Goal: Transaction & Acquisition: Purchase product/service

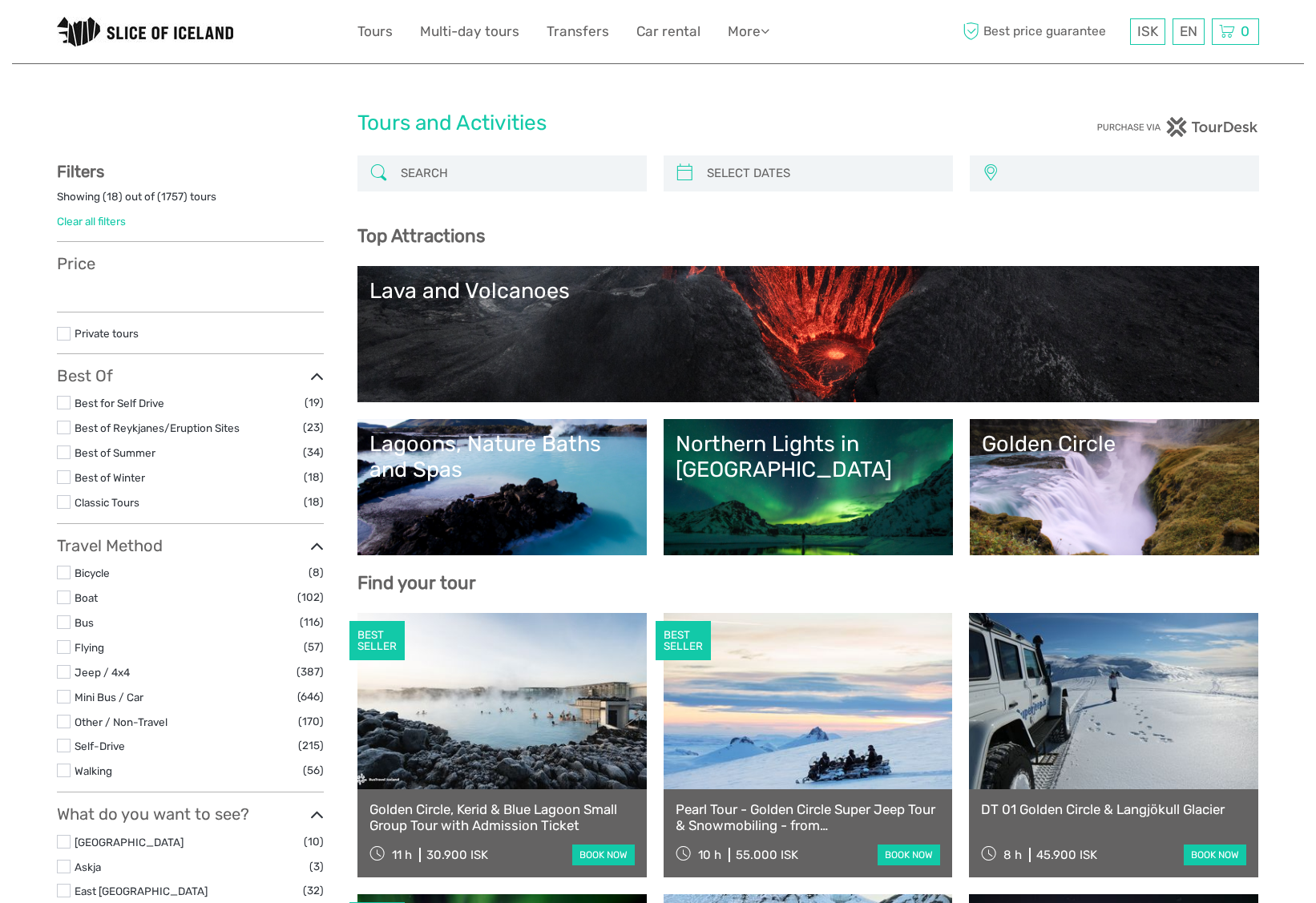
select select
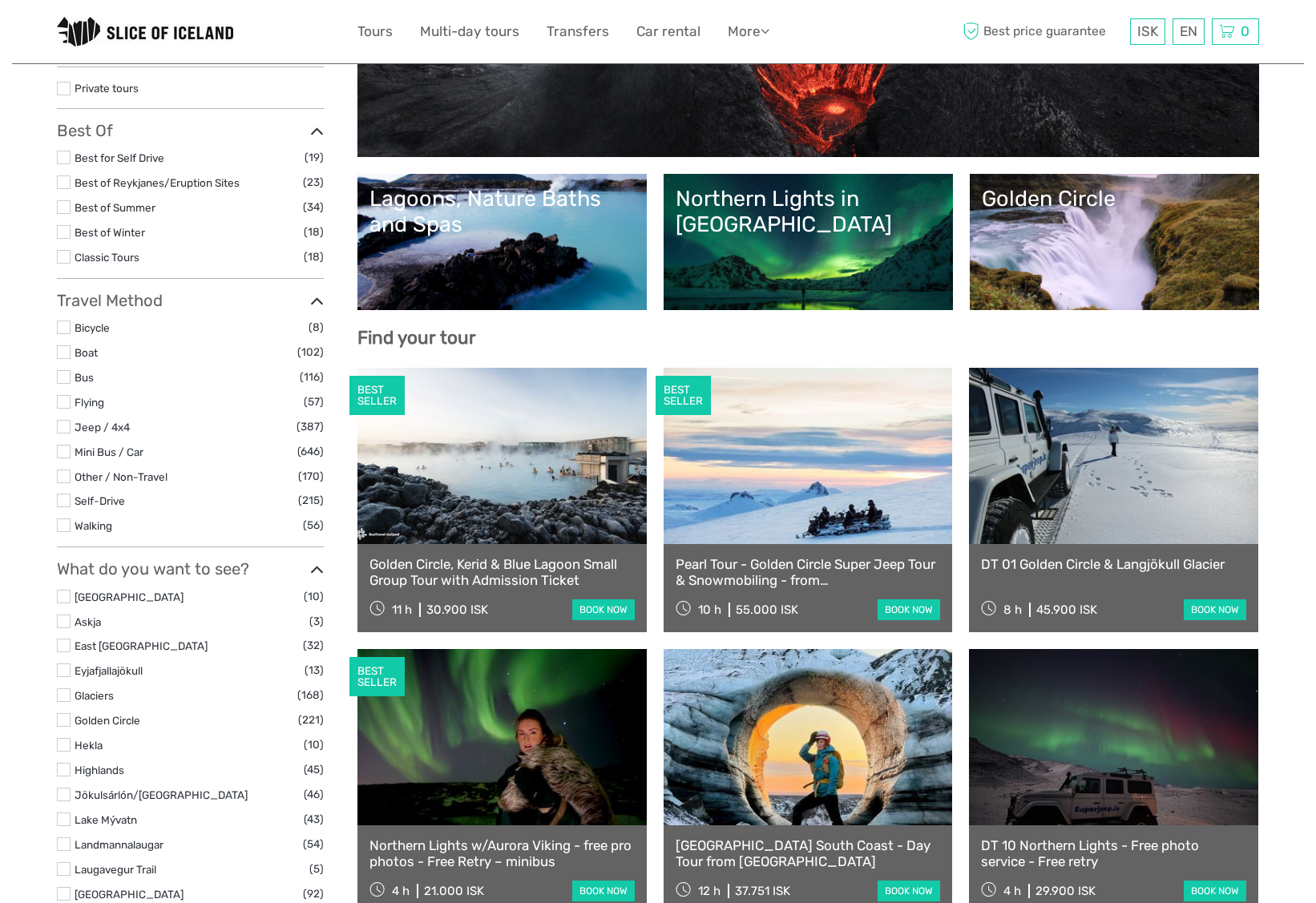
scroll to position [246, 0]
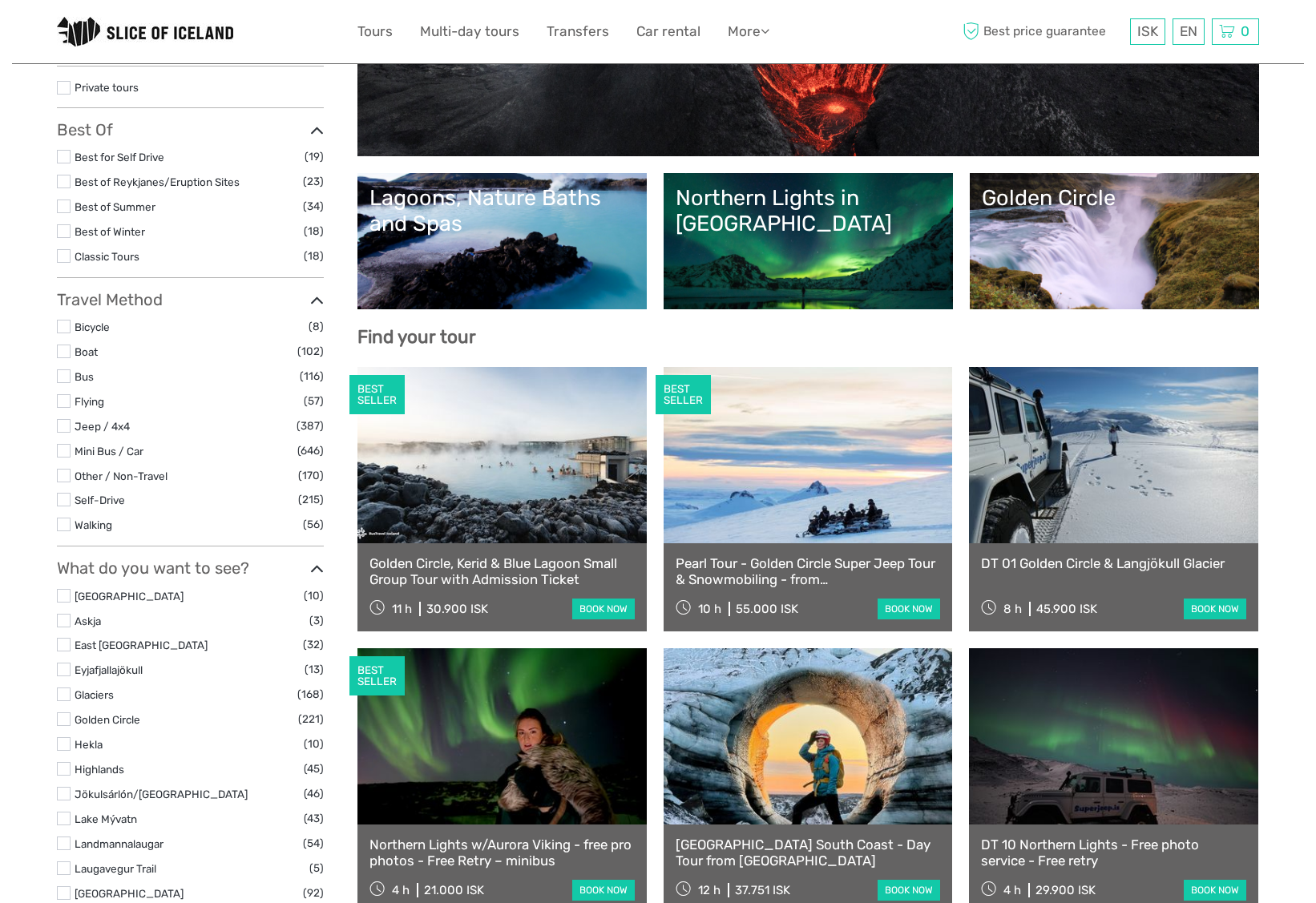
select select
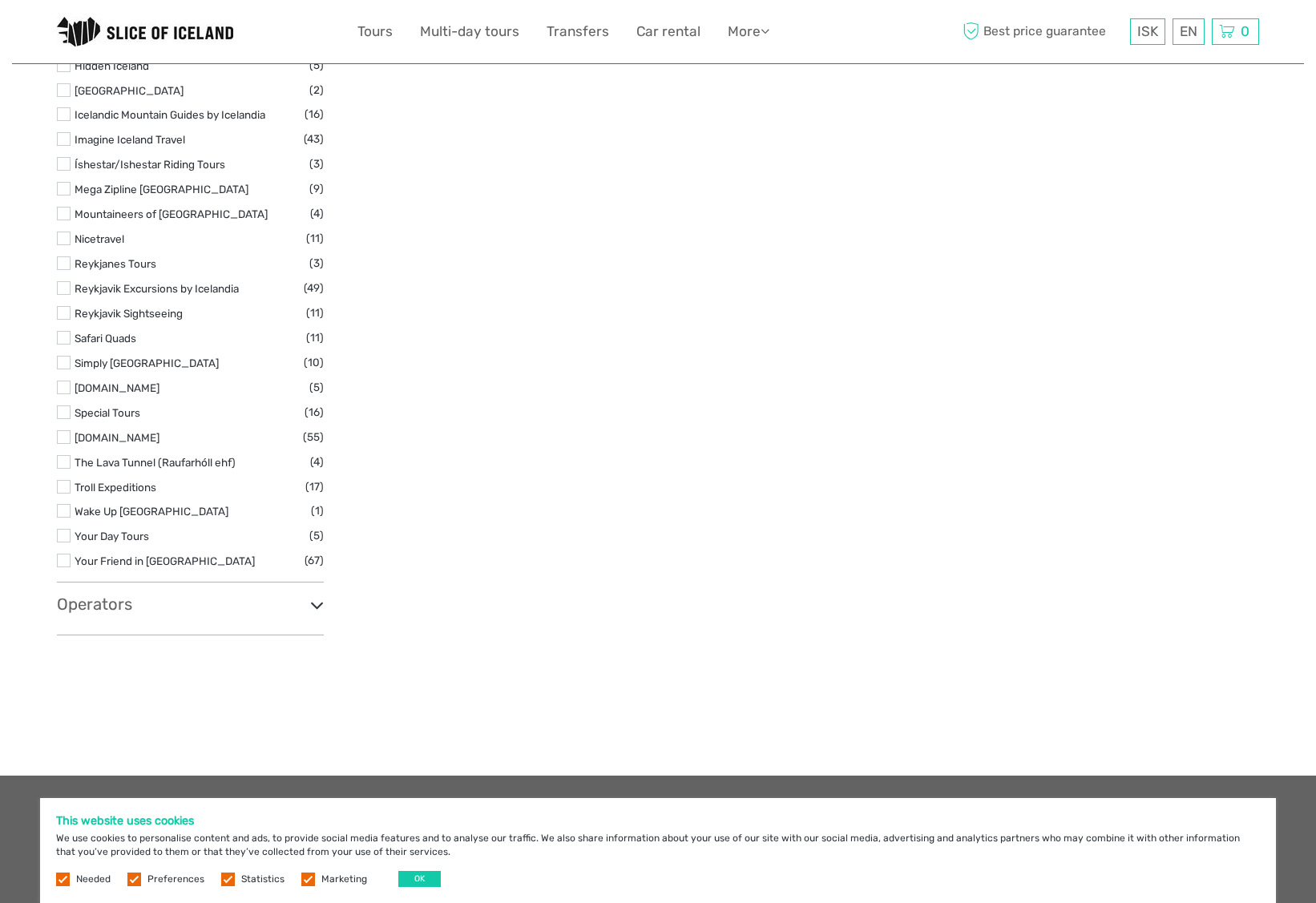
scroll to position [2407, 0]
click at [258, 594] on h3 "Operators" at bounding box center [190, 603] width 267 height 19
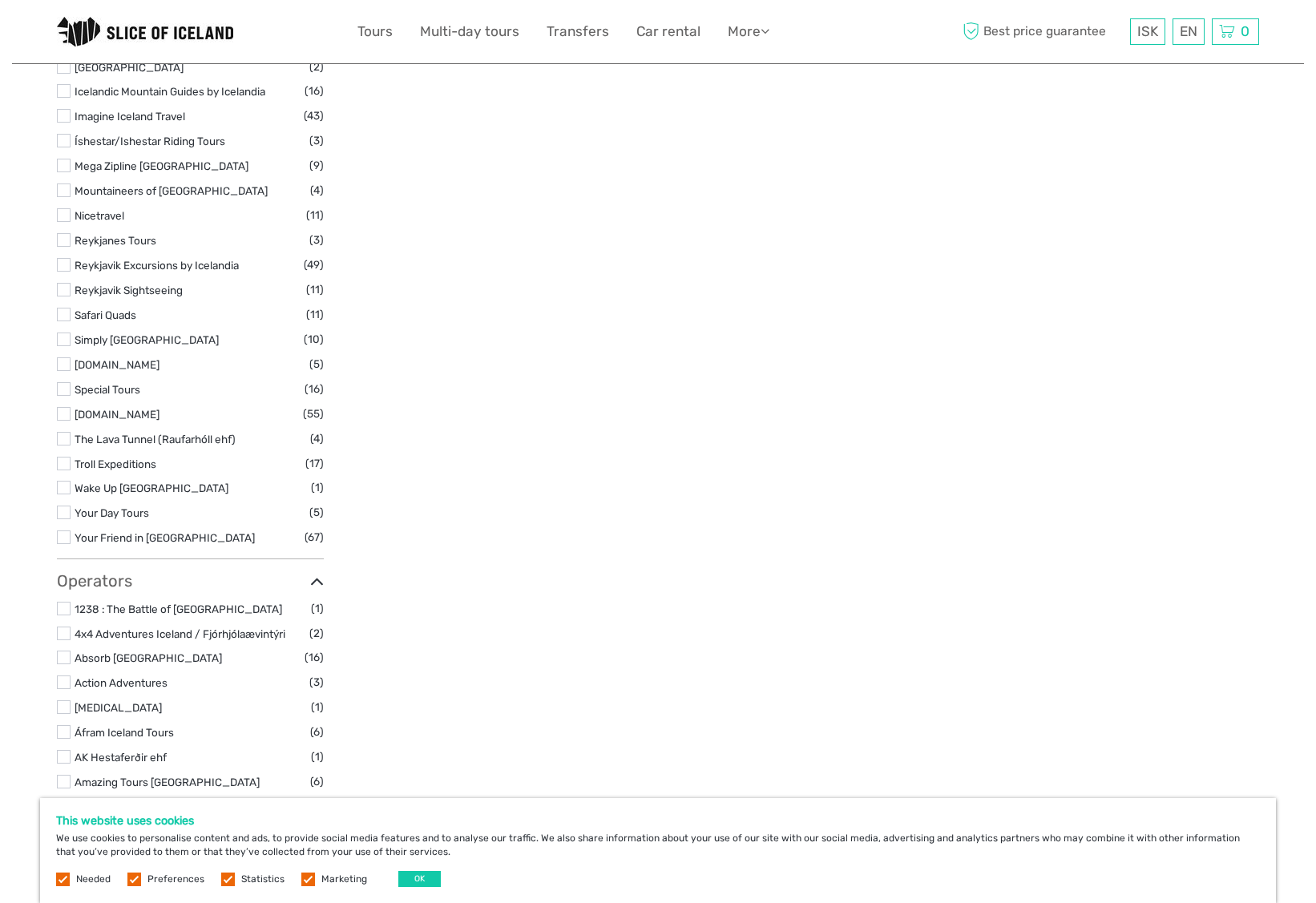
scroll to position [2429, 0]
click at [69, 383] on label at bounding box center [63, 390] width 14 height 14
click at [0, 0] on input "checkbox" at bounding box center [0, 0] width 0 height 0
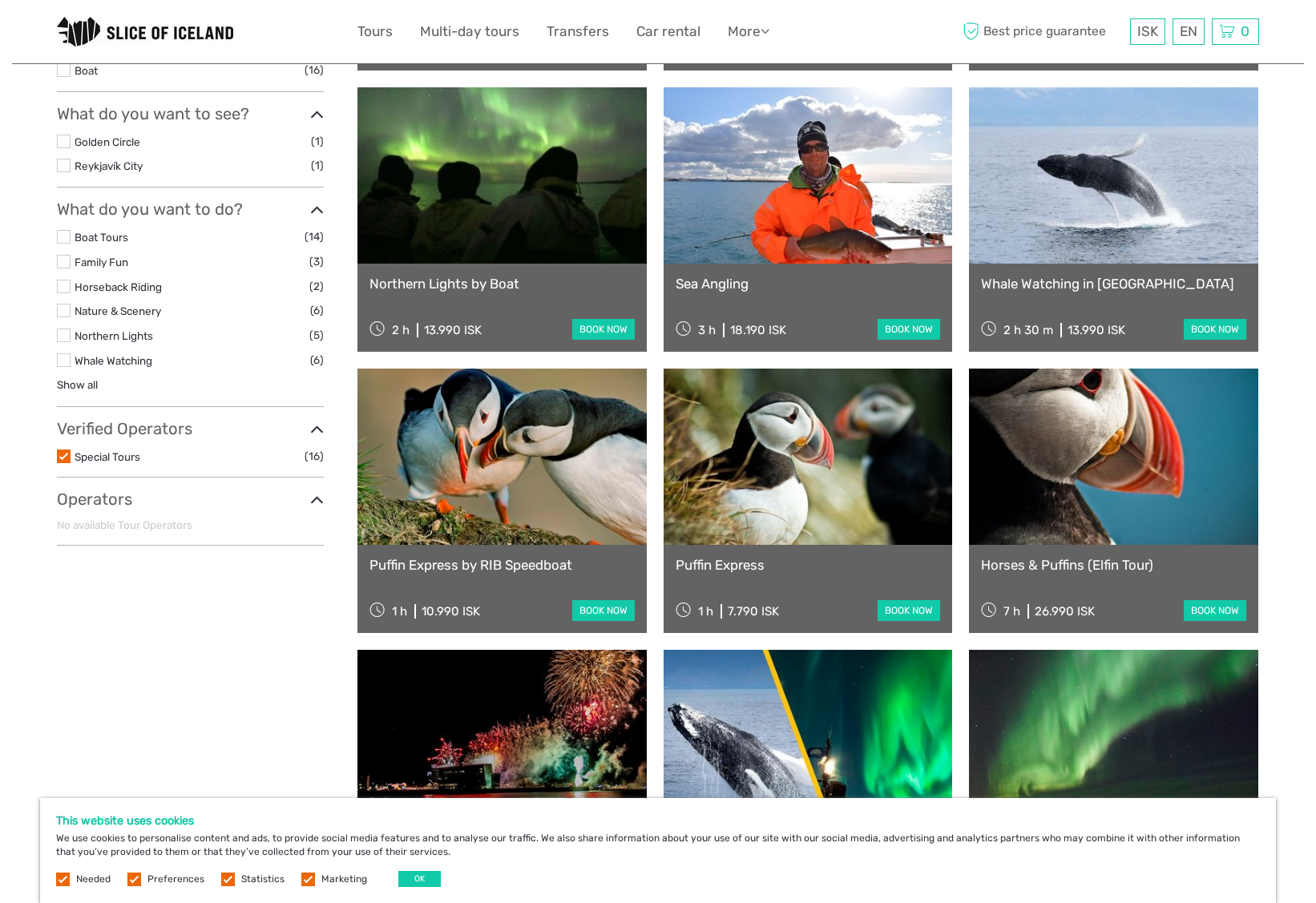
scroll to position [438, 0]
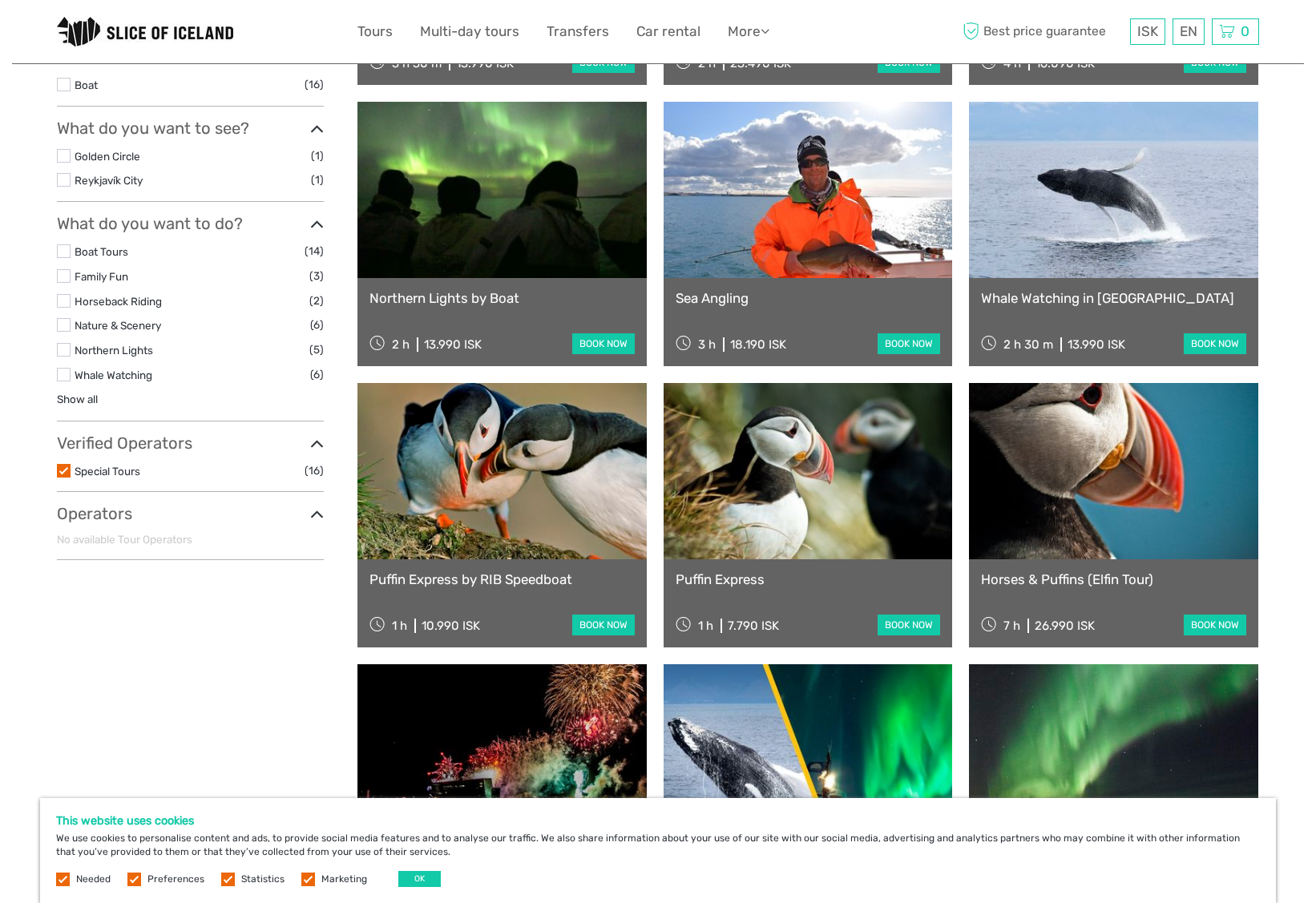
click at [67, 464] on label at bounding box center [63, 470] width 14 height 14
click at [0, 0] on input "checkbox" at bounding box center [0, 0] width 0 height 0
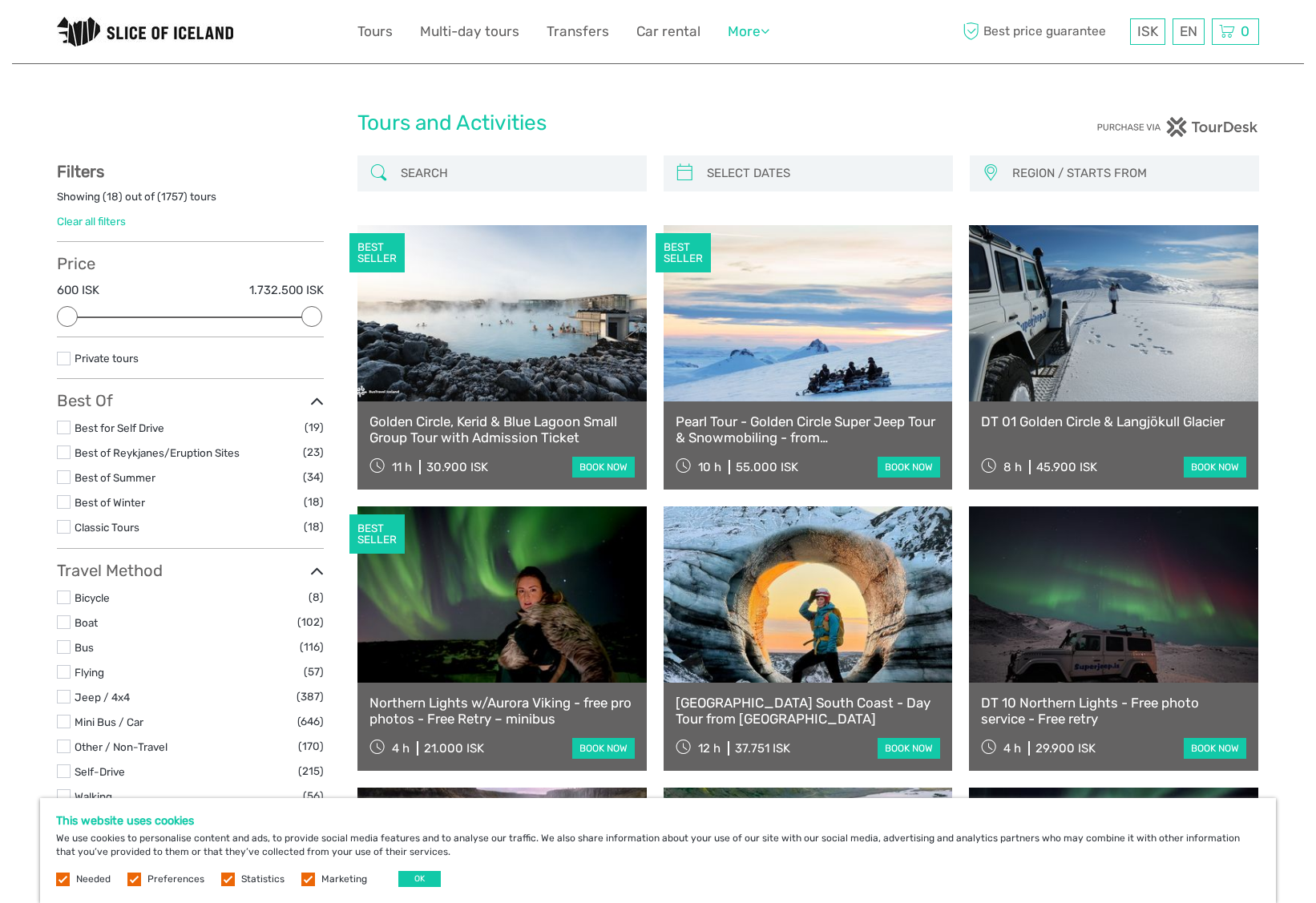
click at [738, 38] on link "More" at bounding box center [748, 32] width 42 height 24
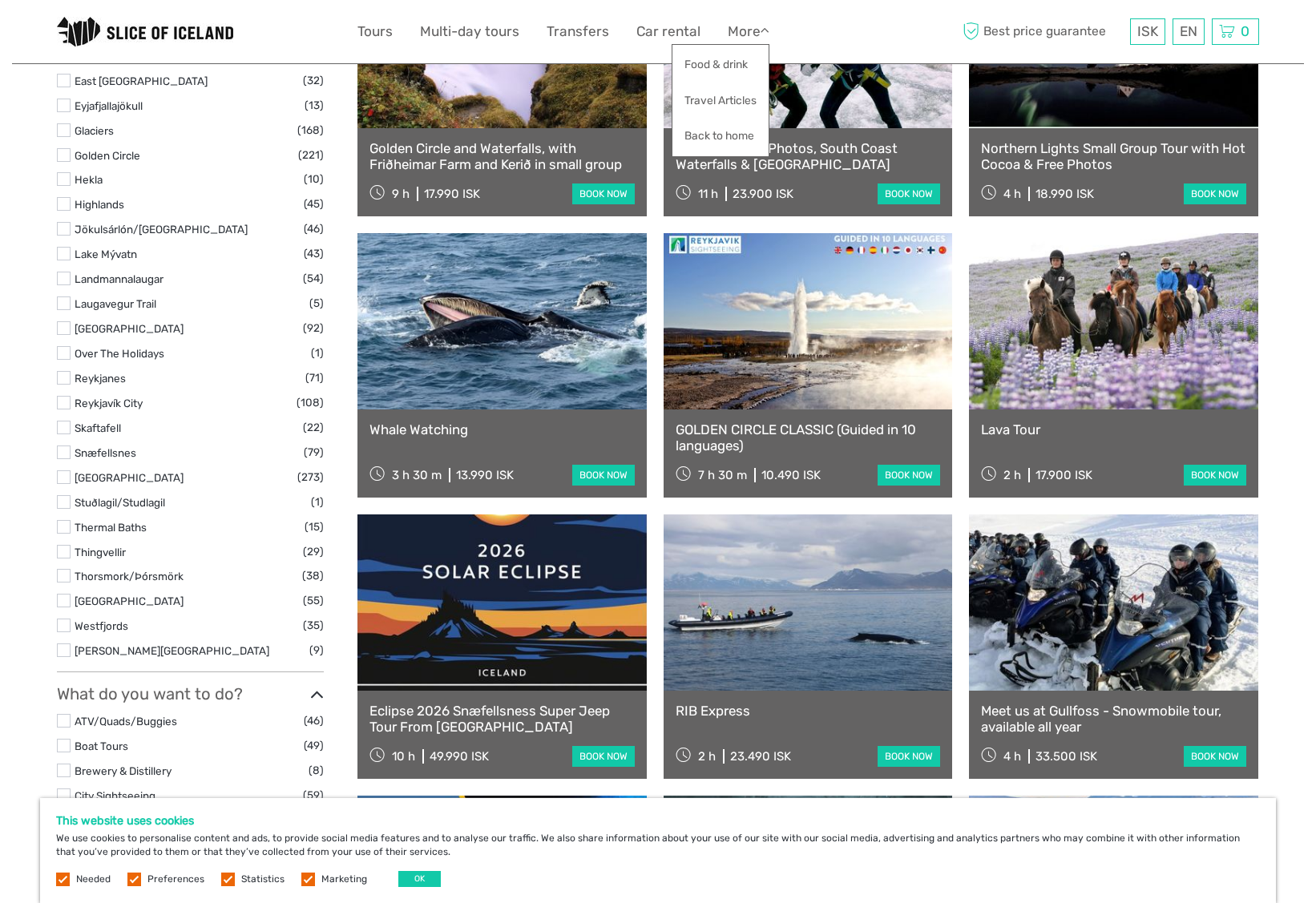
scroll to position [842, 0]
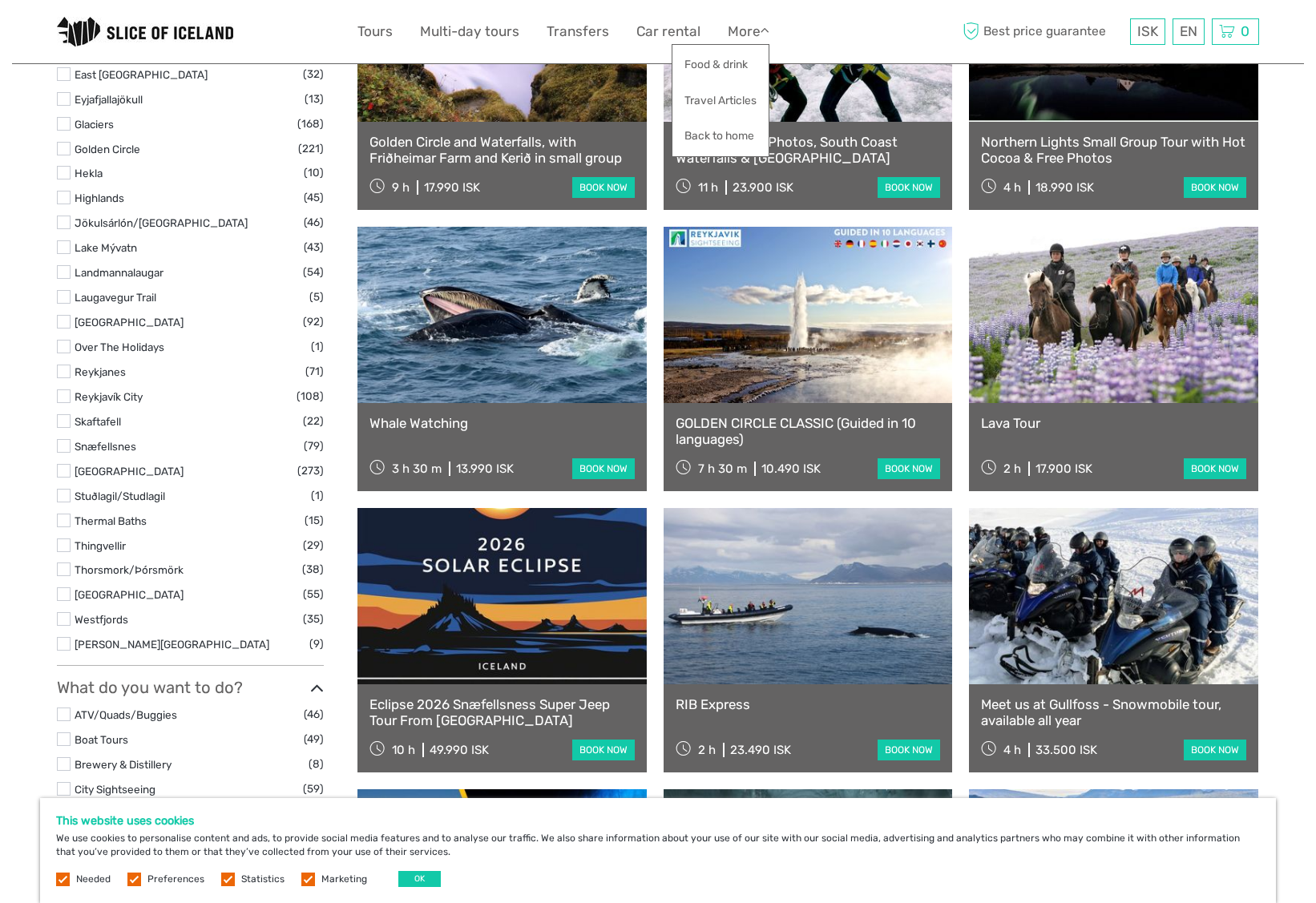
click at [62, 142] on label at bounding box center [63, 148] width 14 height 14
click at [0, 0] on input "checkbox" at bounding box center [0, 0] width 0 height 0
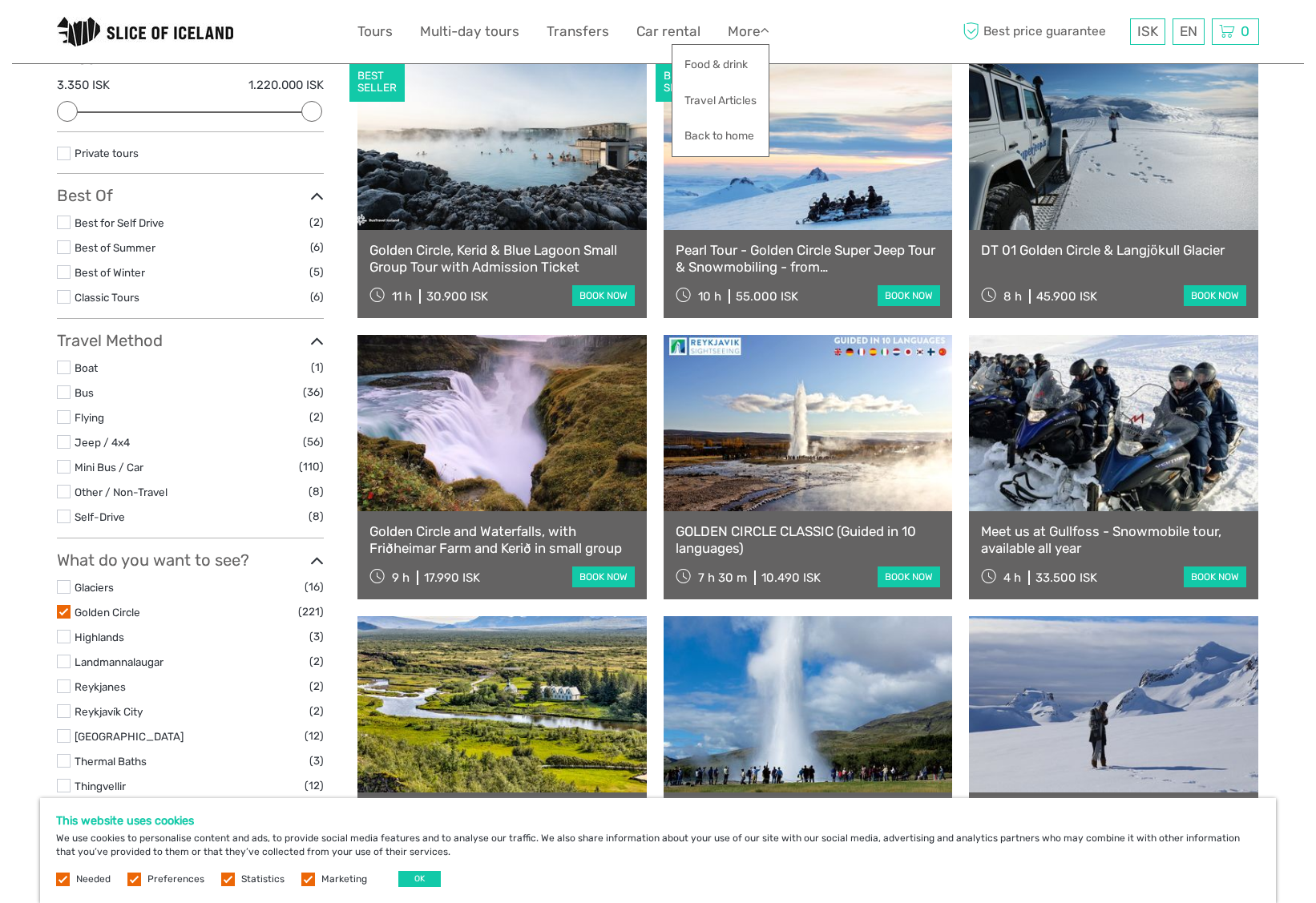
scroll to position [208, 0]
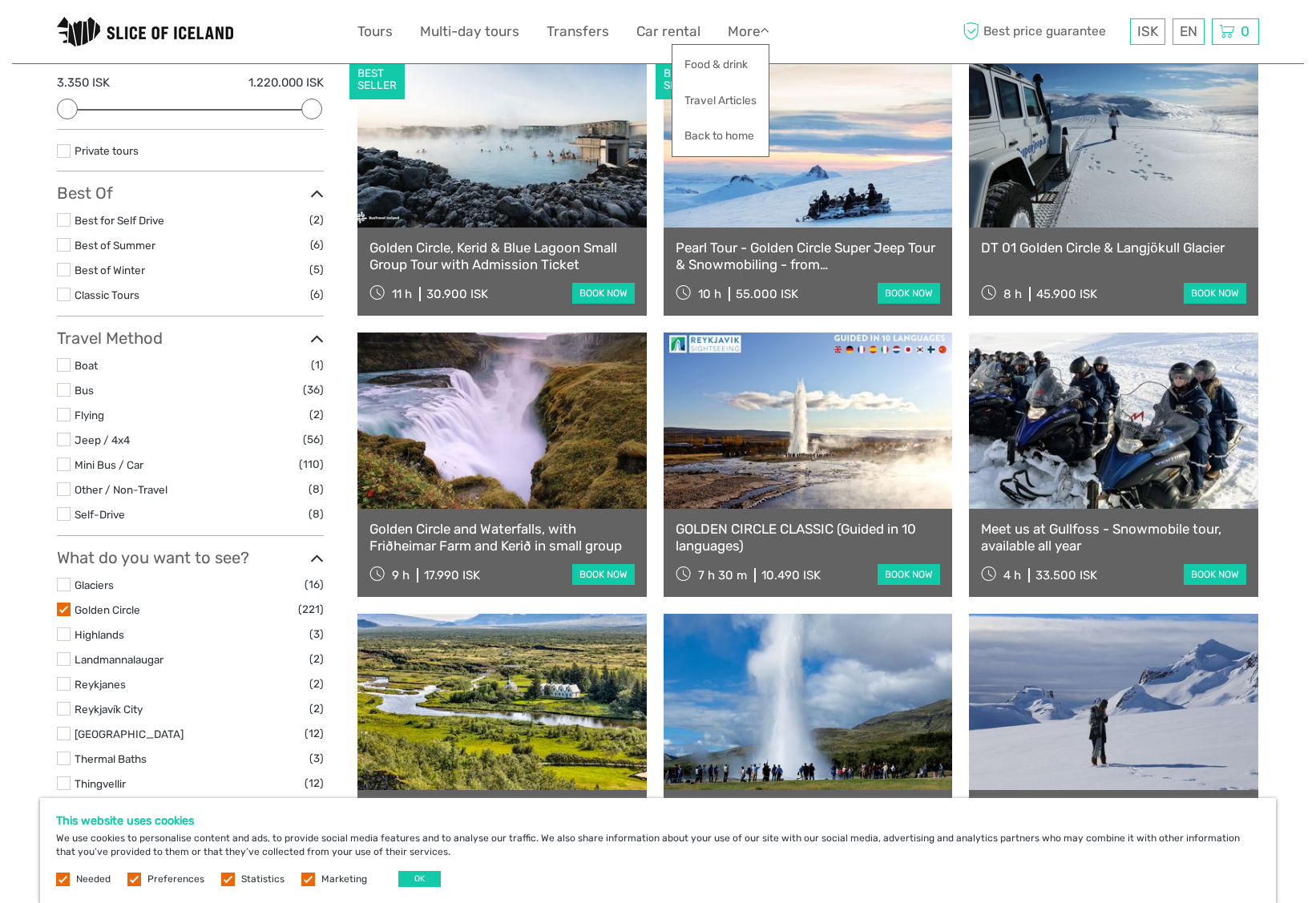
click at [61, 483] on label at bounding box center [63, 489] width 14 height 14
click at [0, 0] on input "checkbox" at bounding box center [0, 0] width 0 height 0
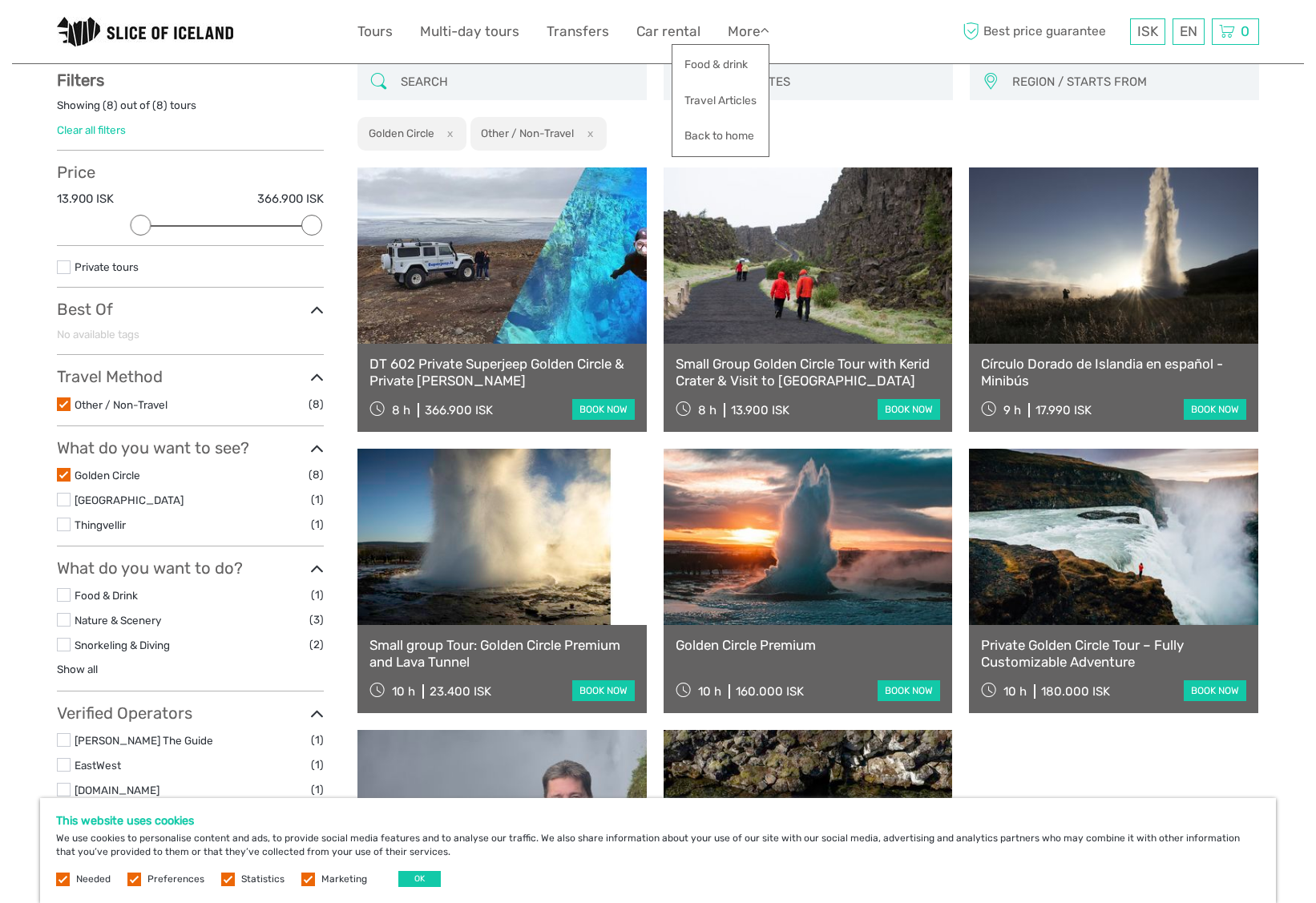
scroll to position [90, 0]
click at [61, 475] on label at bounding box center [63, 475] width 14 height 14
click at [0, 0] on input "checkbox" at bounding box center [0, 0] width 0 height 0
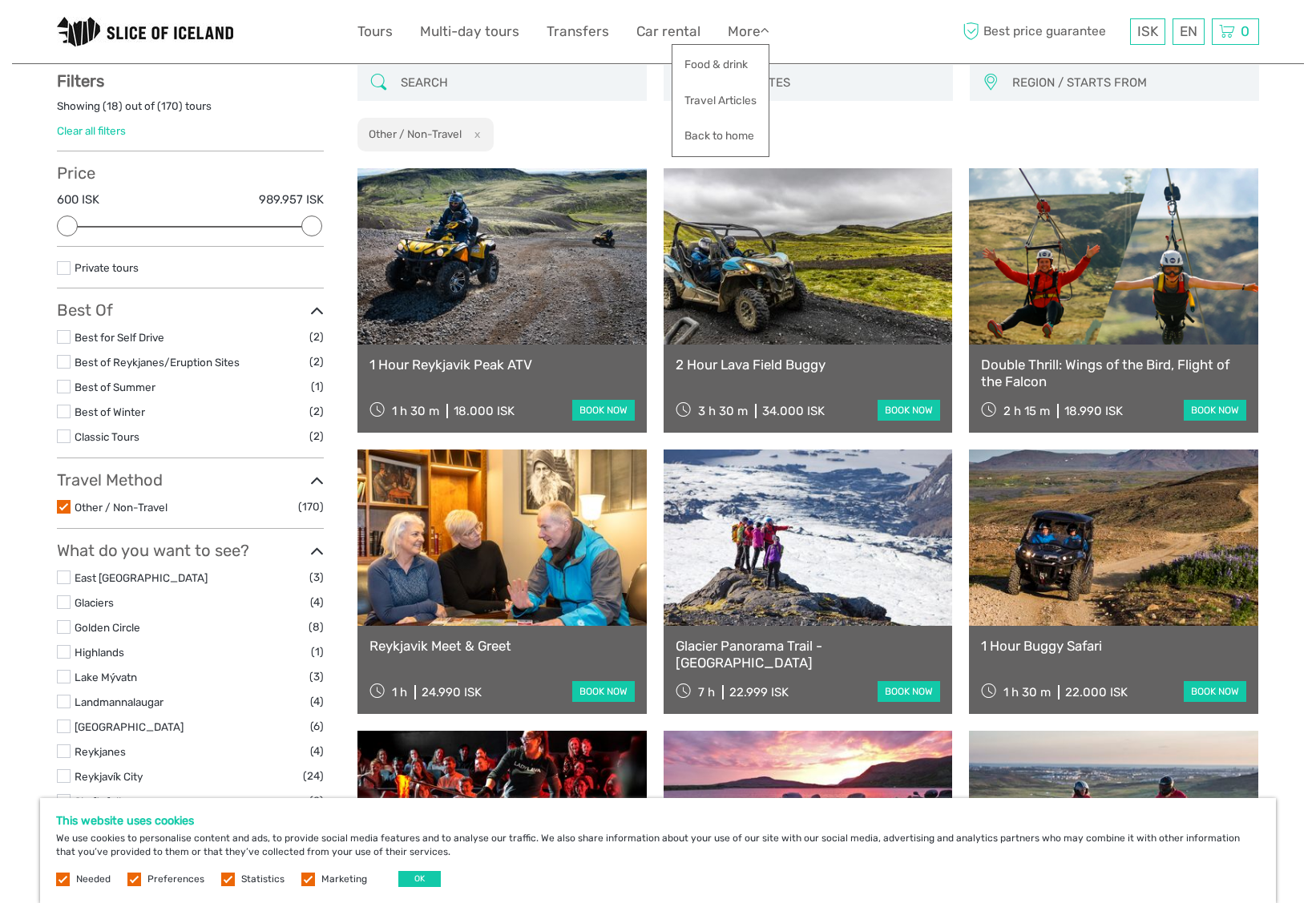
click at [66, 500] on label at bounding box center [63, 506] width 14 height 14
click at [0, 0] on input "checkbox" at bounding box center [0, 0] width 0 height 0
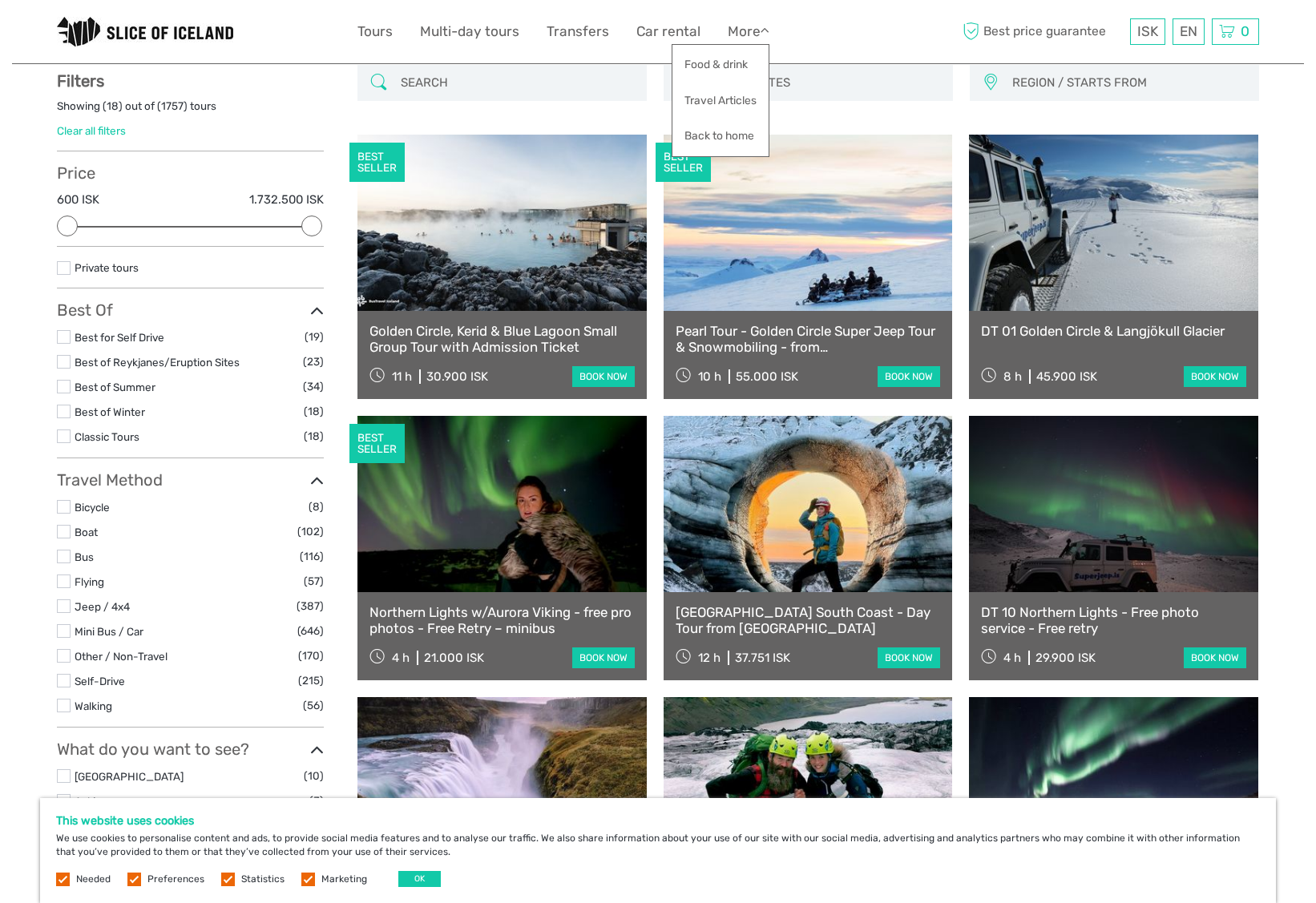
click at [62, 550] on label at bounding box center [63, 556] width 14 height 14
click at [0, 0] on input "checkbox" at bounding box center [0, 0] width 0 height 0
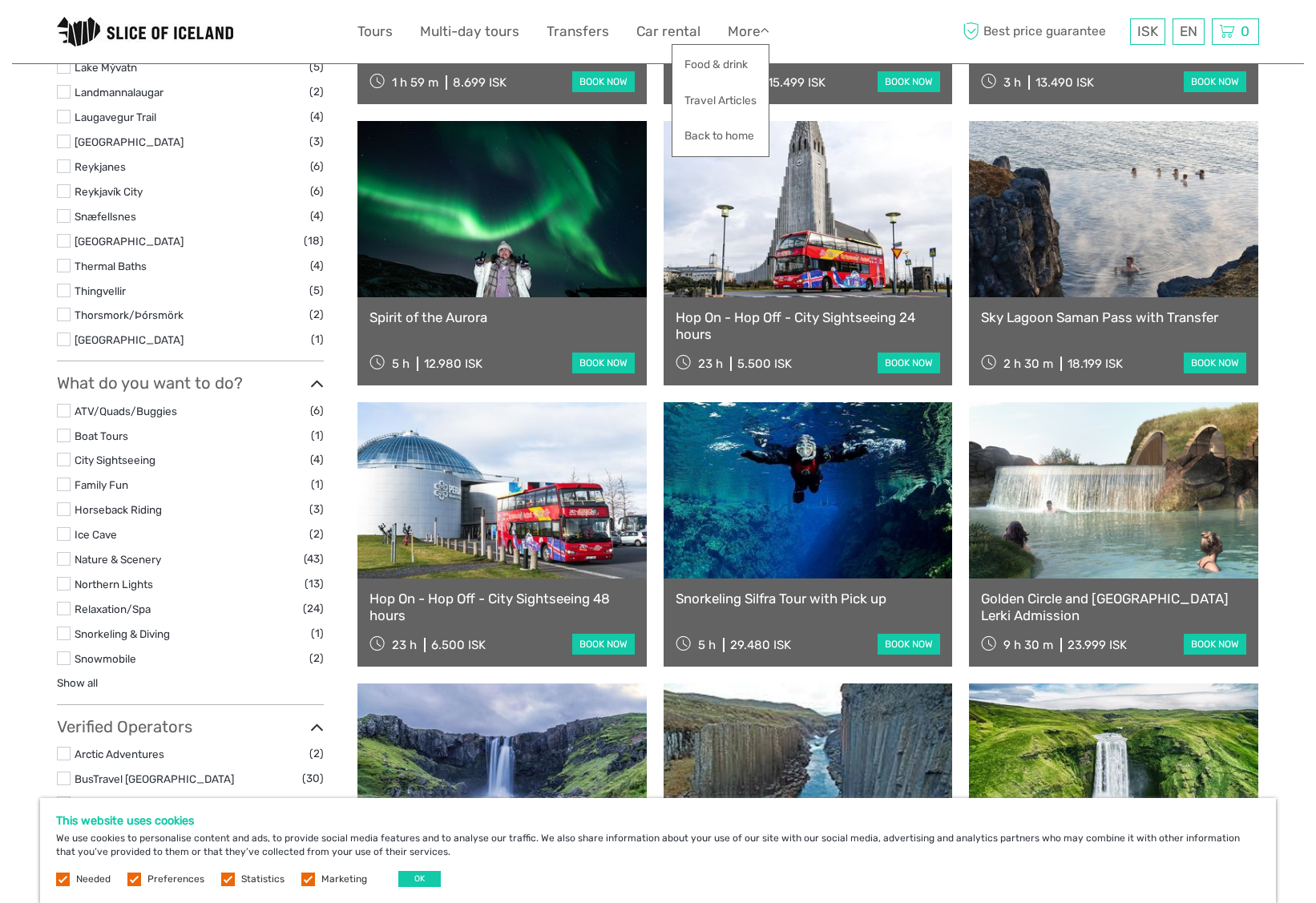
scroll to position [701, 0]
click at [475, 601] on link "Hop On - Hop Off - City Sightseeing 48 hours" at bounding box center [502, 607] width 265 height 33
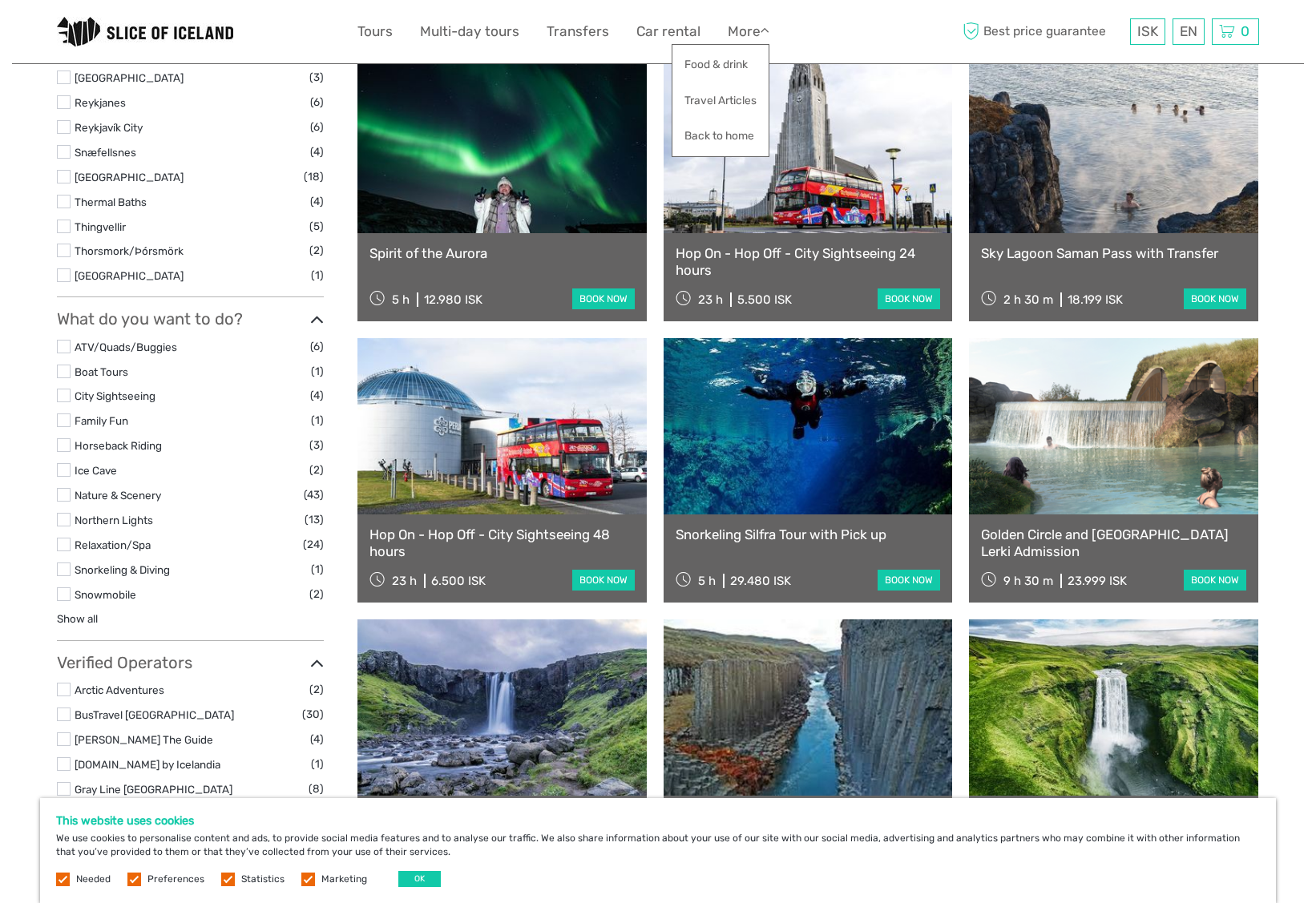
scroll to position [757, 0]
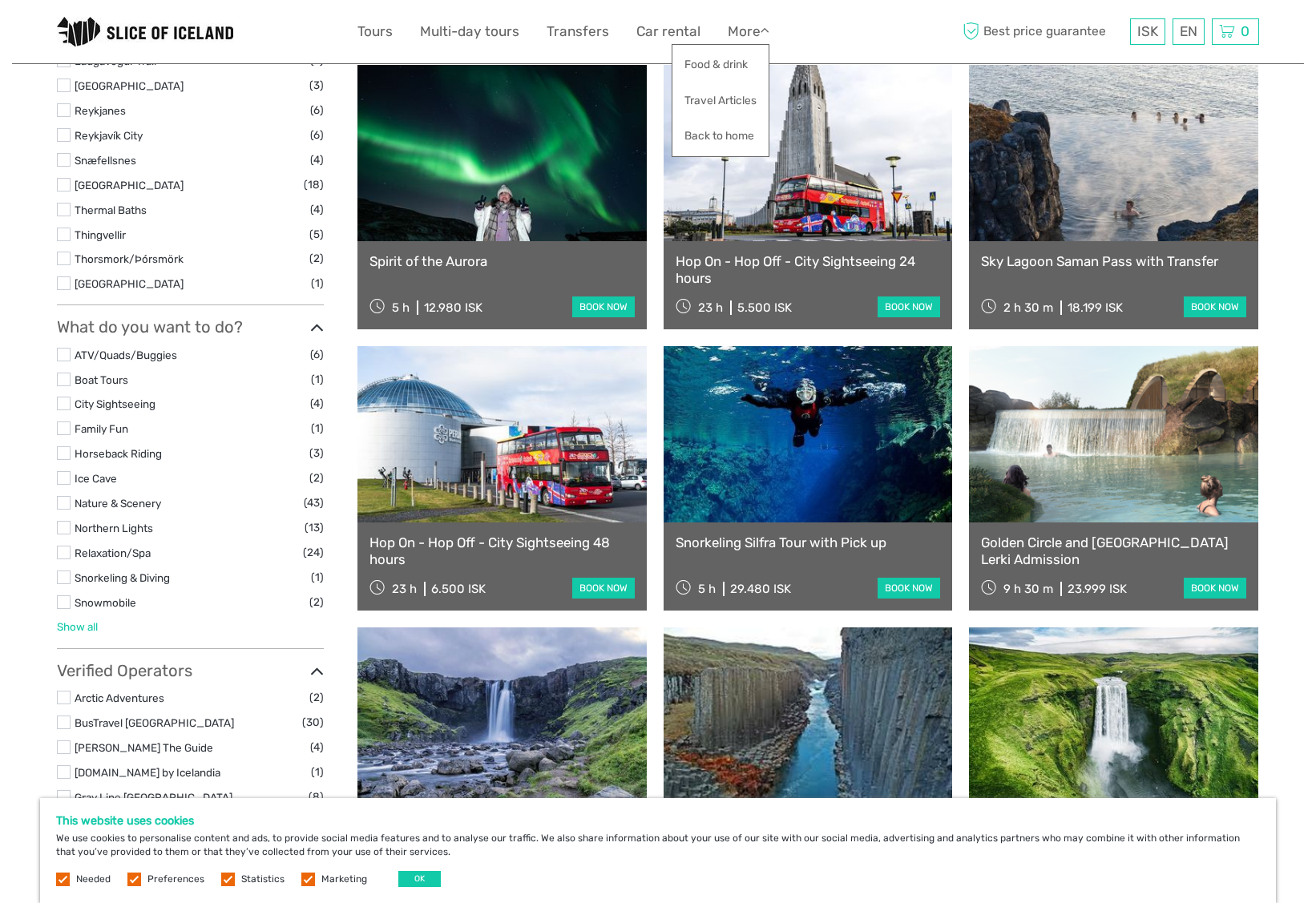
click at [83, 620] on link "Show all" at bounding box center [77, 626] width 41 height 13
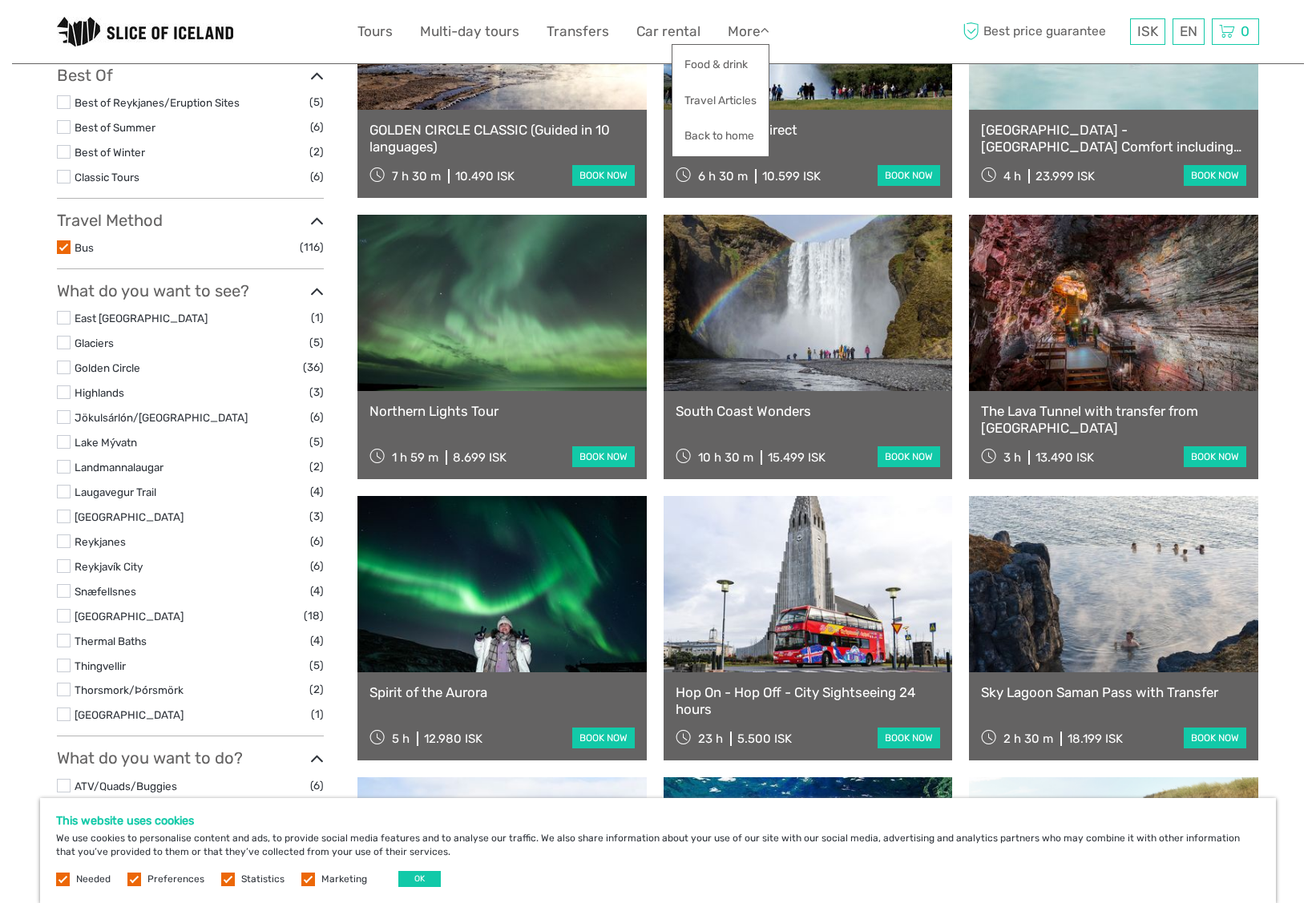
scroll to position [313, 0]
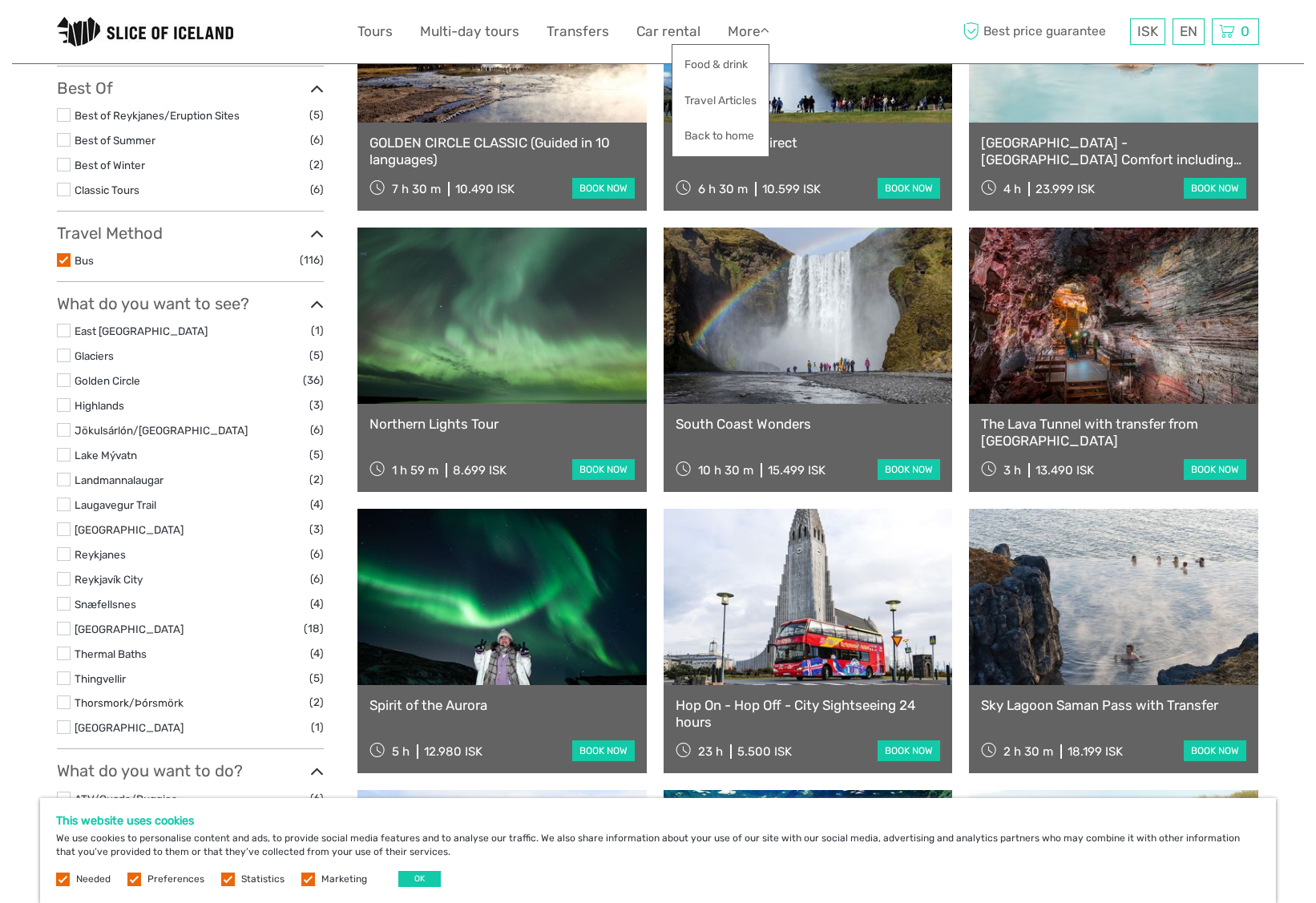
click at [61, 253] on label at bounding box center [63, 259] width 14 height 14
click at [0, 0] on input "checkbox" at bounding box center [0, 0] width 0 height 0
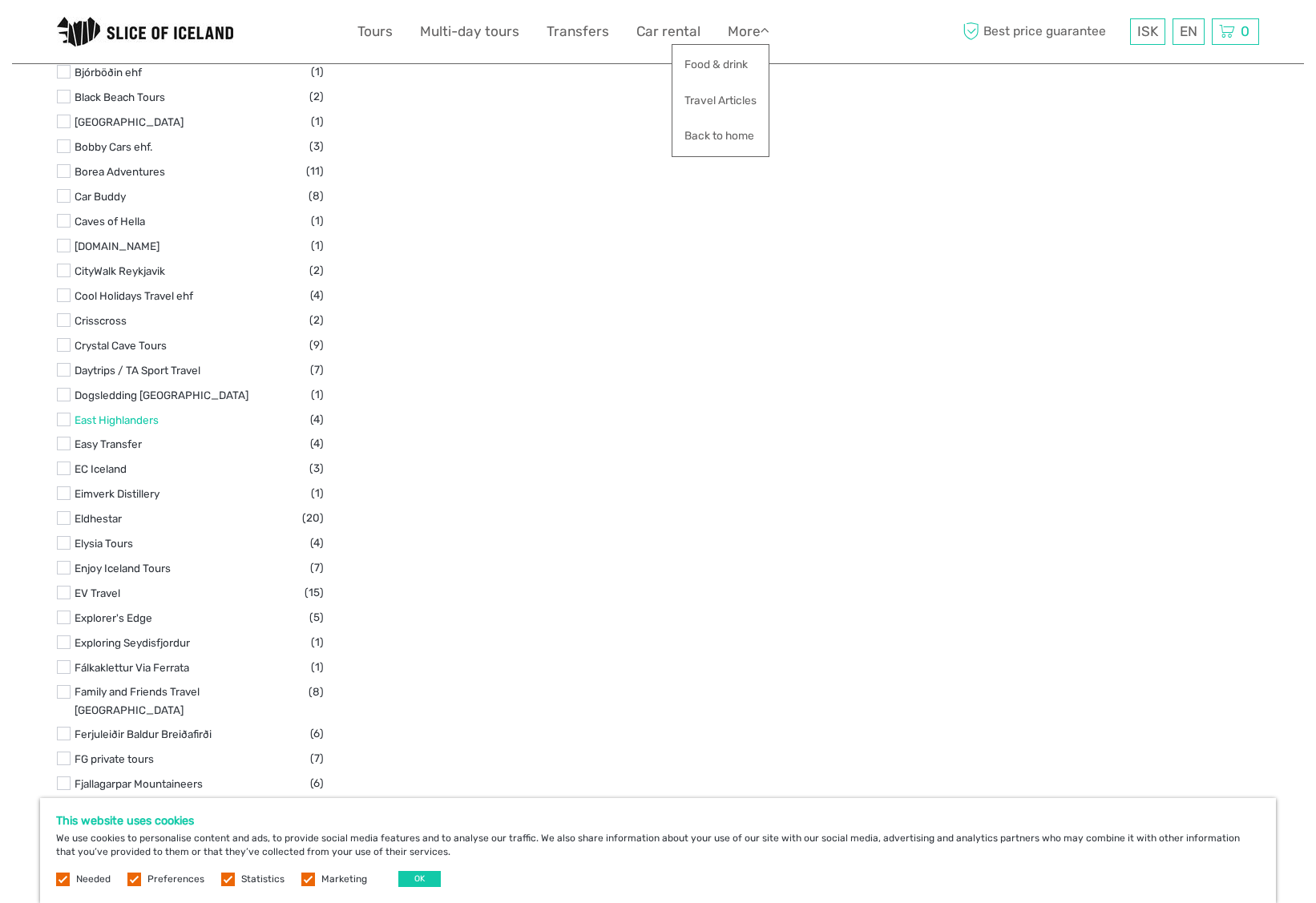
scroll to position [5420, 0]
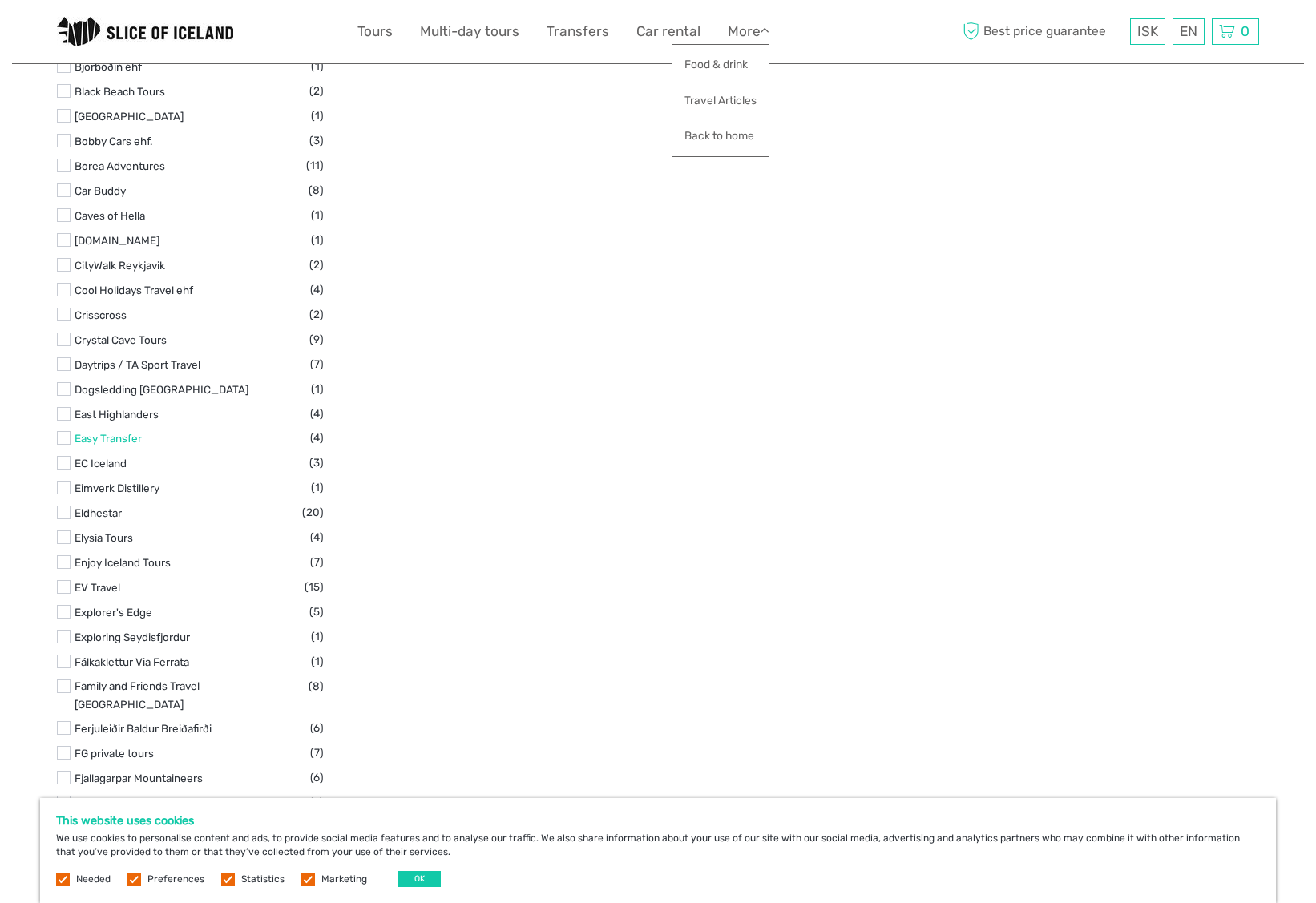
click at [118, 432] on link "Easy Transfer" at bounding box center [108, 438] width 67 height 13
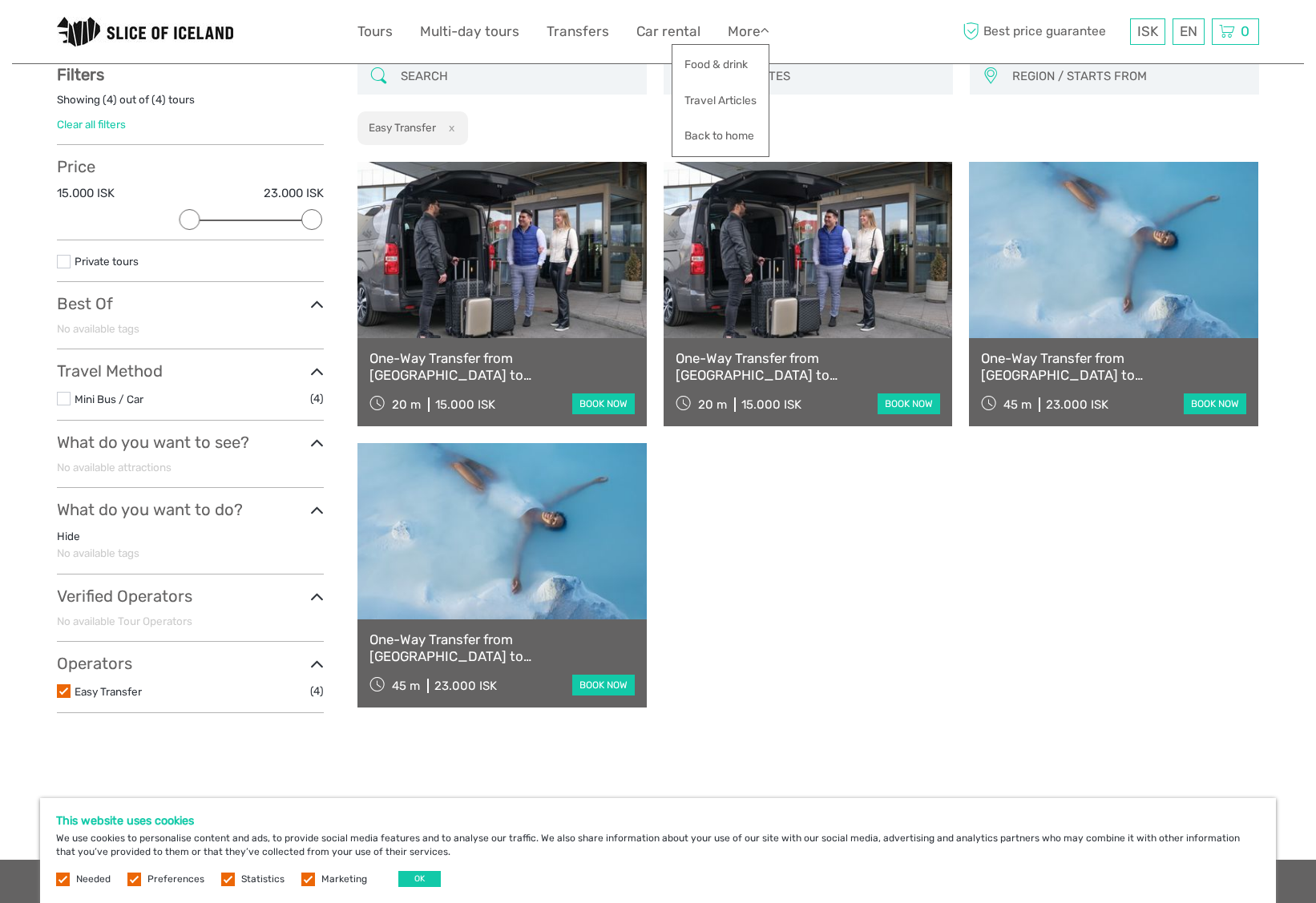
scroll to position [90, 0]
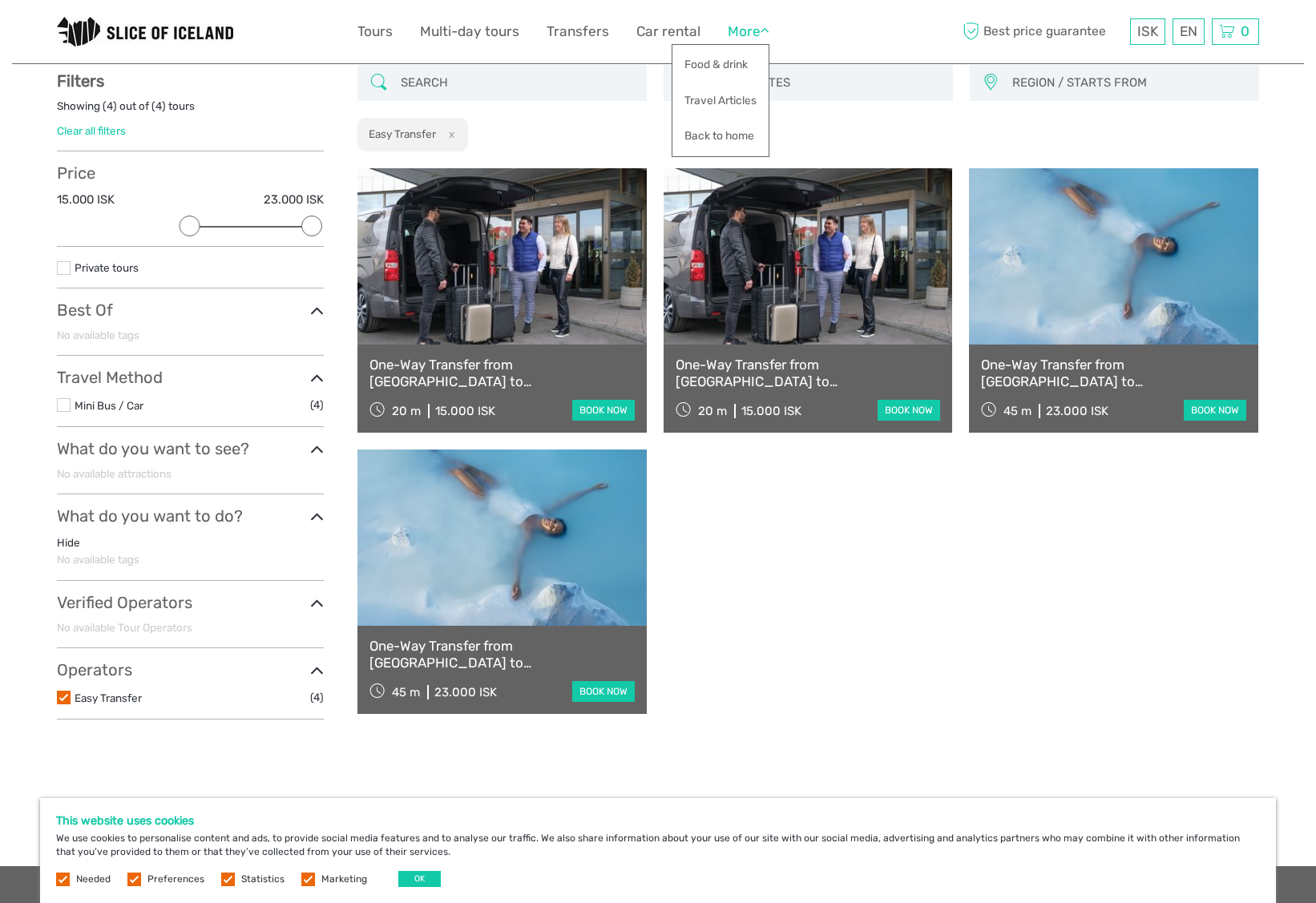
click at [760, 31] on link "More" at bounding box center [748, 32] width 42 height 24
click at [733, 105] on link "Travel Articles" at bounding box center [720, 100] width 96 height 32
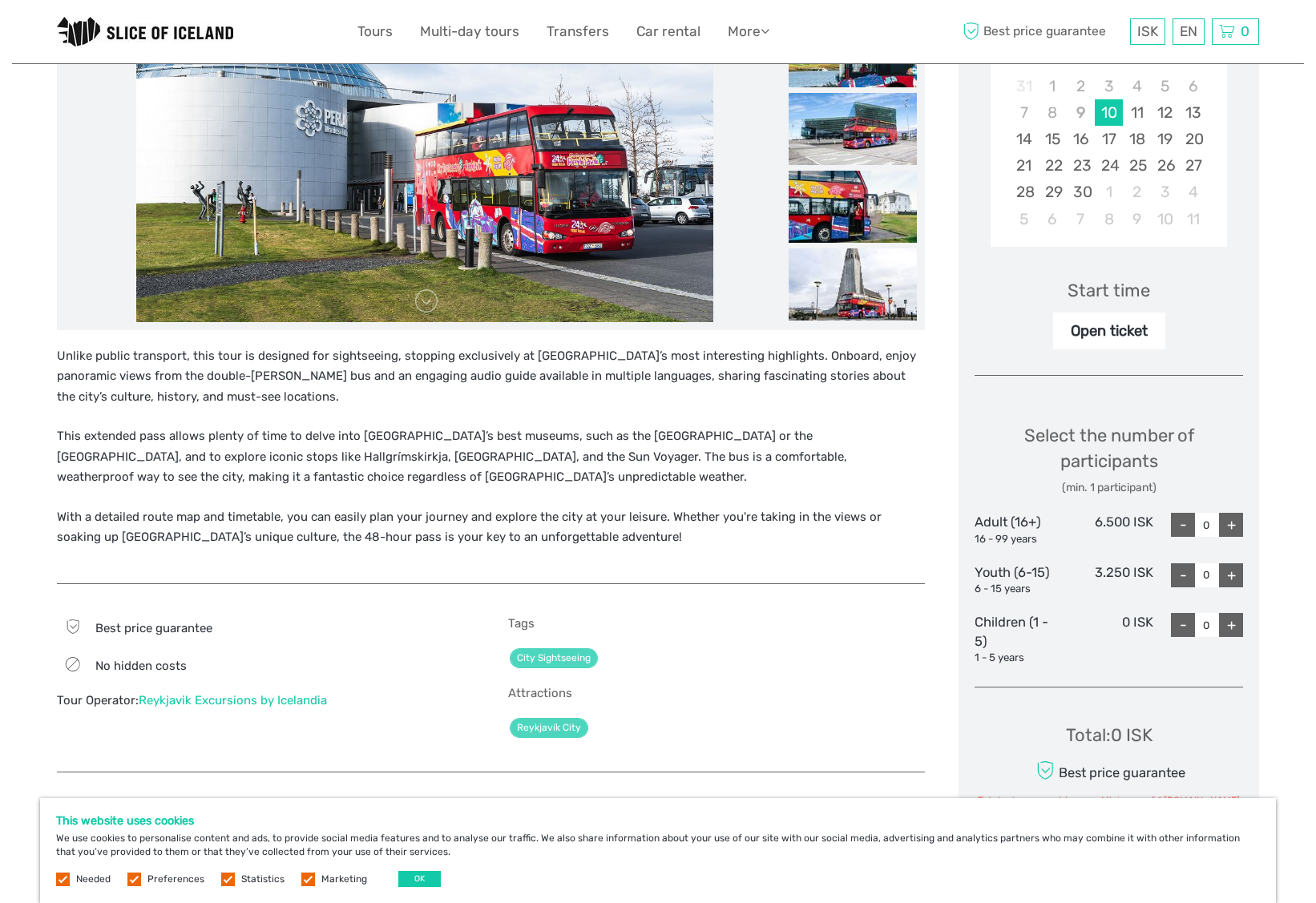
scroll to position [339, 0]
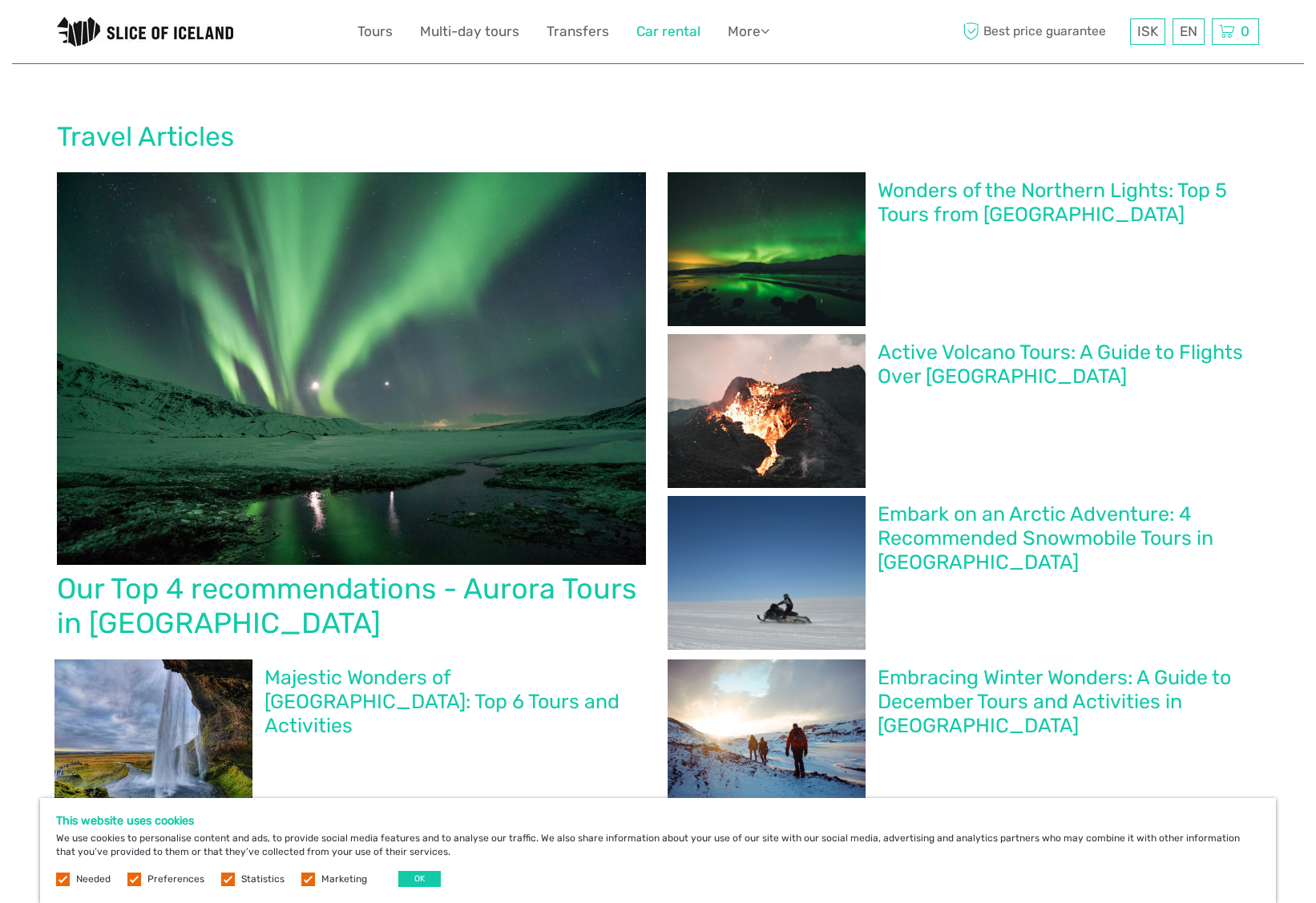
click at [672, 34] on link "Car rental" at bounding box center [668, 32] width 64 height 24
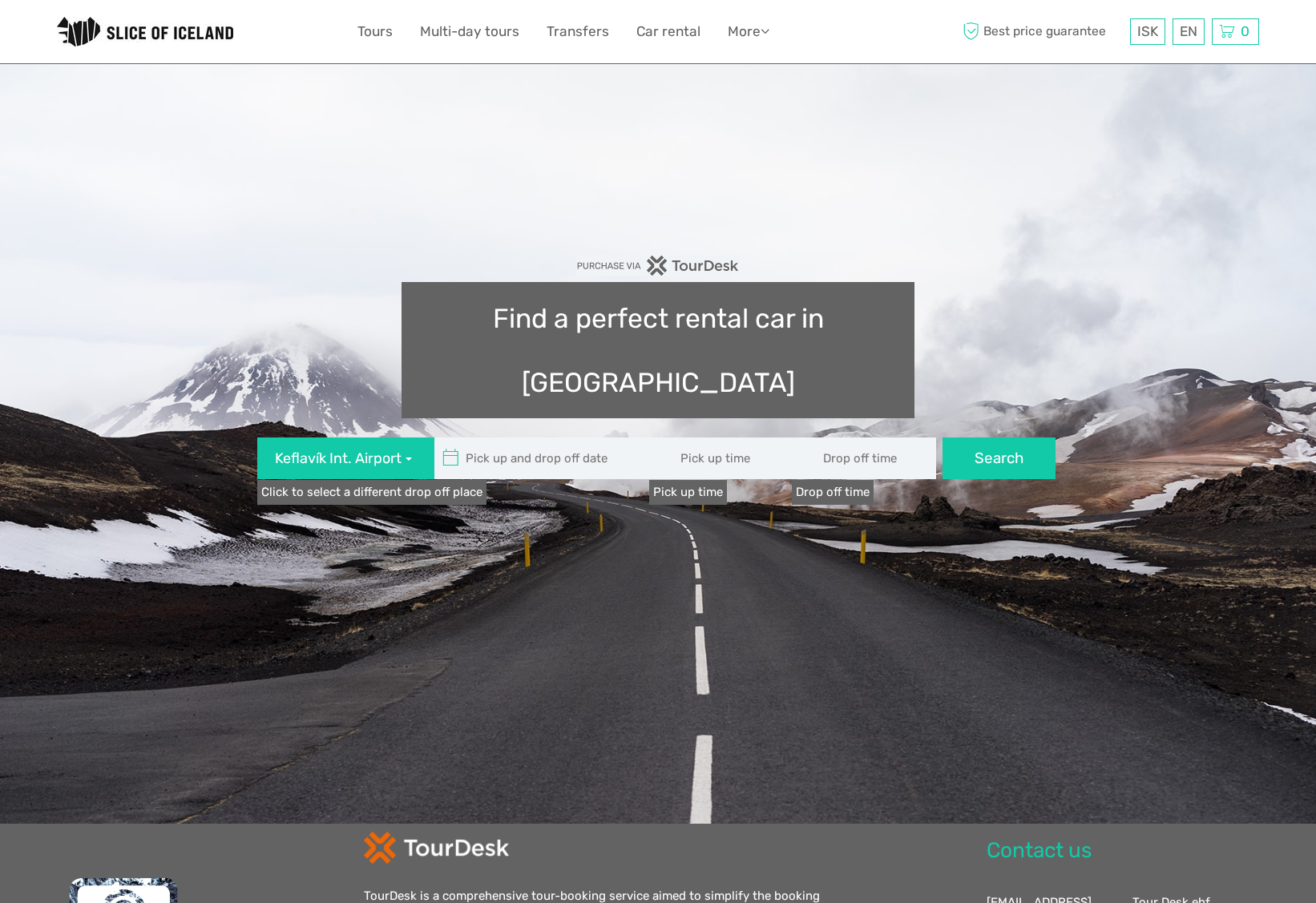
type input "08:00"
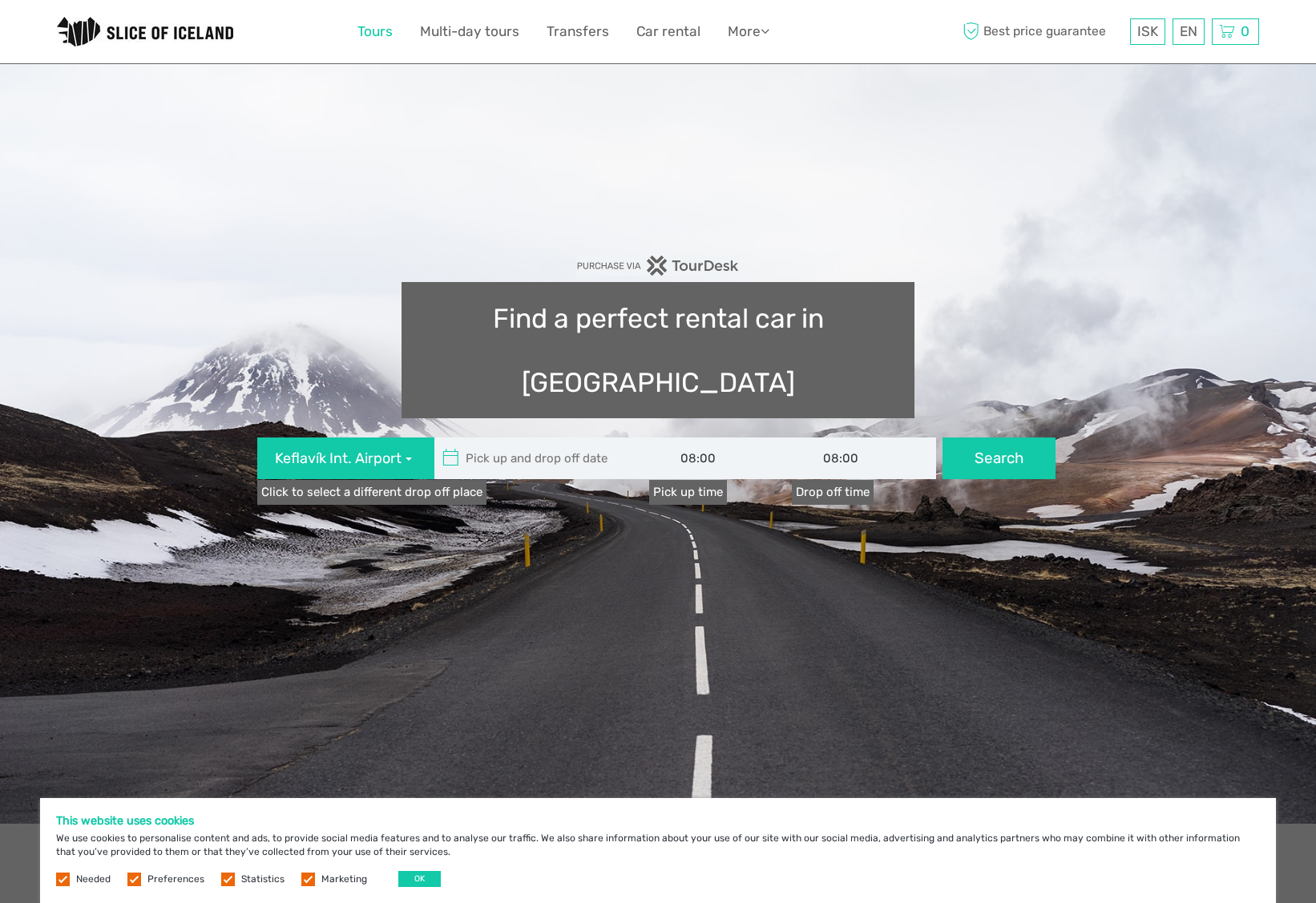
click at [379, 34] on link "Tours" at bounding box center [374, 32] width 35 height 24
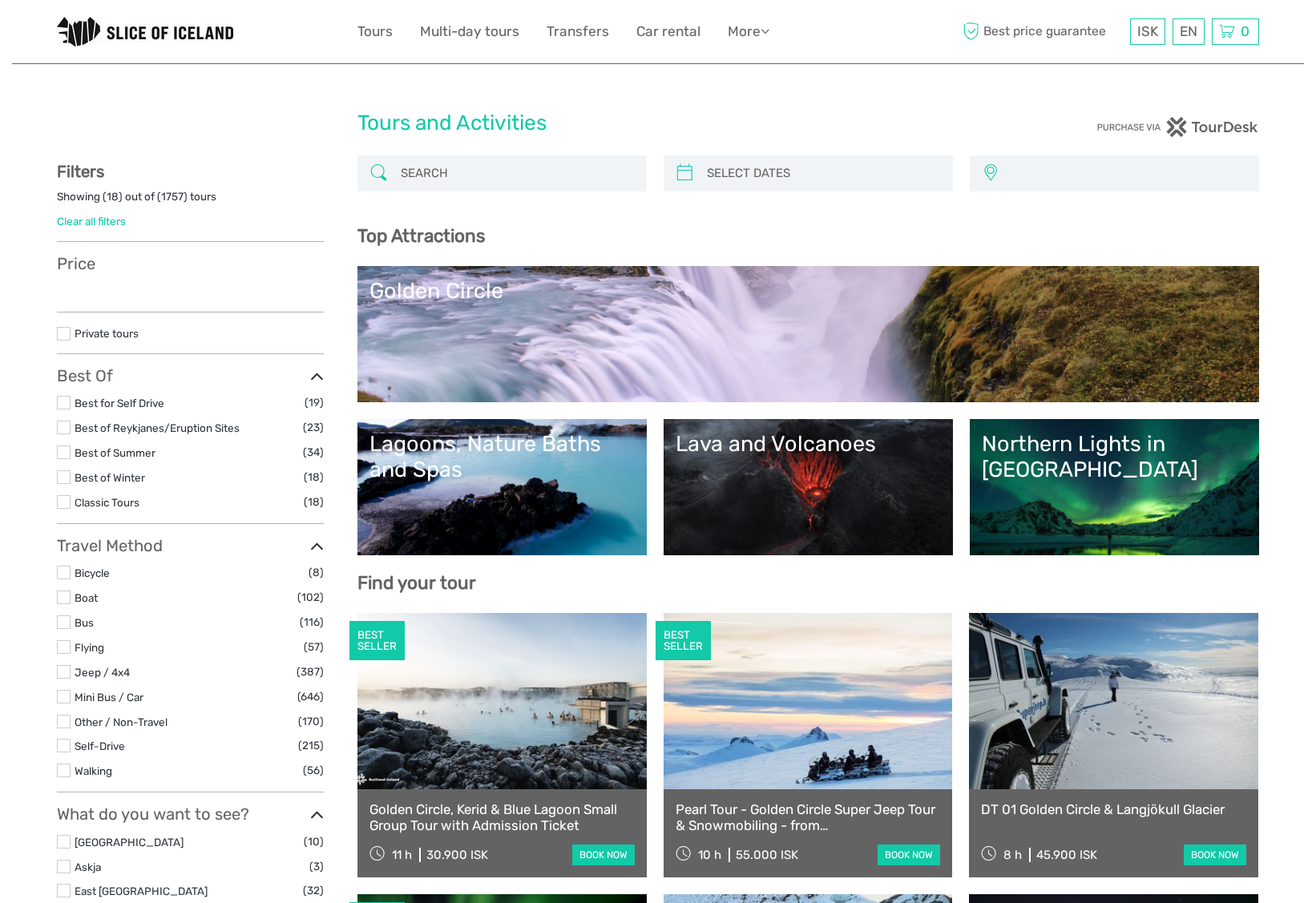
select select
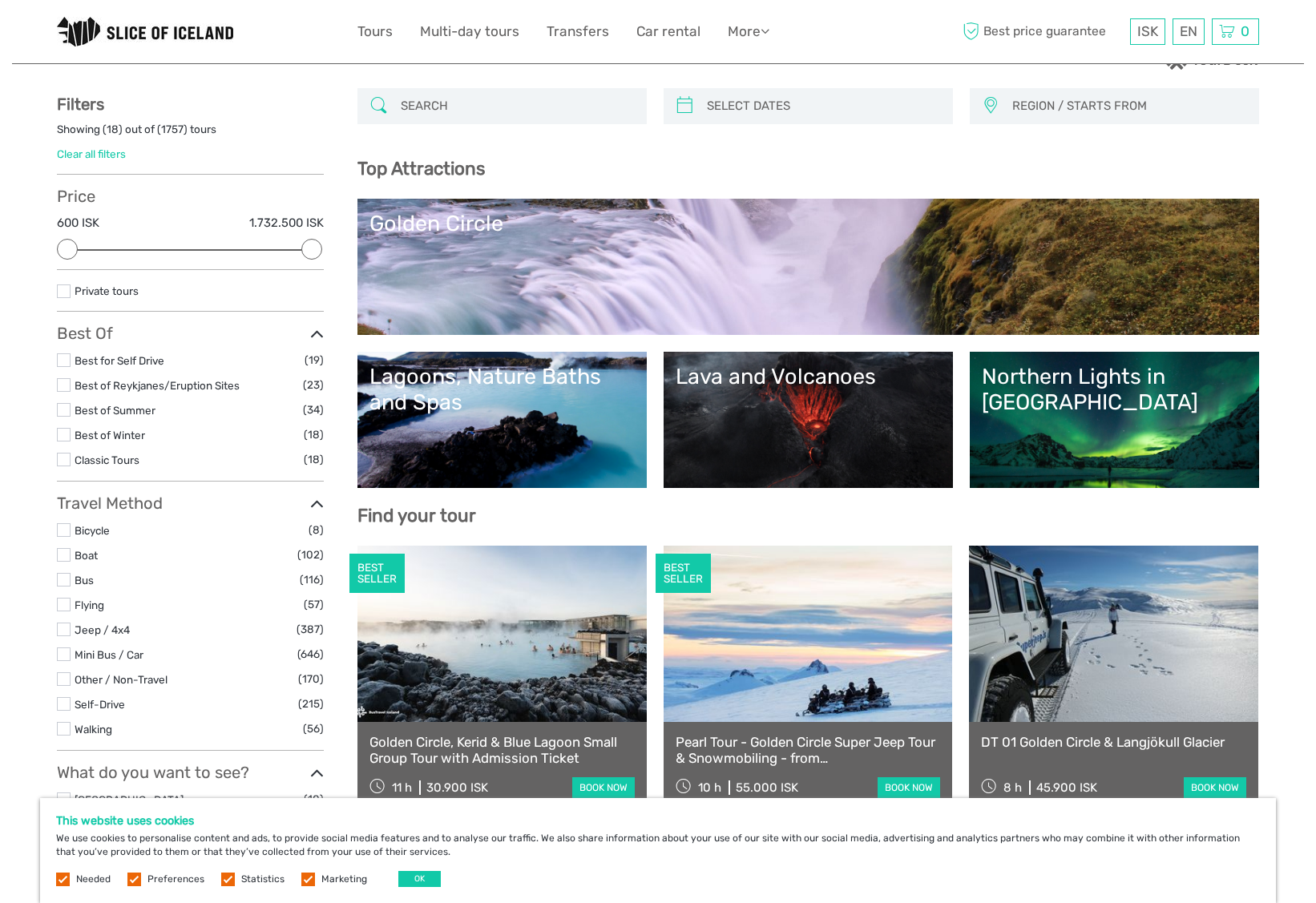
scroll to position [72, 0]
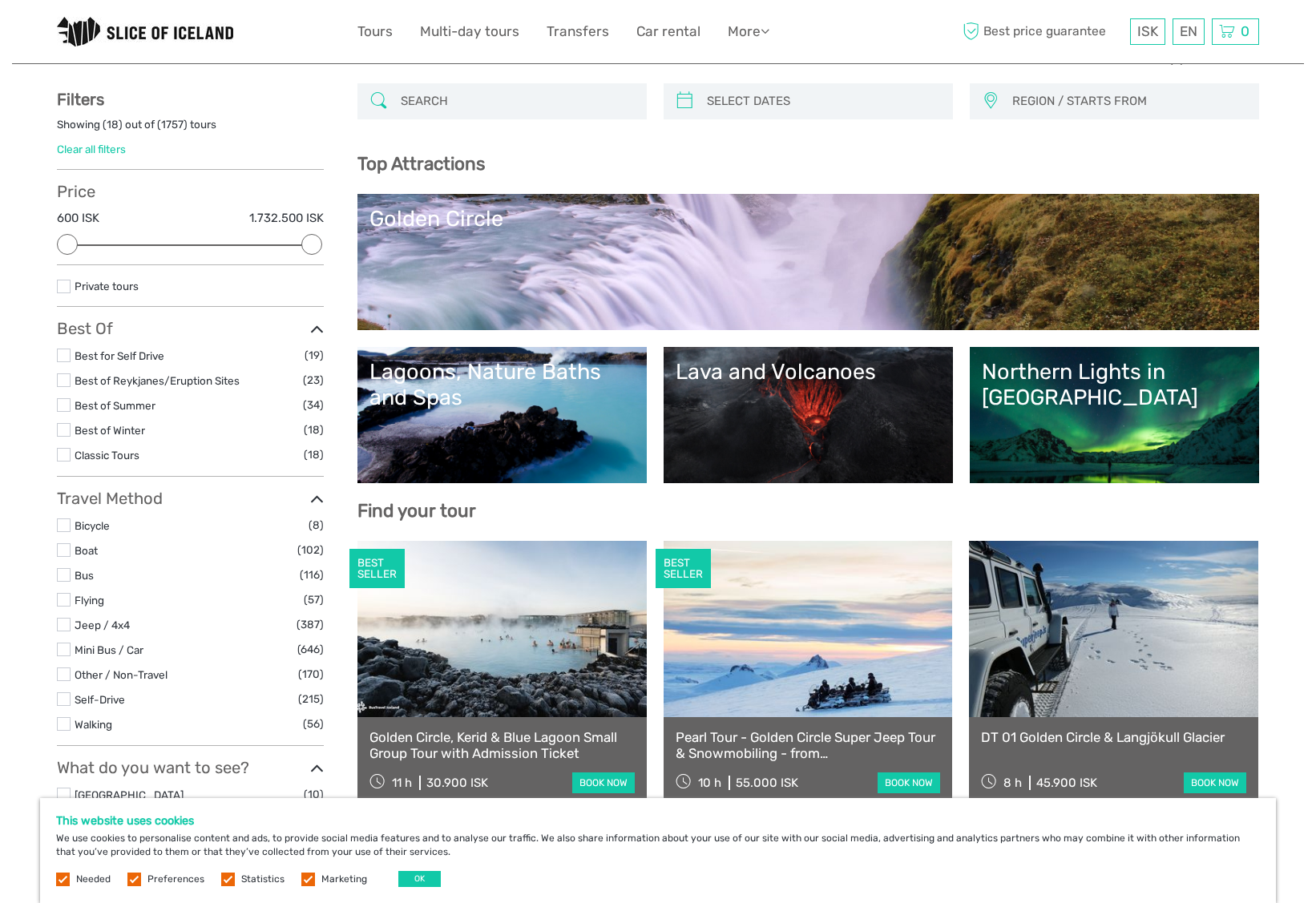
click at [65, 354] on label at bounding box center [63, 355] width 14 height 14
click at [0, 0] on input "checkbox" at bounding box center [0, 0] width 0 height 0
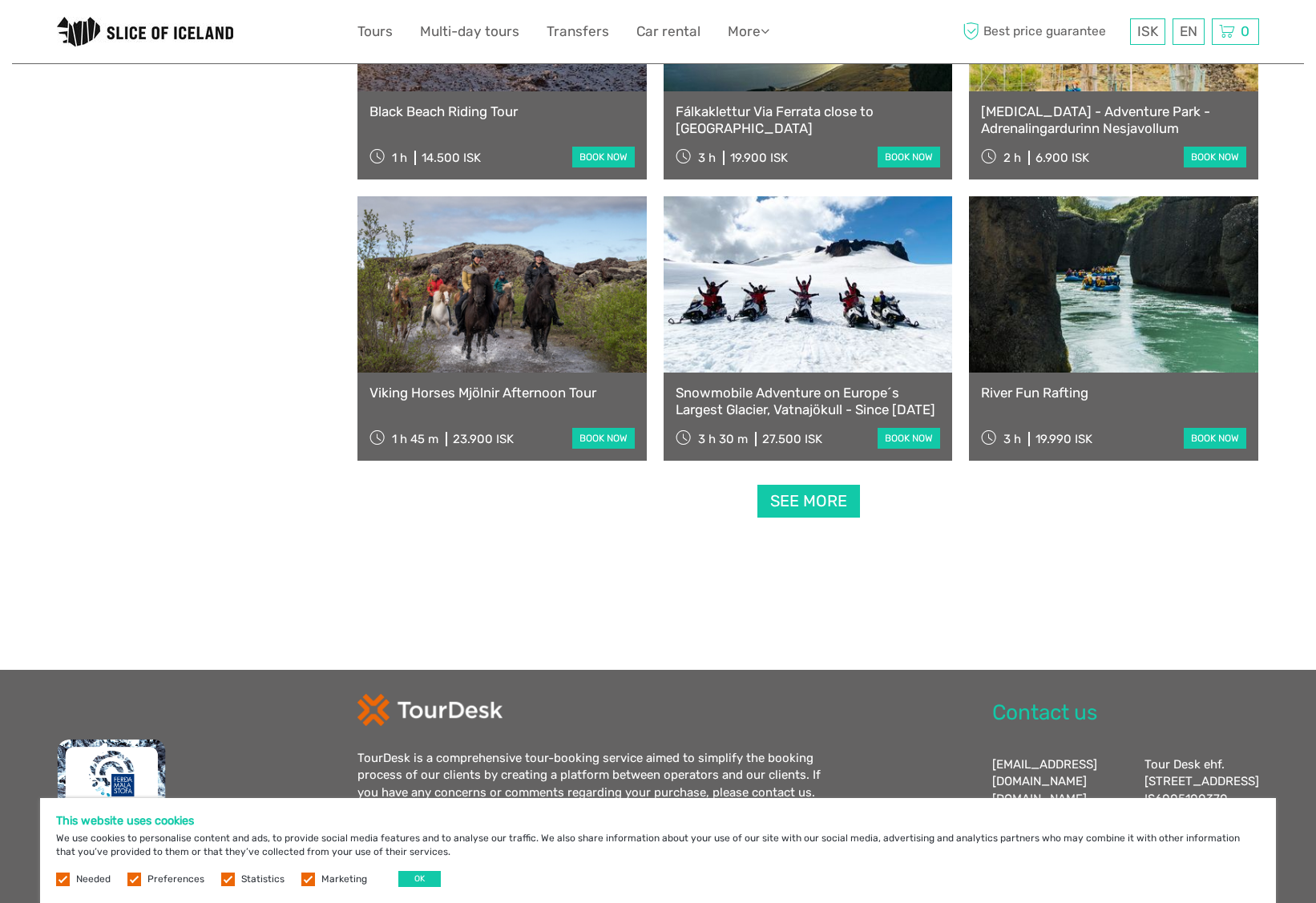
scroll to position [1477, 0]
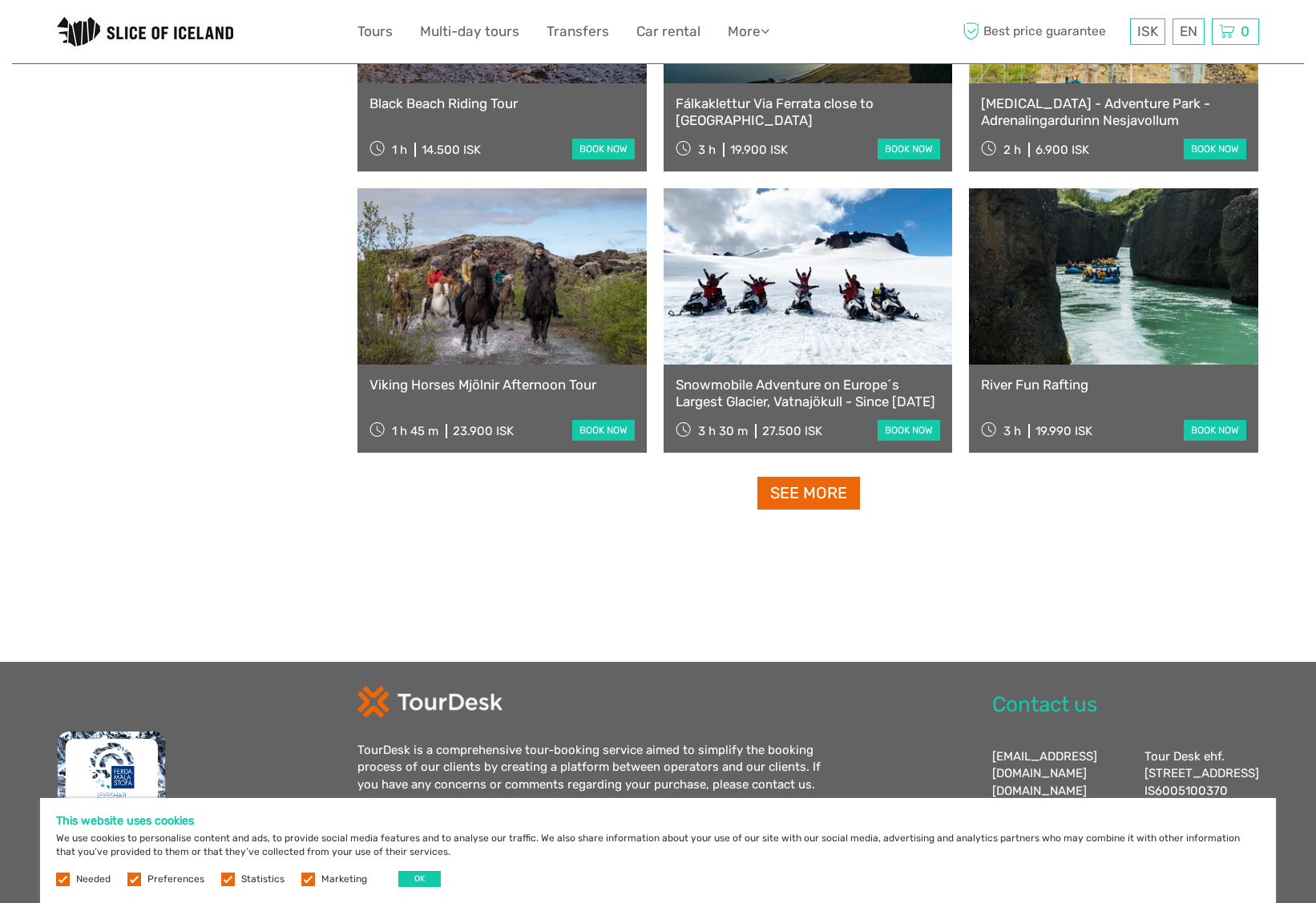
click at [788, 503] on link "See more" at bounding box center [808, 494] width 102 height 33
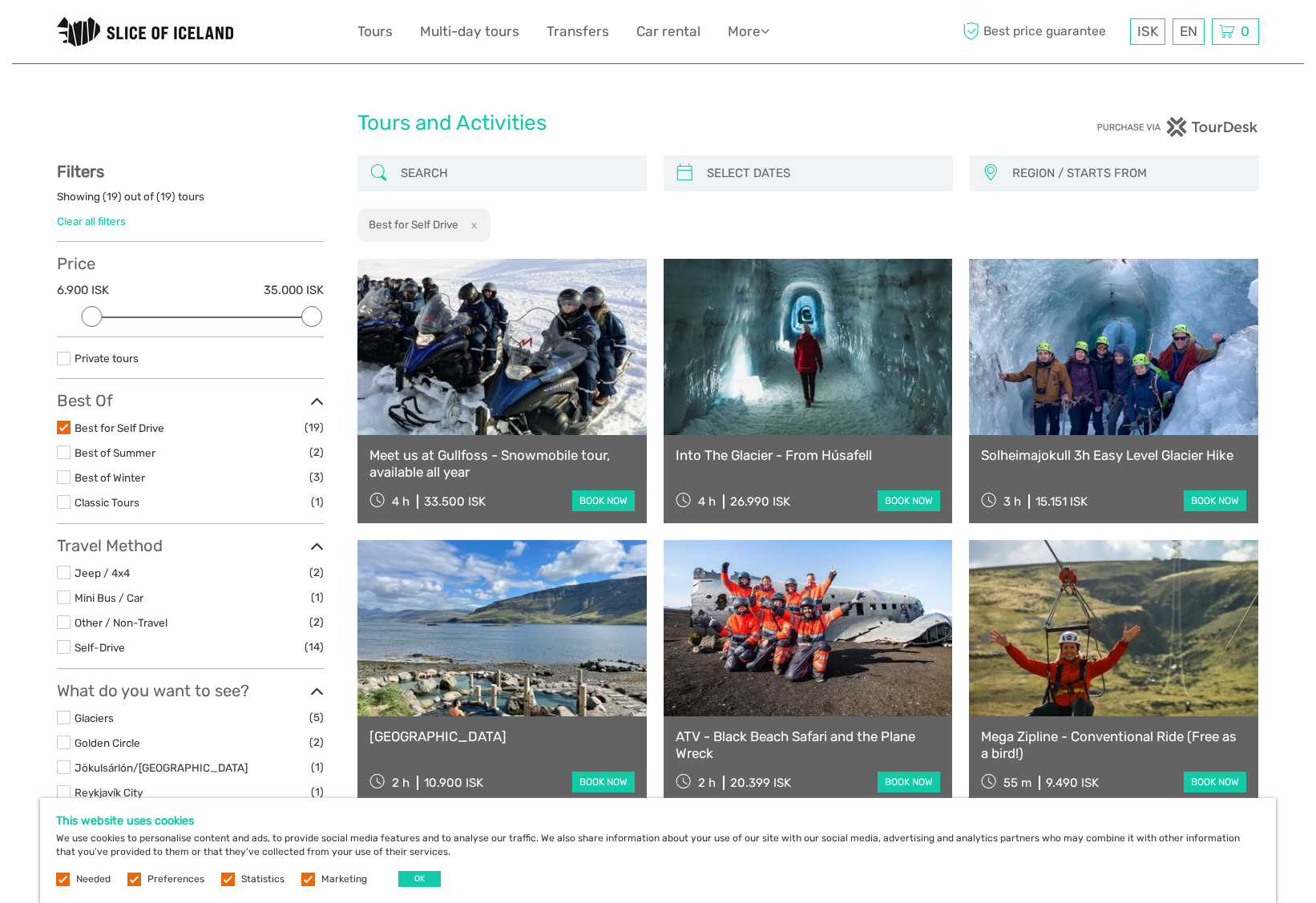
scroll to position [0, 0]
click at [569, 163] on input "search" at bounding box center [516, 173] width 244 height 28
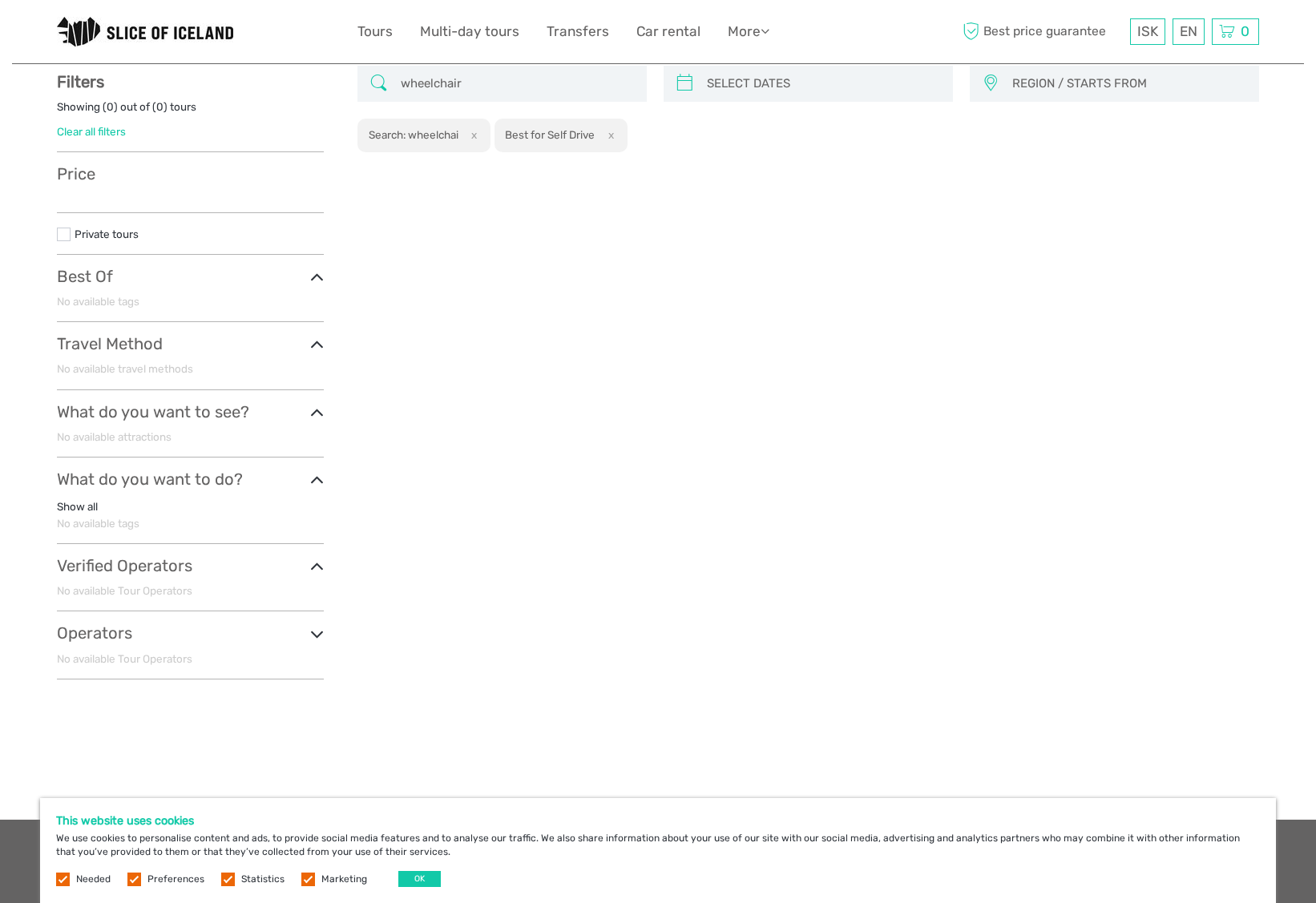
scroll to position [90, 0]
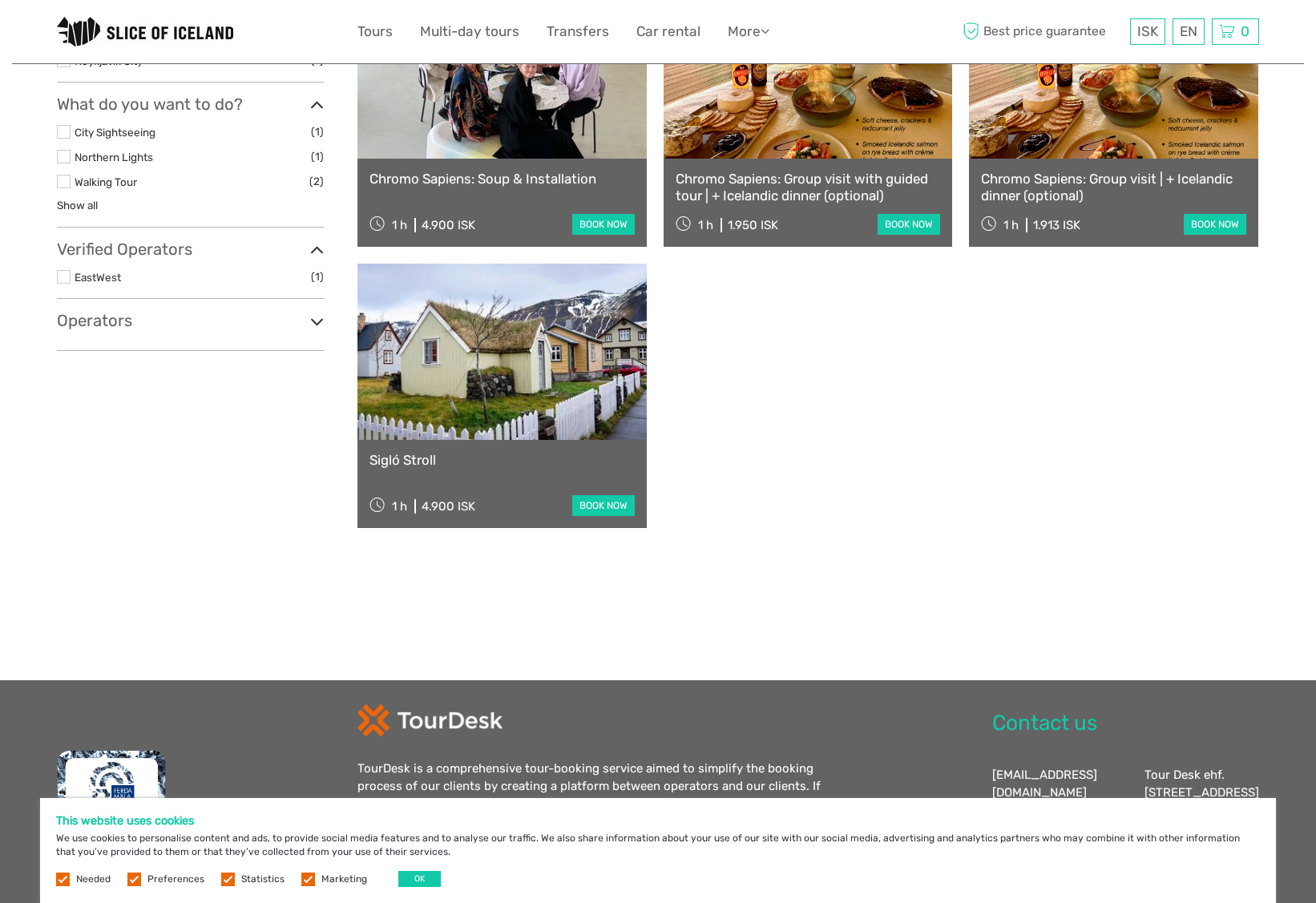
scroll to position [605, 0]
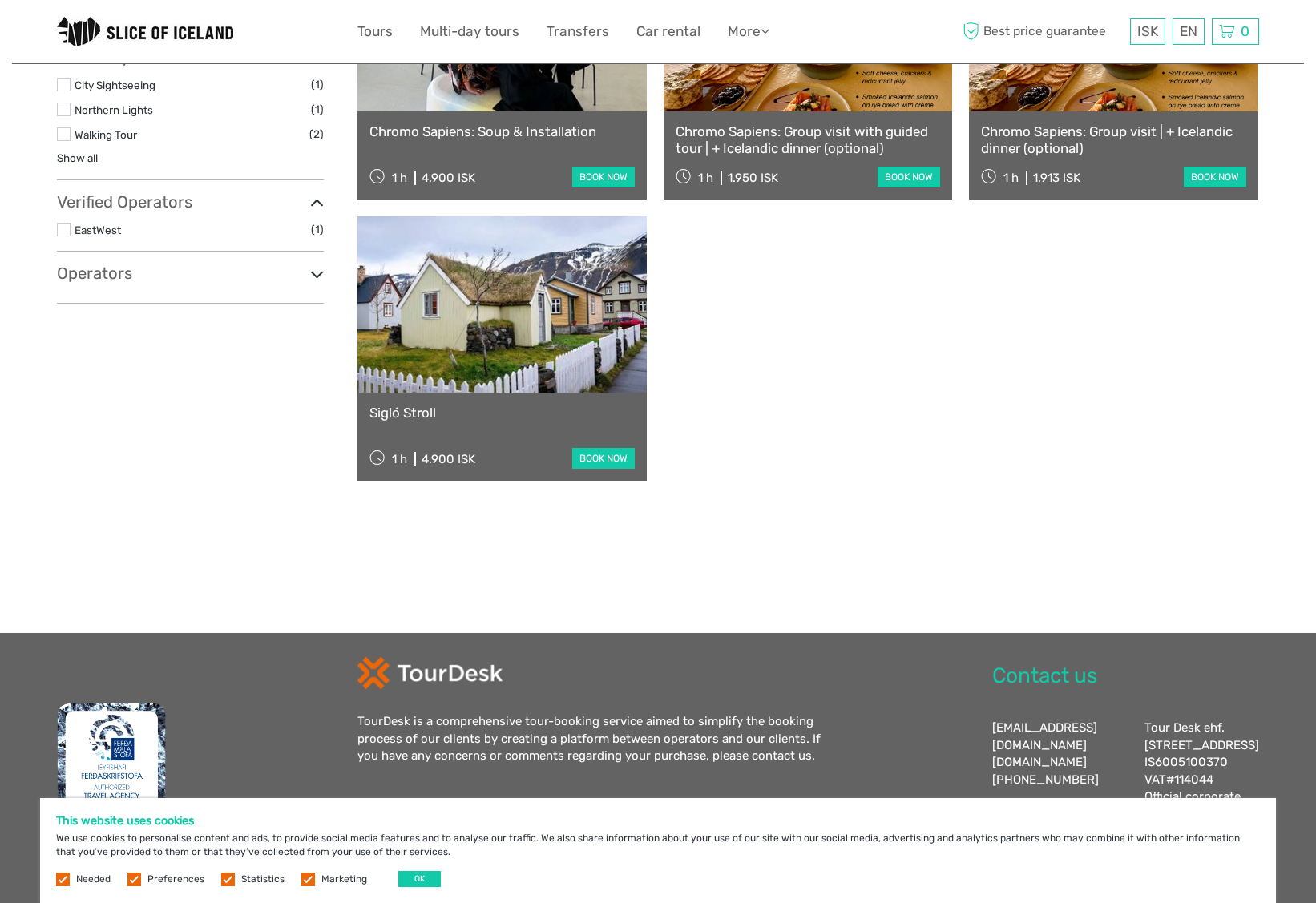
type input "wheelchair"
click at [474, 416] on link "Sigló Stroll" at bounding box center [502, 413] width 265 height 16
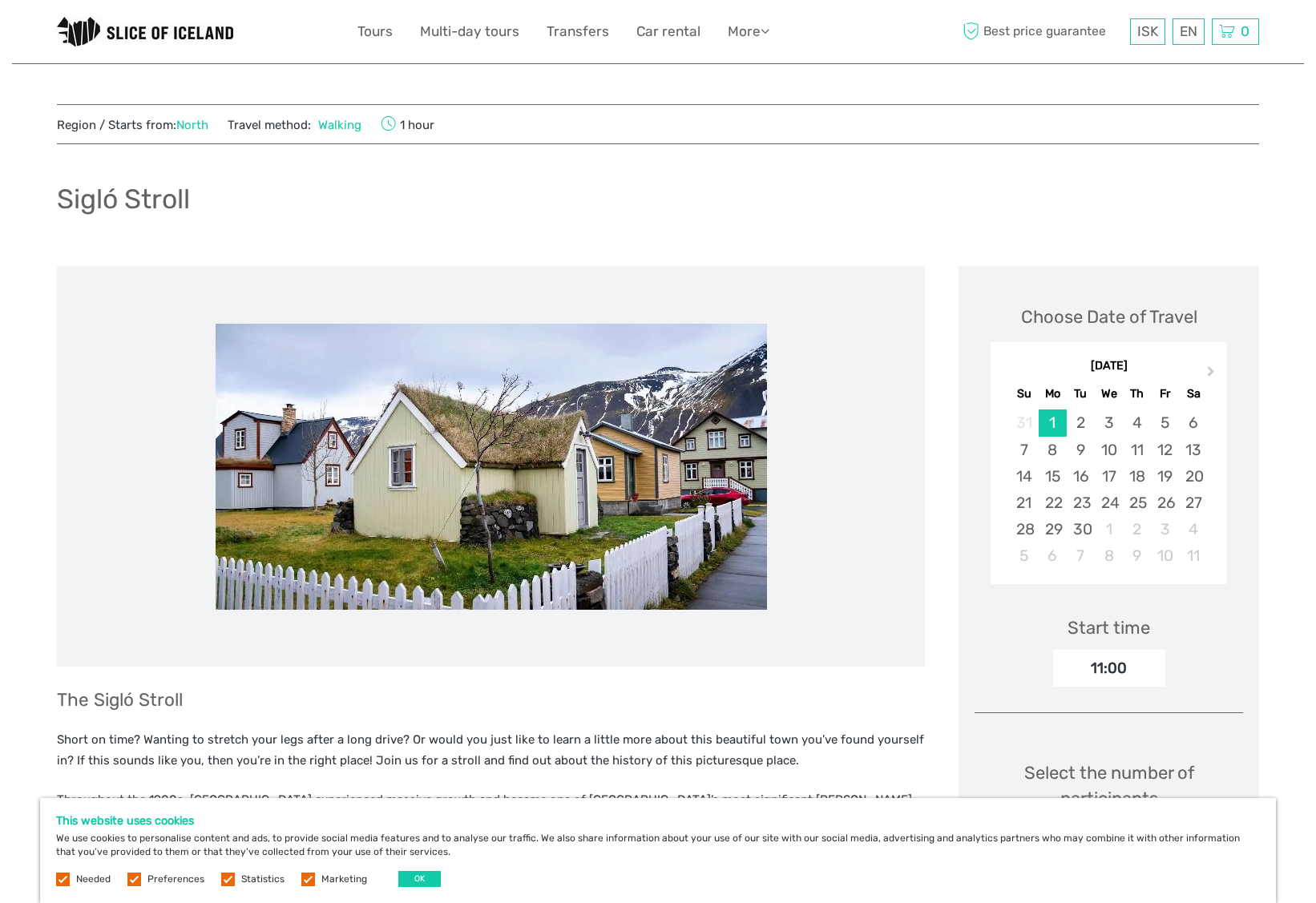
click at [124, 32] on img at bounding box center [145, 32] width 176 height 30
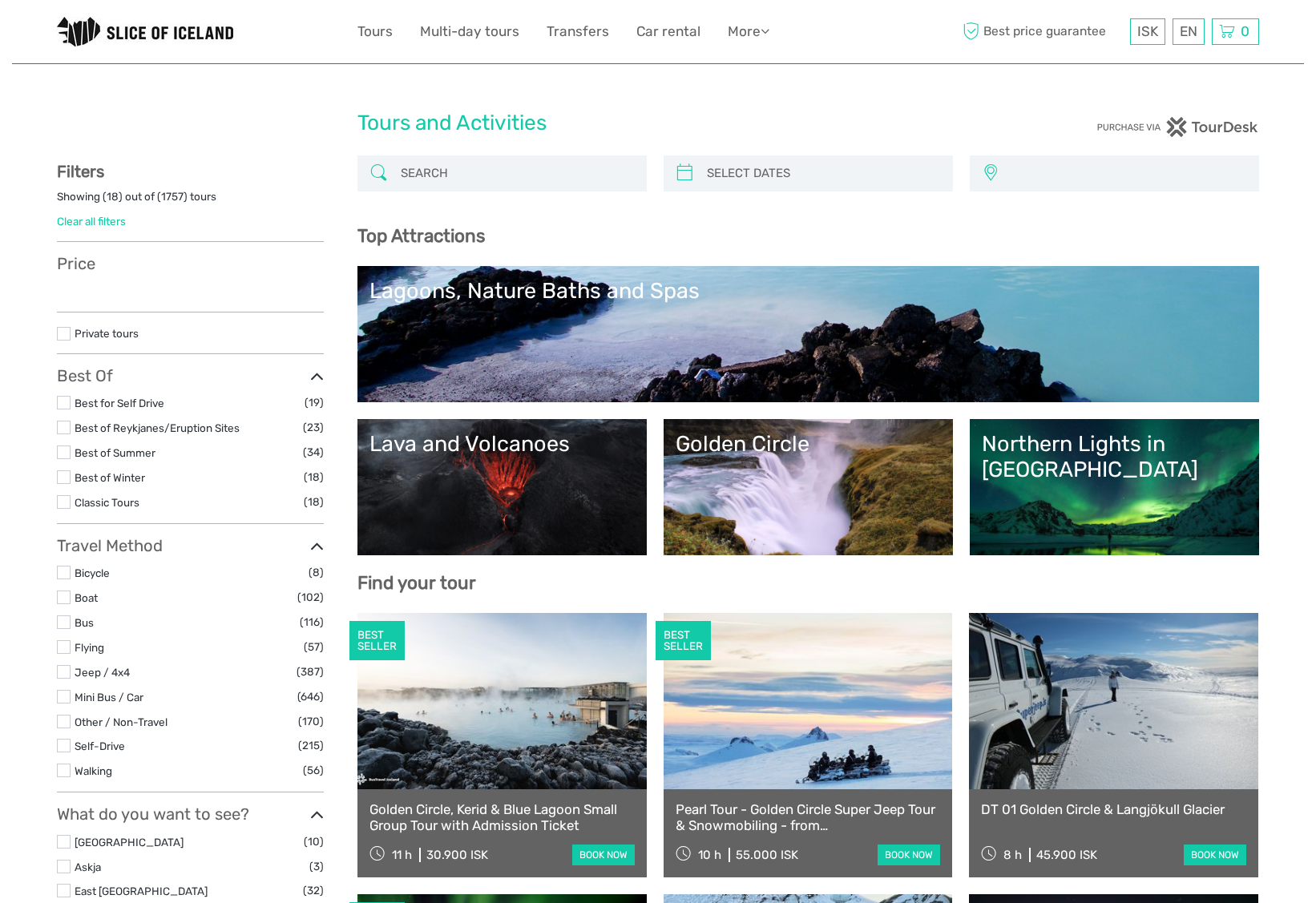
select select
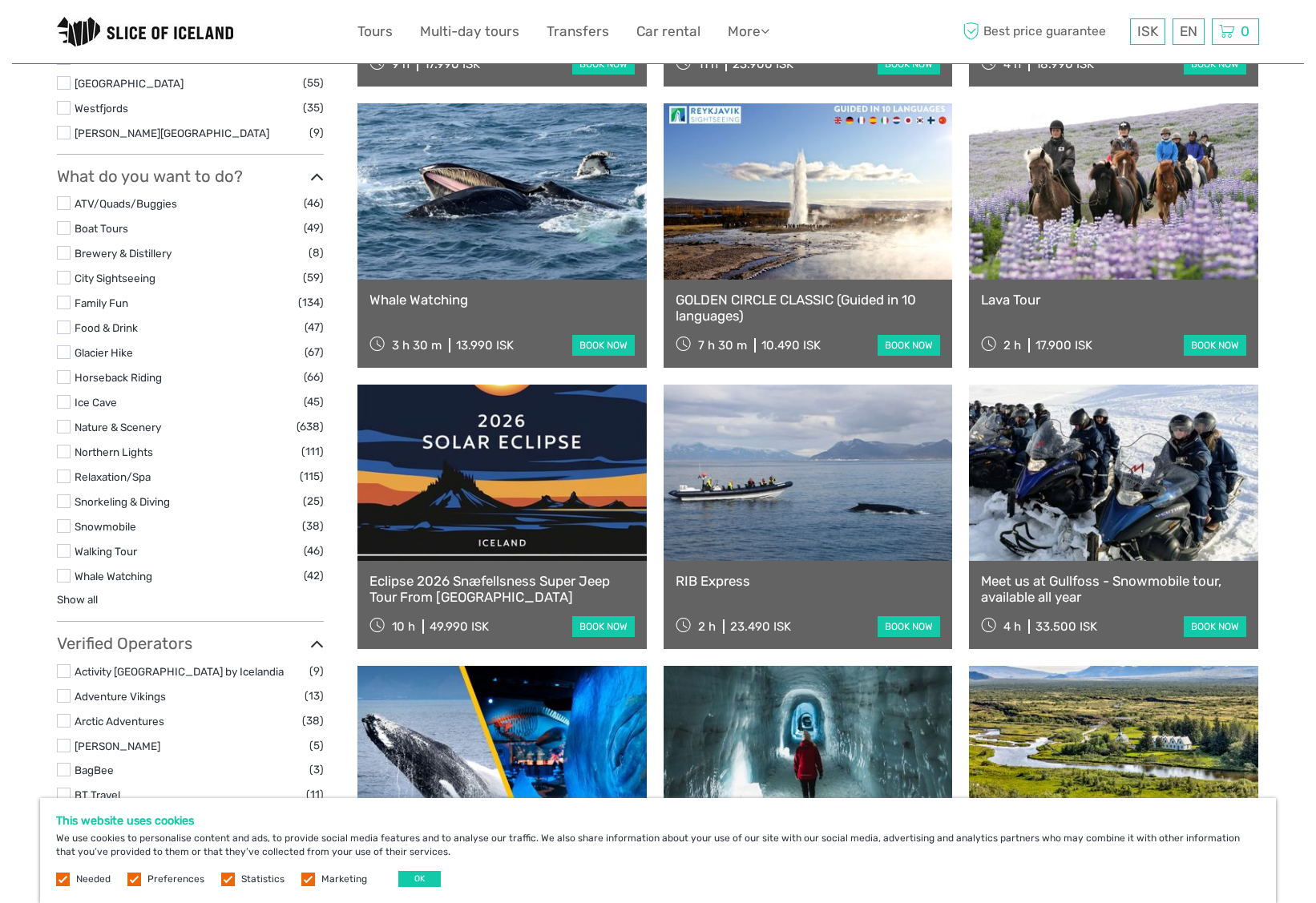
scroll to position [1364, 0]
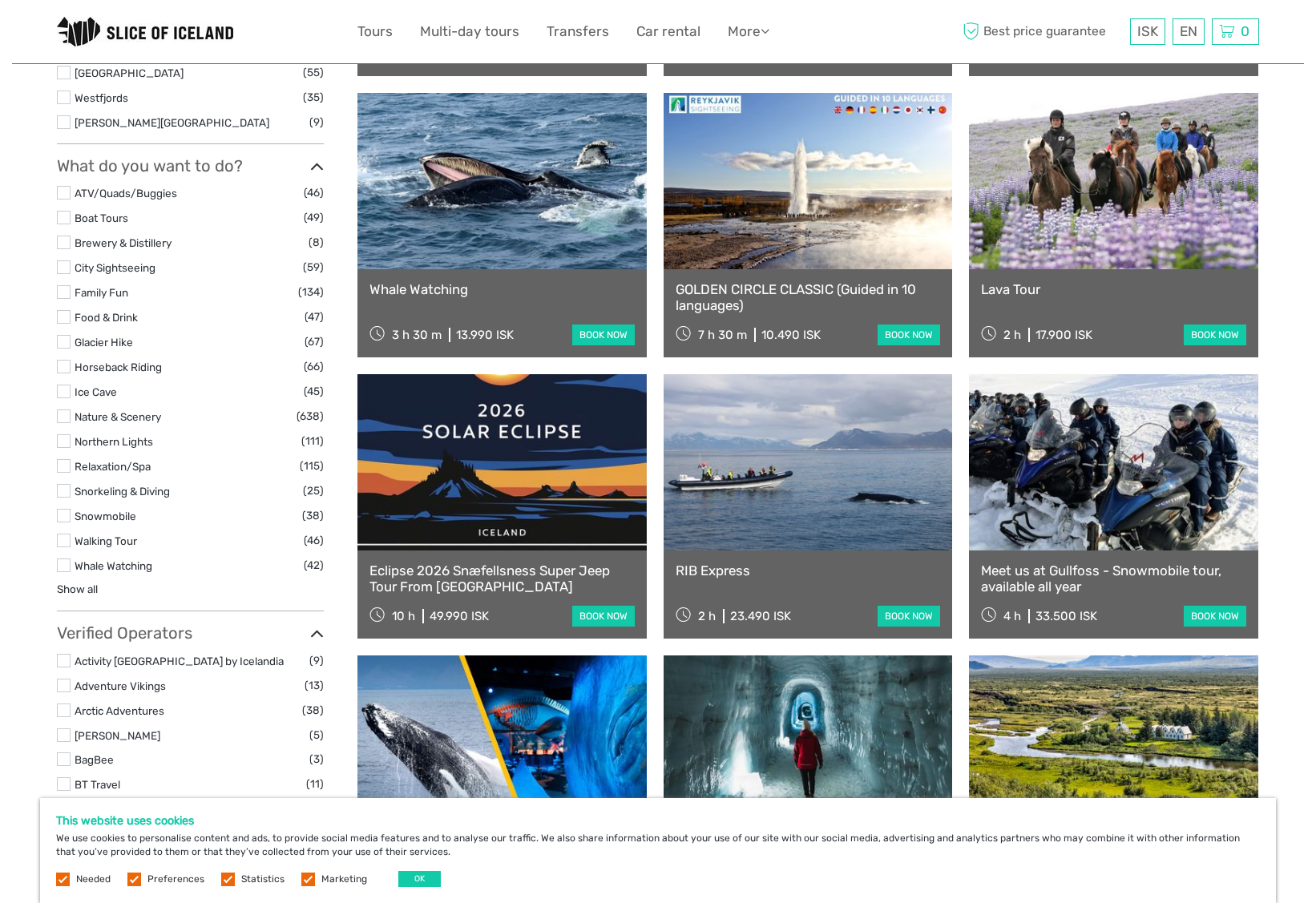
click at [716, 577] on link "RIB Express" at bounding box center [807, 570] width 265 height 16
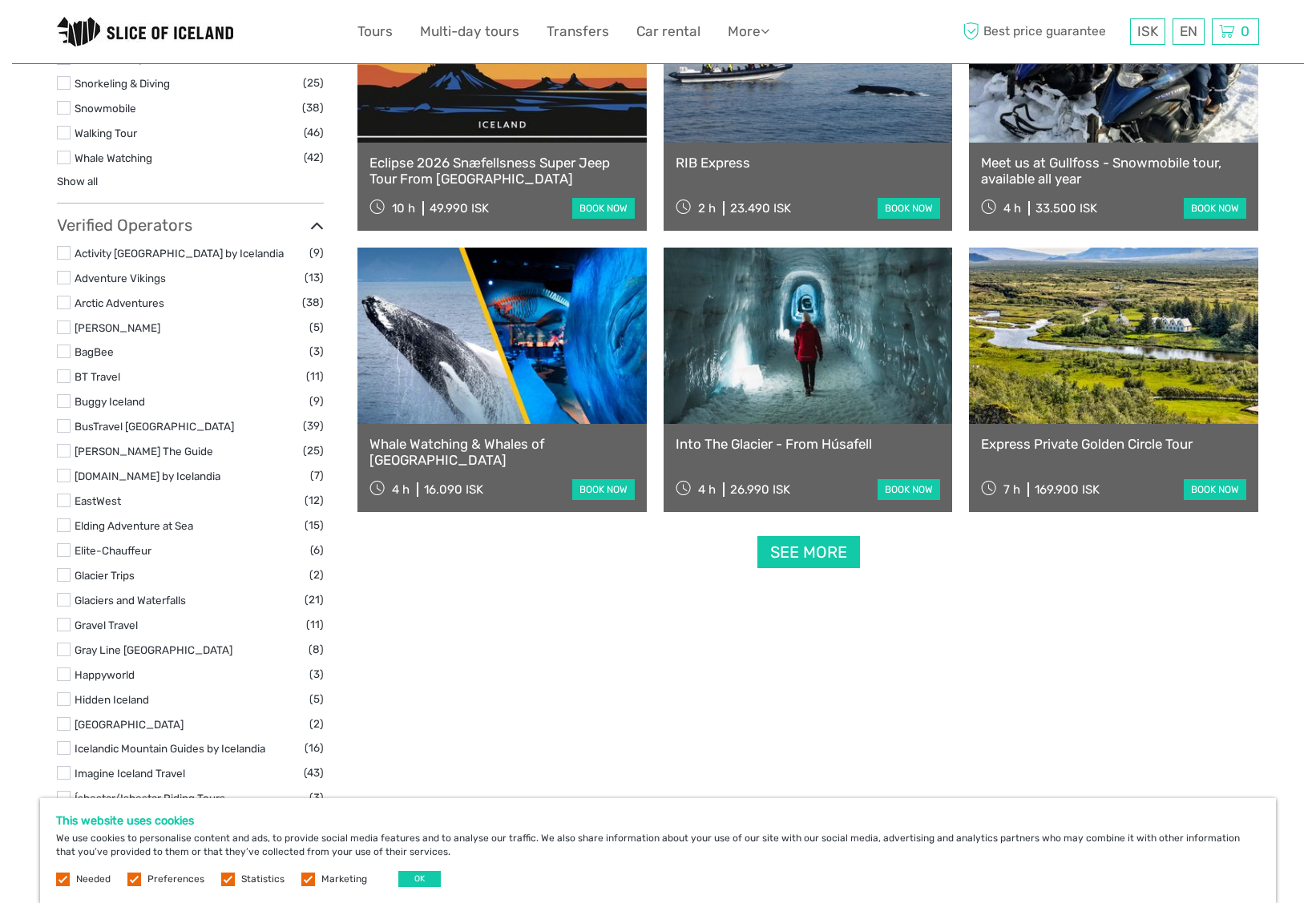
scroll to position [1773, 0]
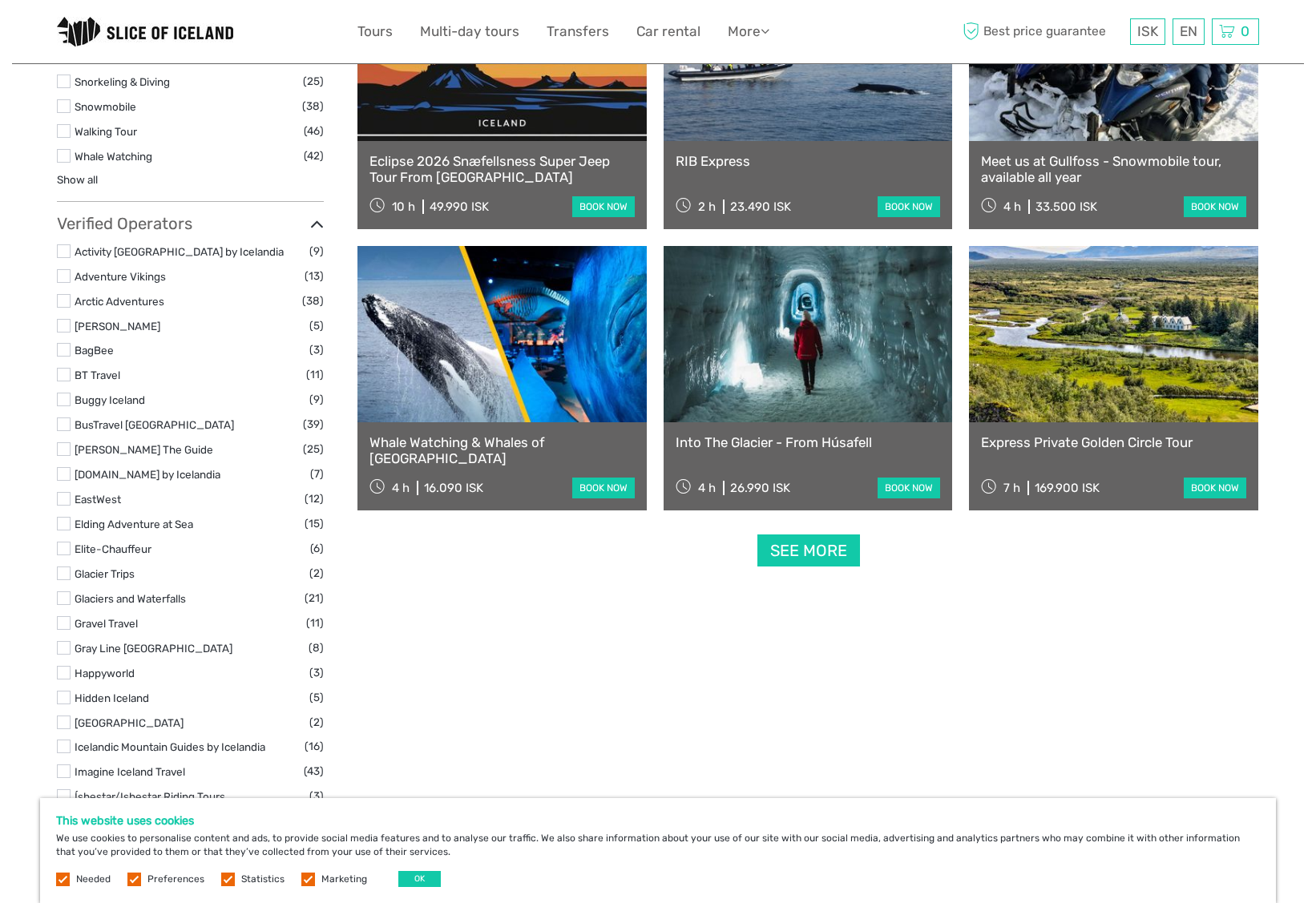
click at [692, 439] on link "Into The Glacier - From Húsafell" at bounding box center [807, 443] width 265 height 16
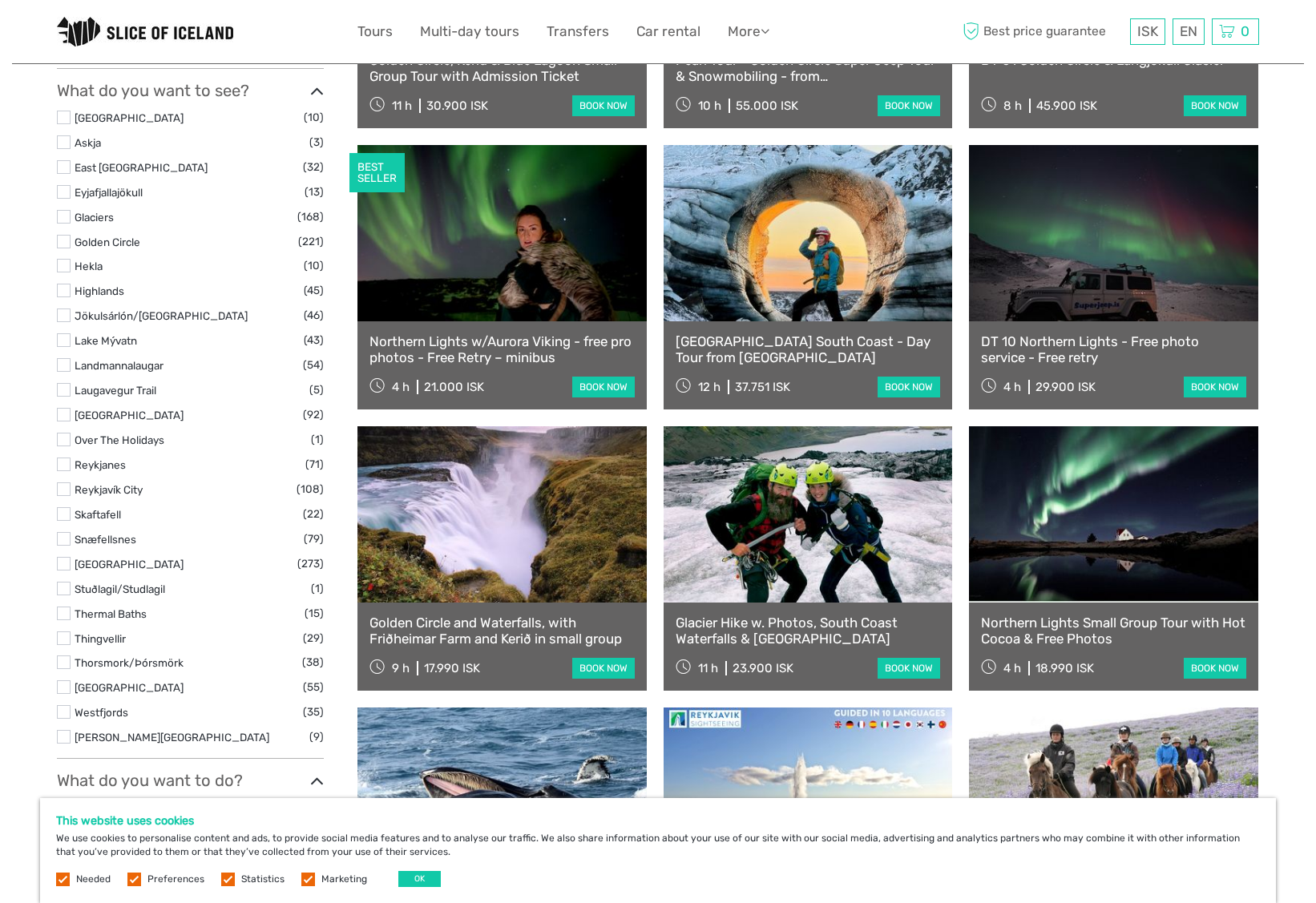
scroll to position [726, 0]
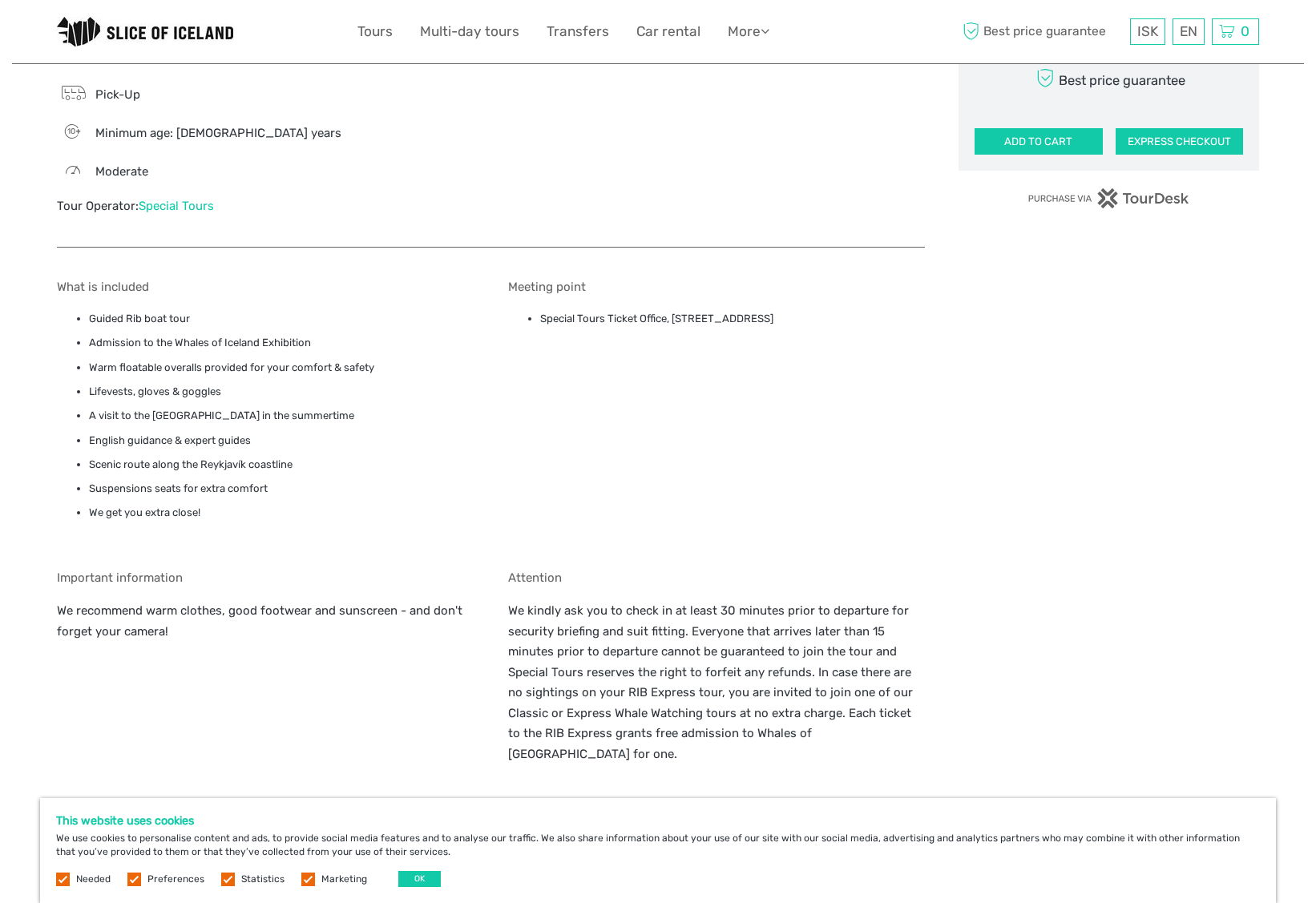
scroll to position [1086, 0]
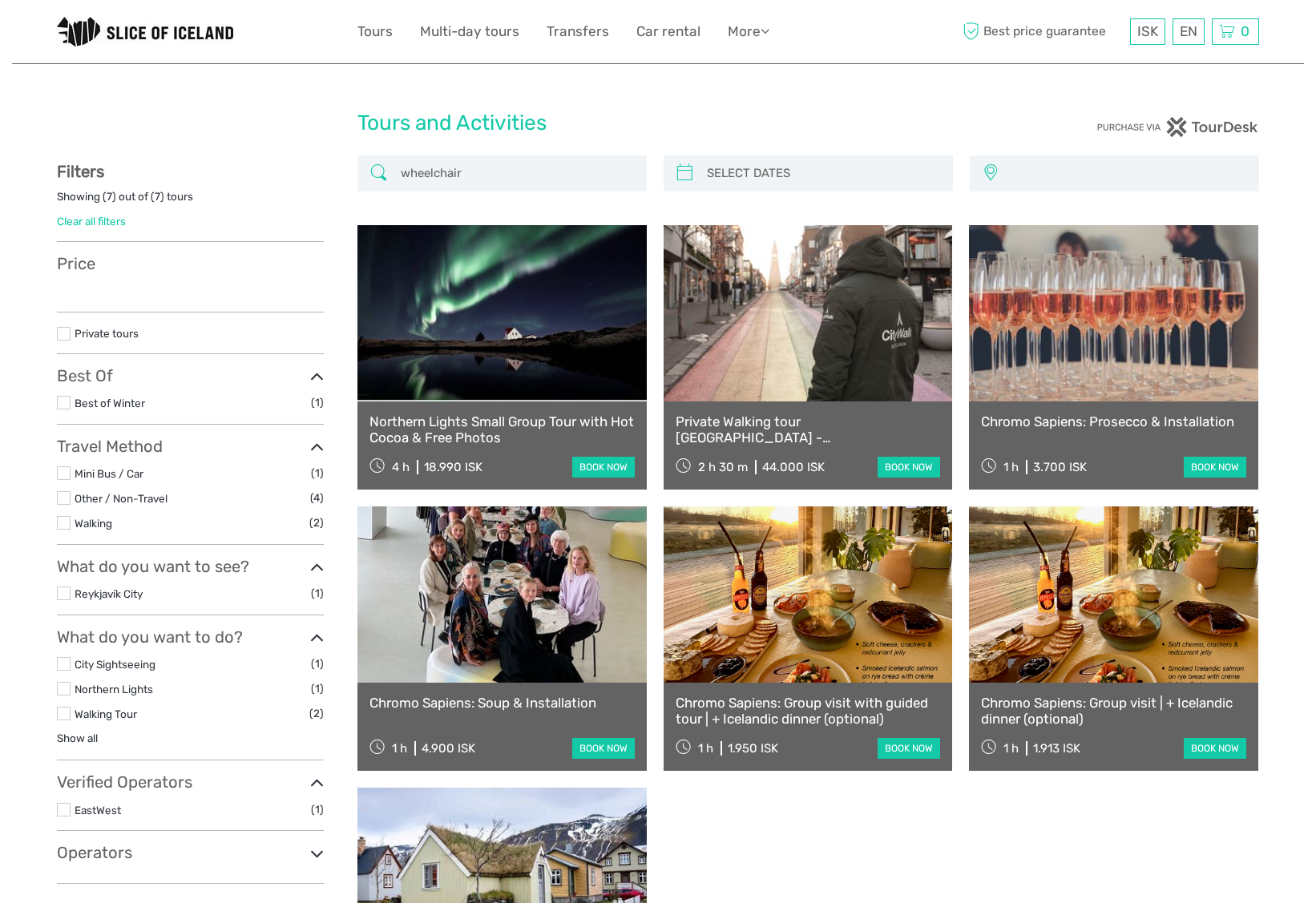
select select
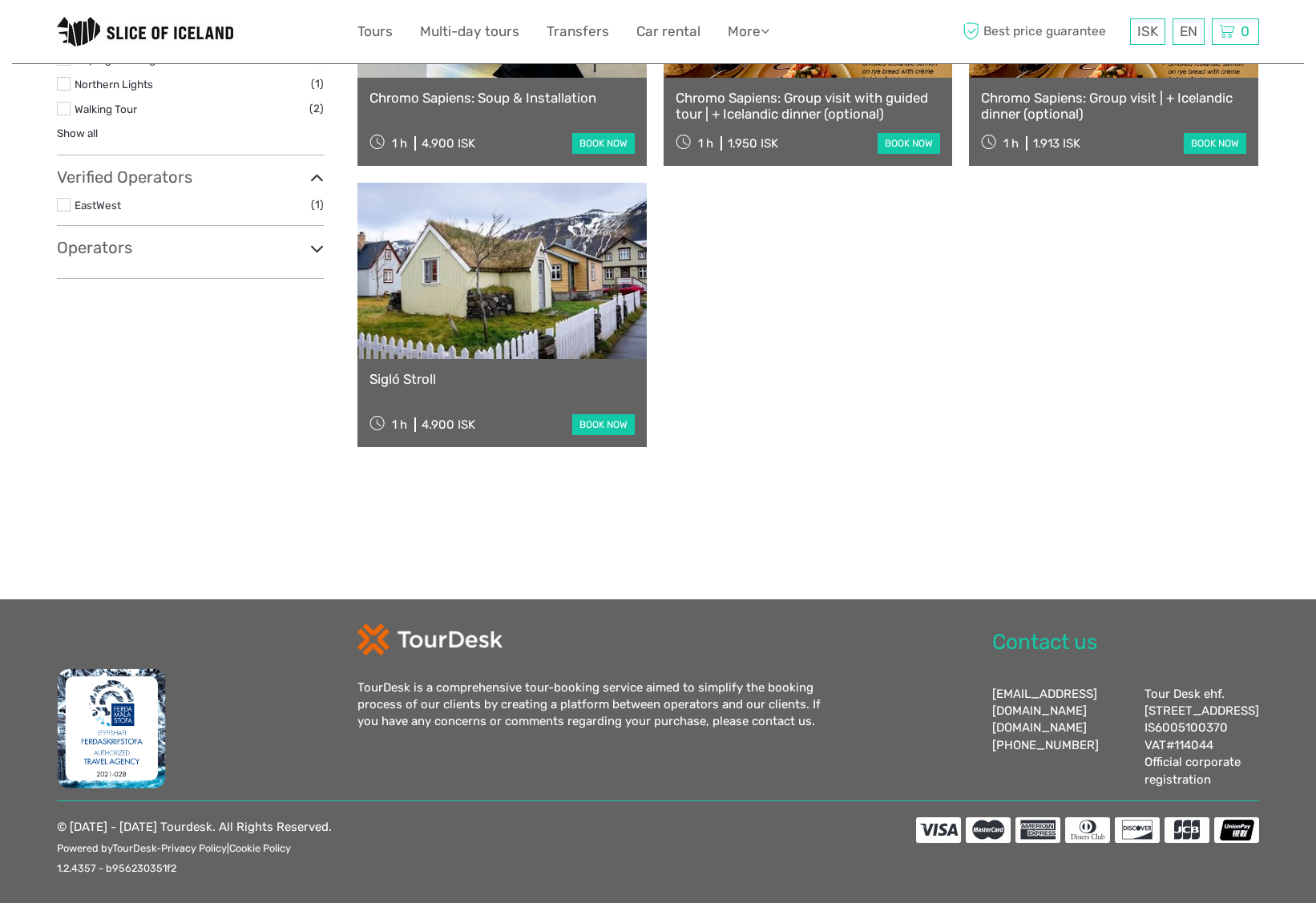
scroll to position [605, 0]
select select
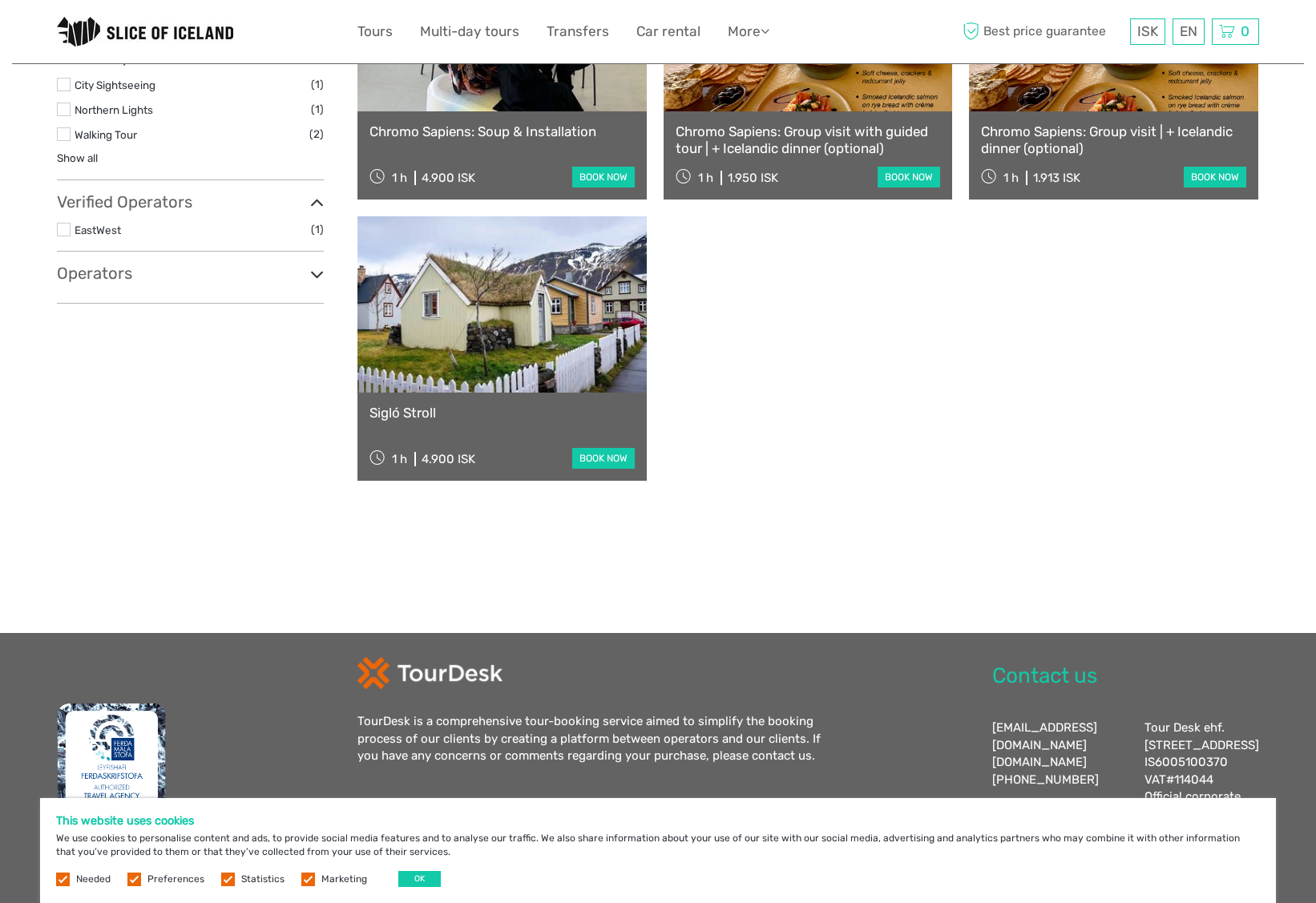
scroll to position [0, 0]
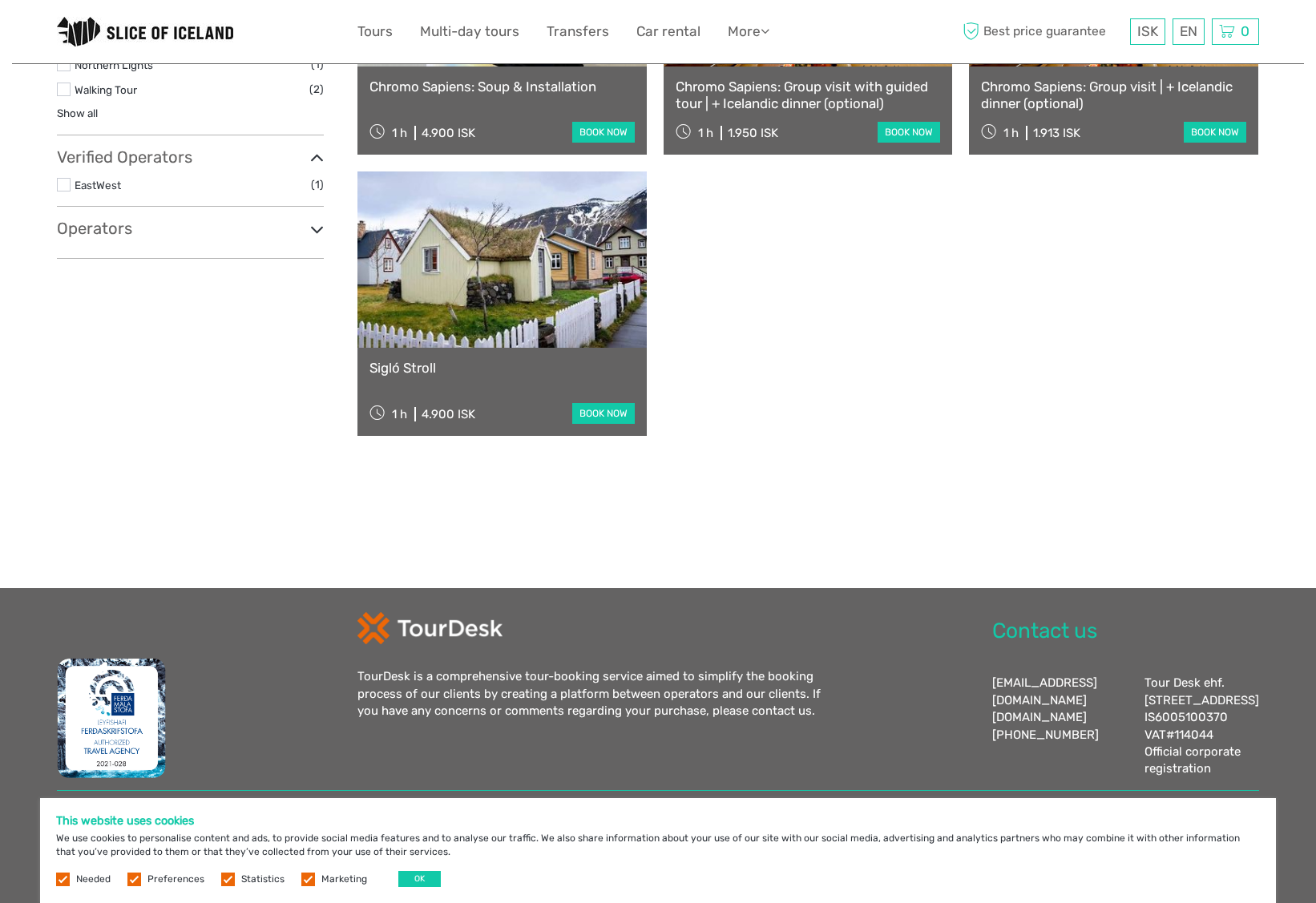
scroll to position [666, 0]
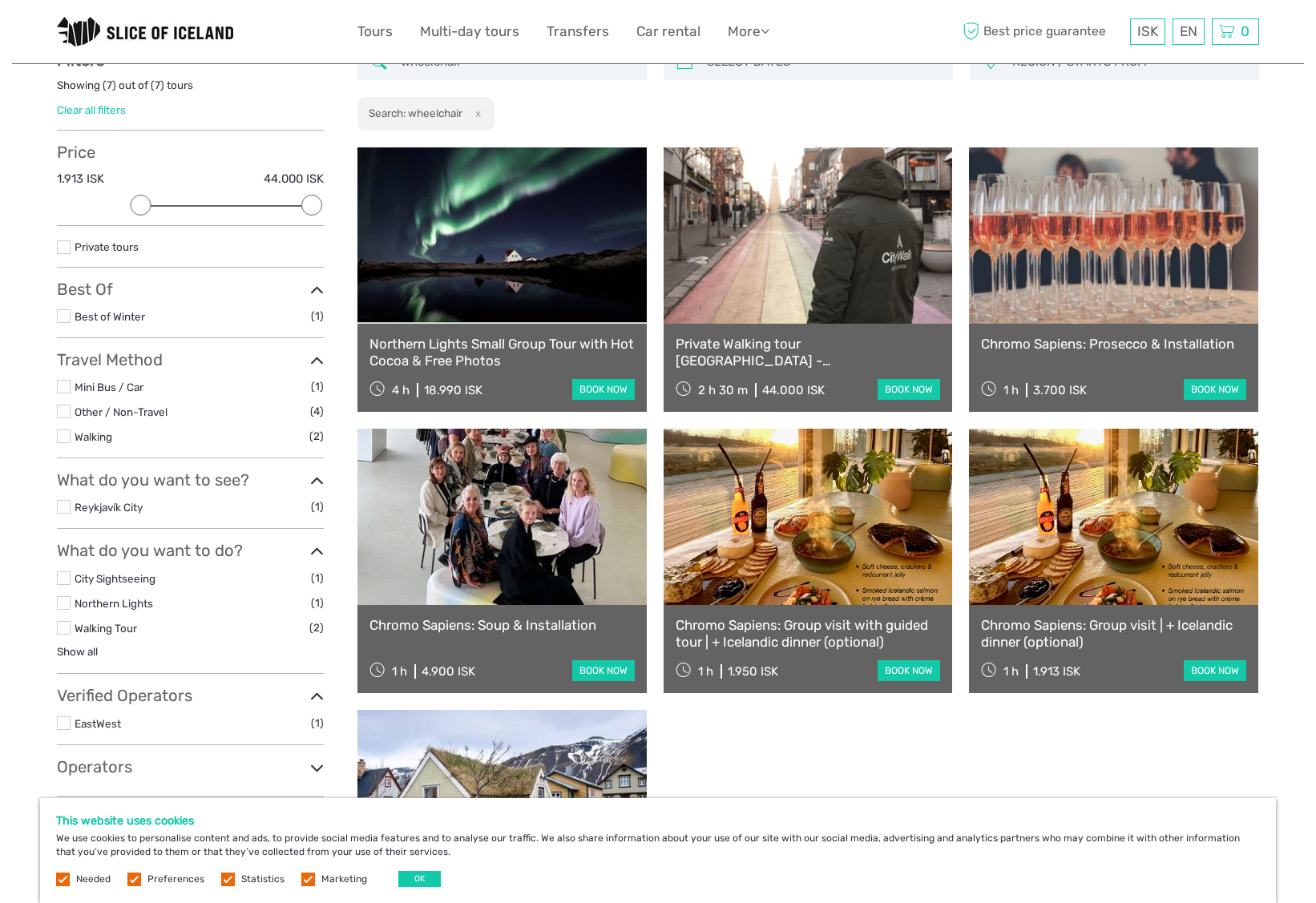
scroll to position [113, 0]
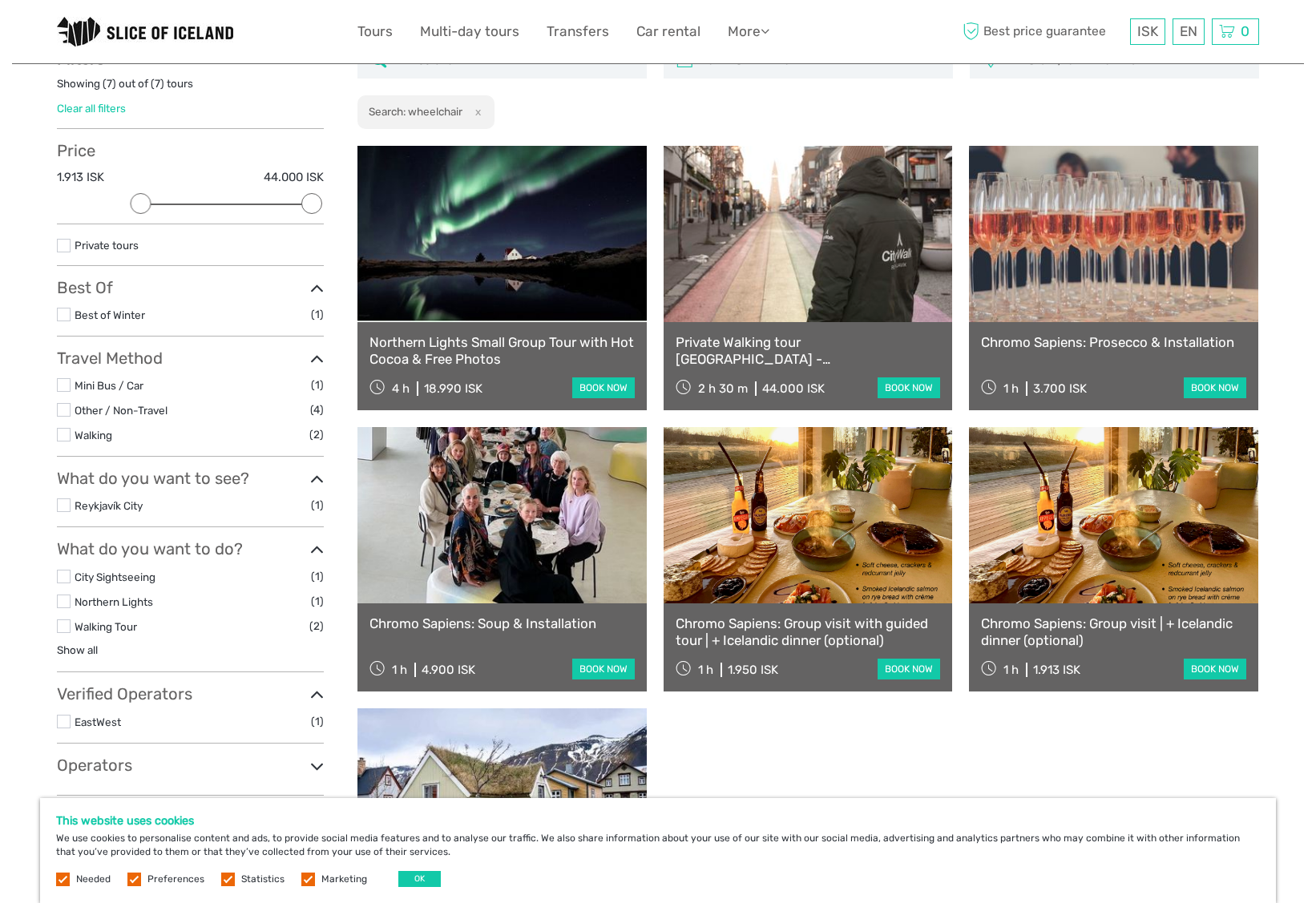
click at [62, 382] on label at bounding box center [63, 385] width 14 height 14
click at [0, 0] on input "checkbox" at bounding box center [0, 0] width 0 height 0
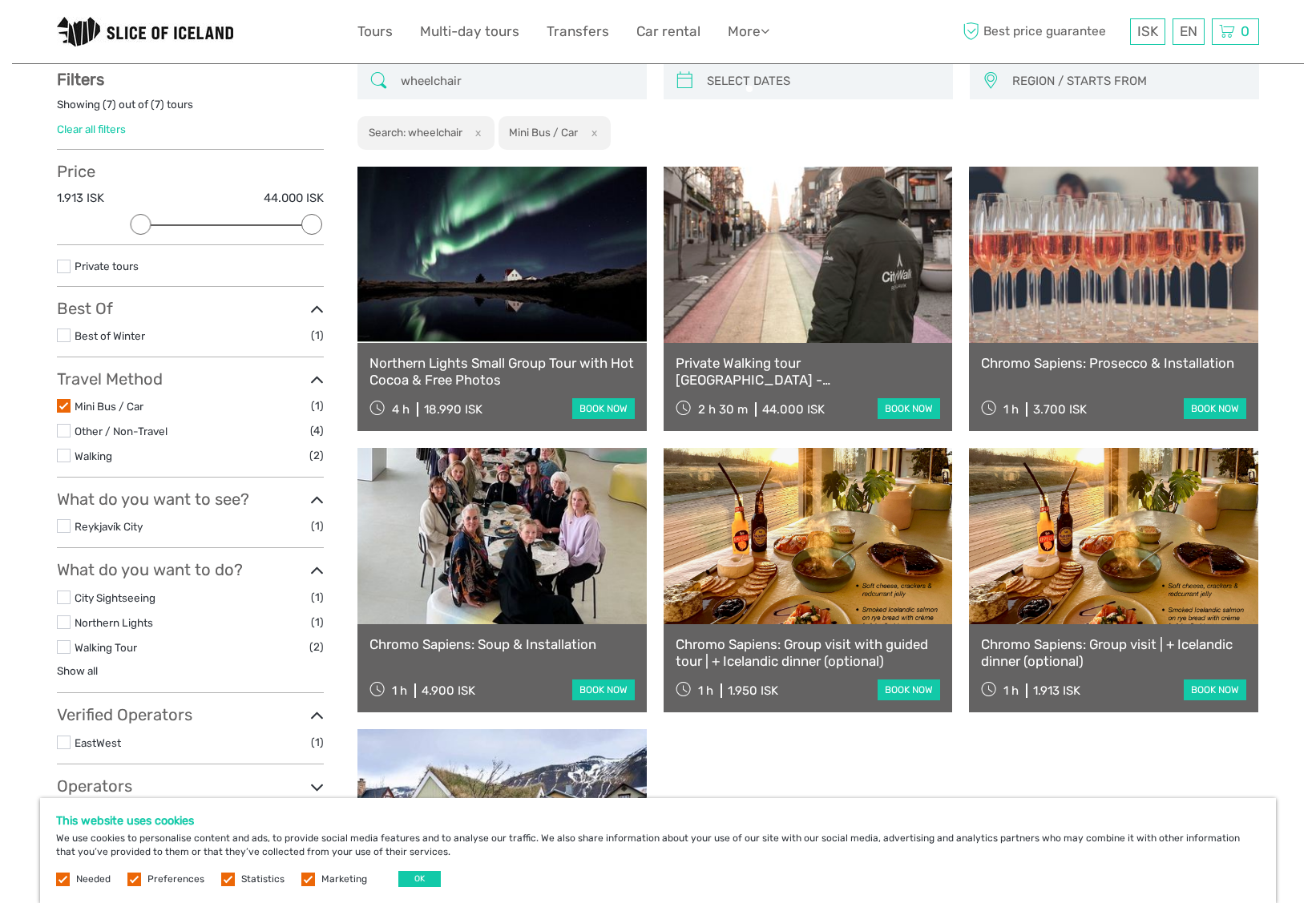
scroll to position [90, 0]
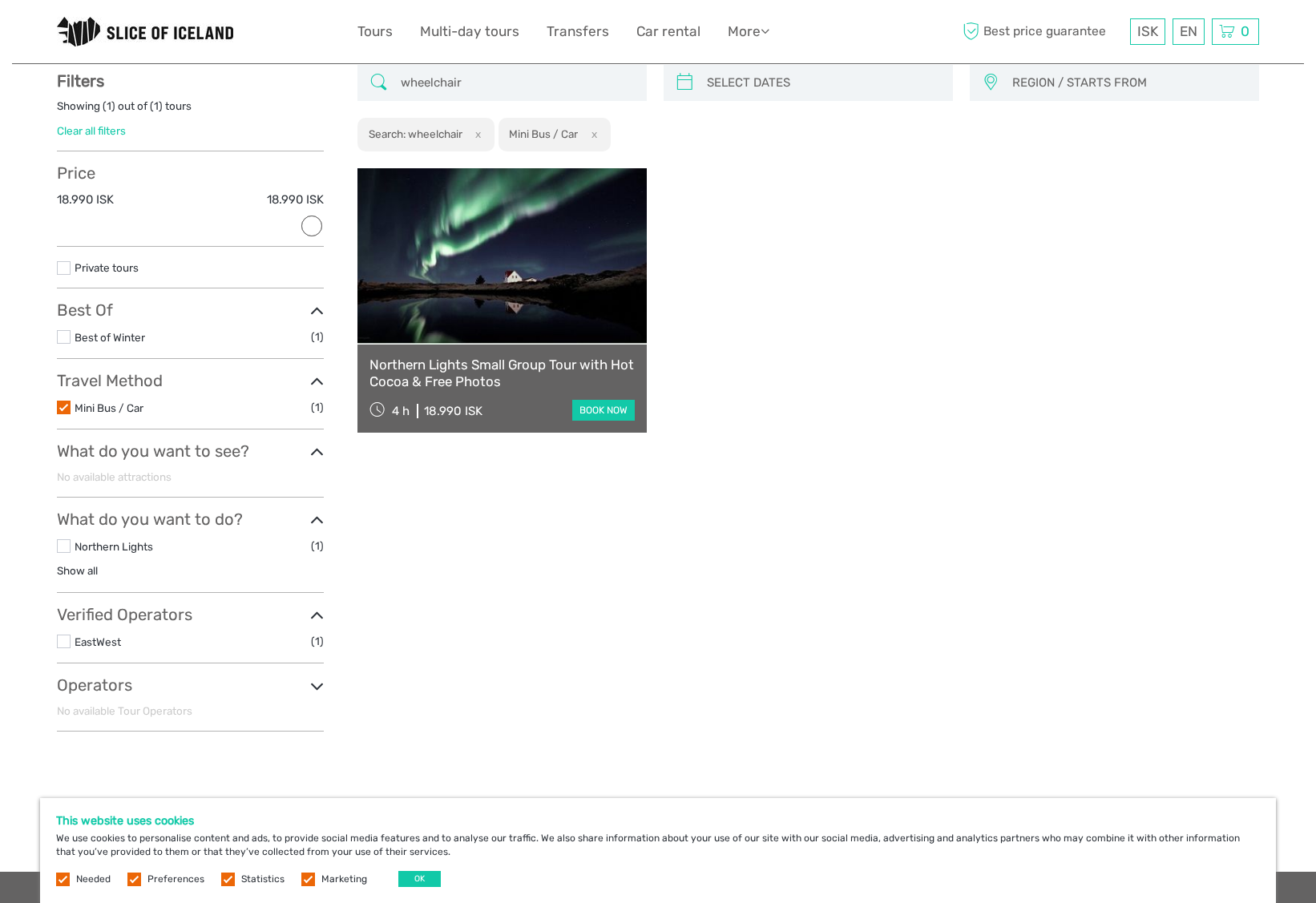
click at [67, 406] on label at bounding box center [63, 407] width 14 height 14
click at [0, 0] on input "checkbox" at bounding box center [0, 0] width 0 height 0
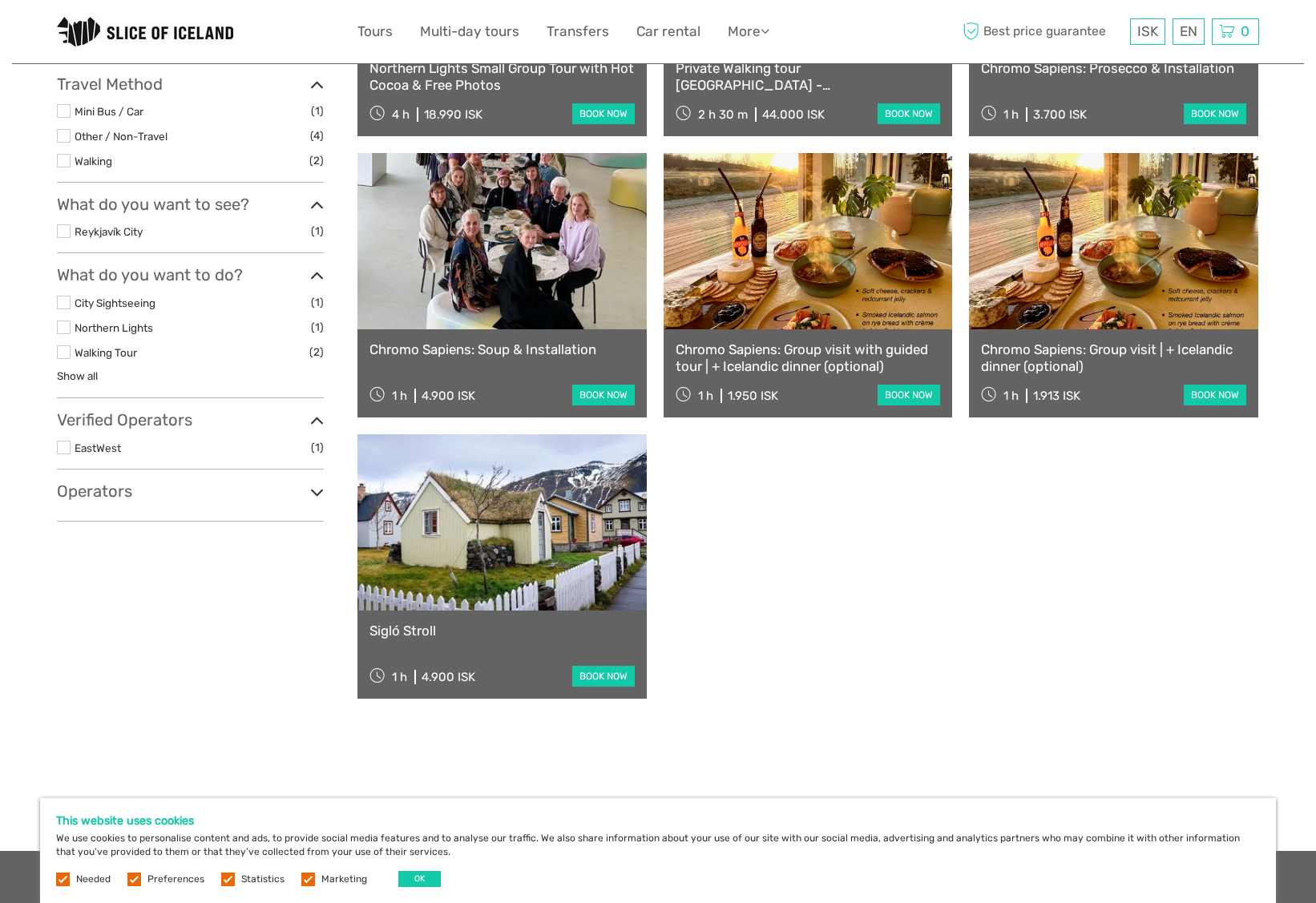
scroll to position [396, 0]
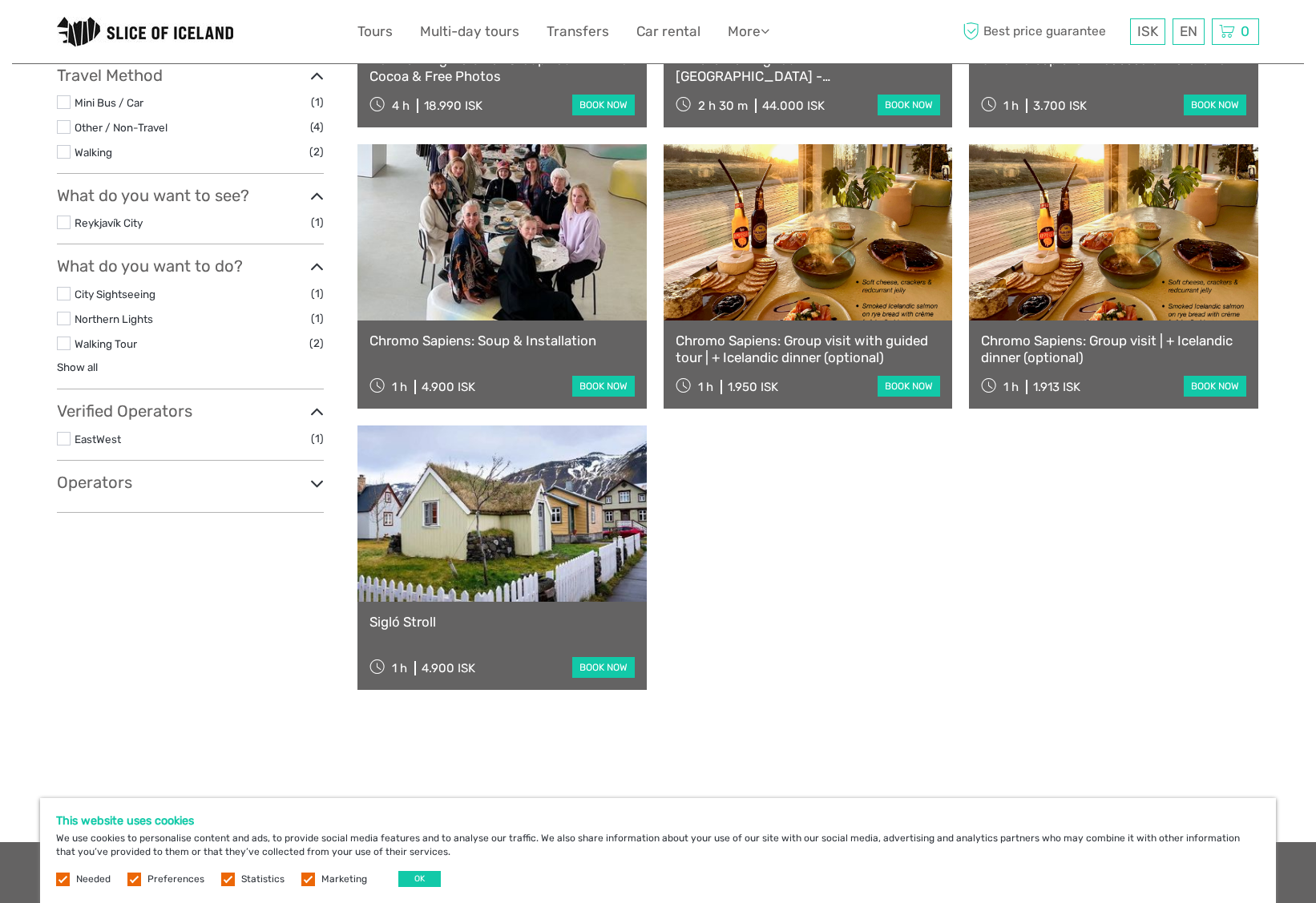
click at [1043, 350] on link "Chromo Sapiens: Group visit | + Icelandic dinner (optional)" at bounding box center [1113, 349] width 265 height 33
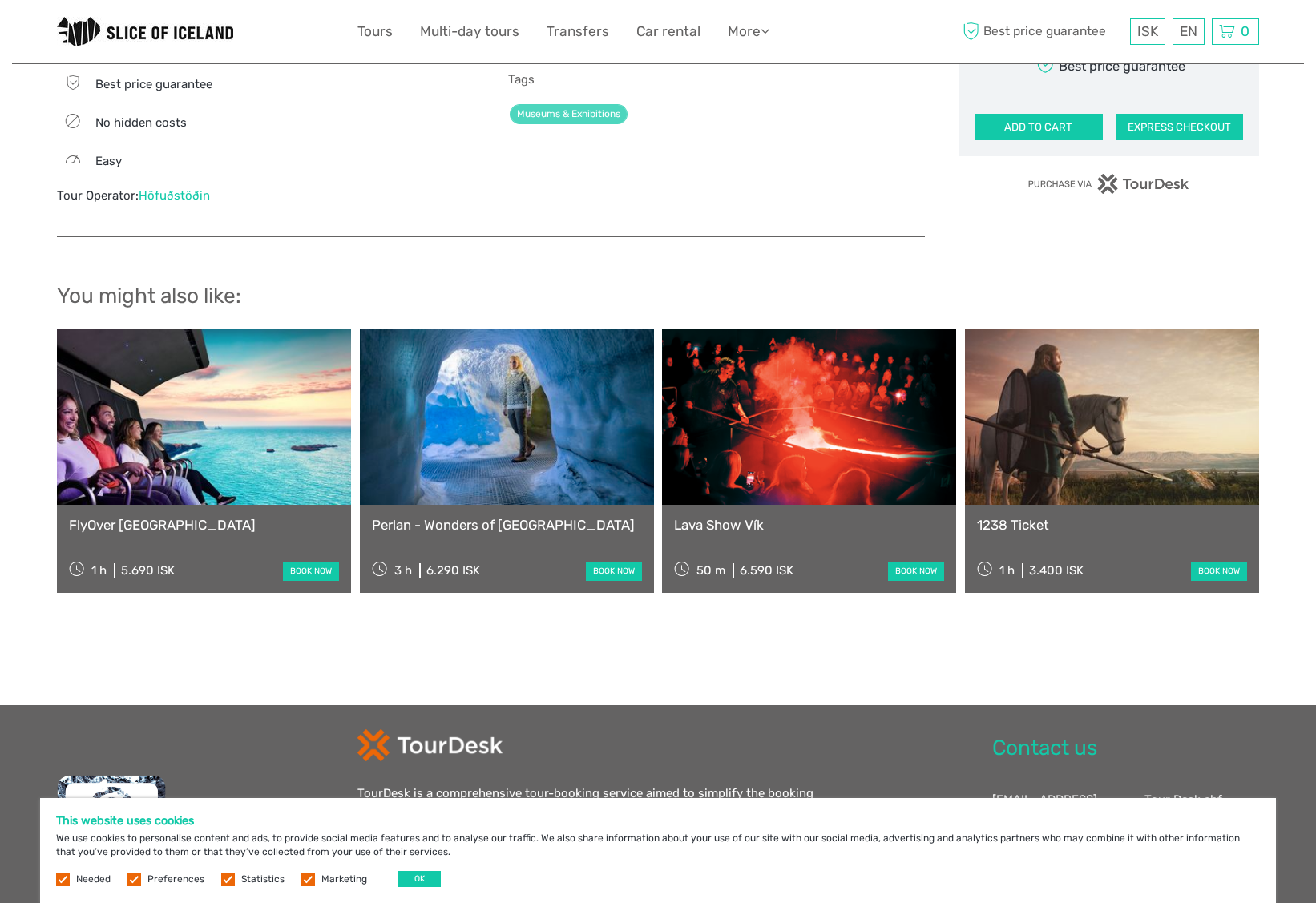
scroll to position [1293, 0]
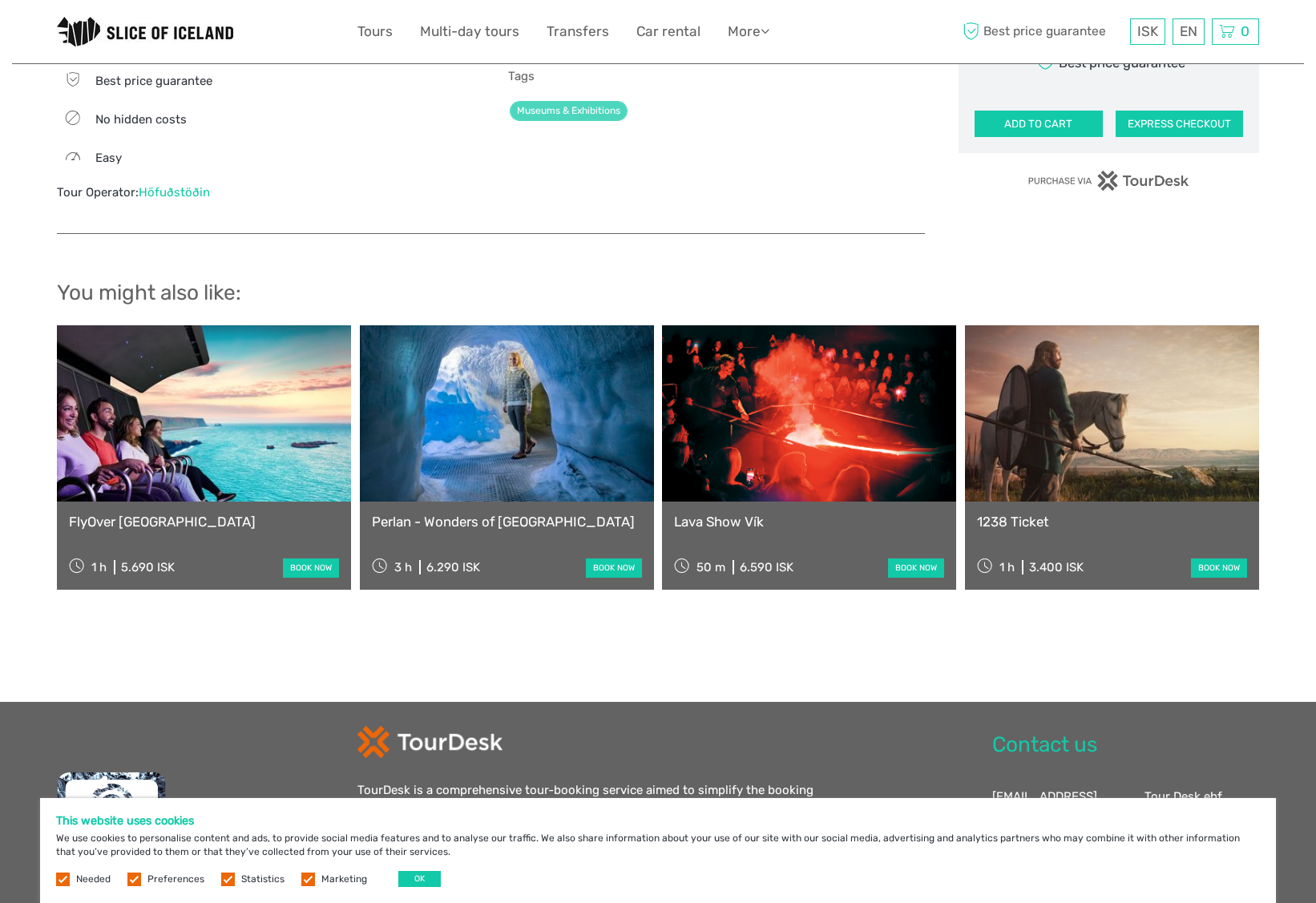
click at [82, 448] on link at bounding box center [203, 413] width 294 height 176
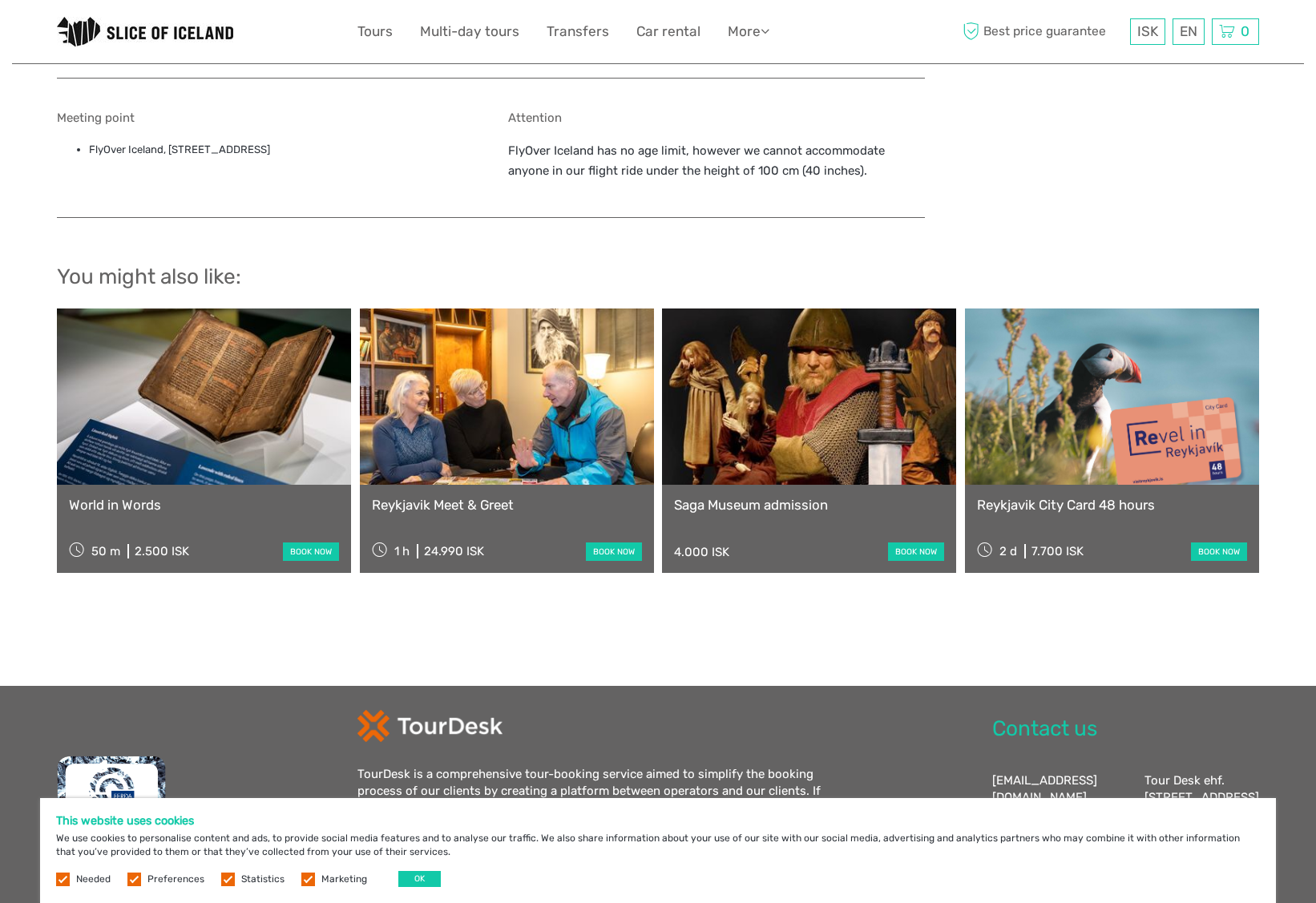
scroll to position [1179, 0]
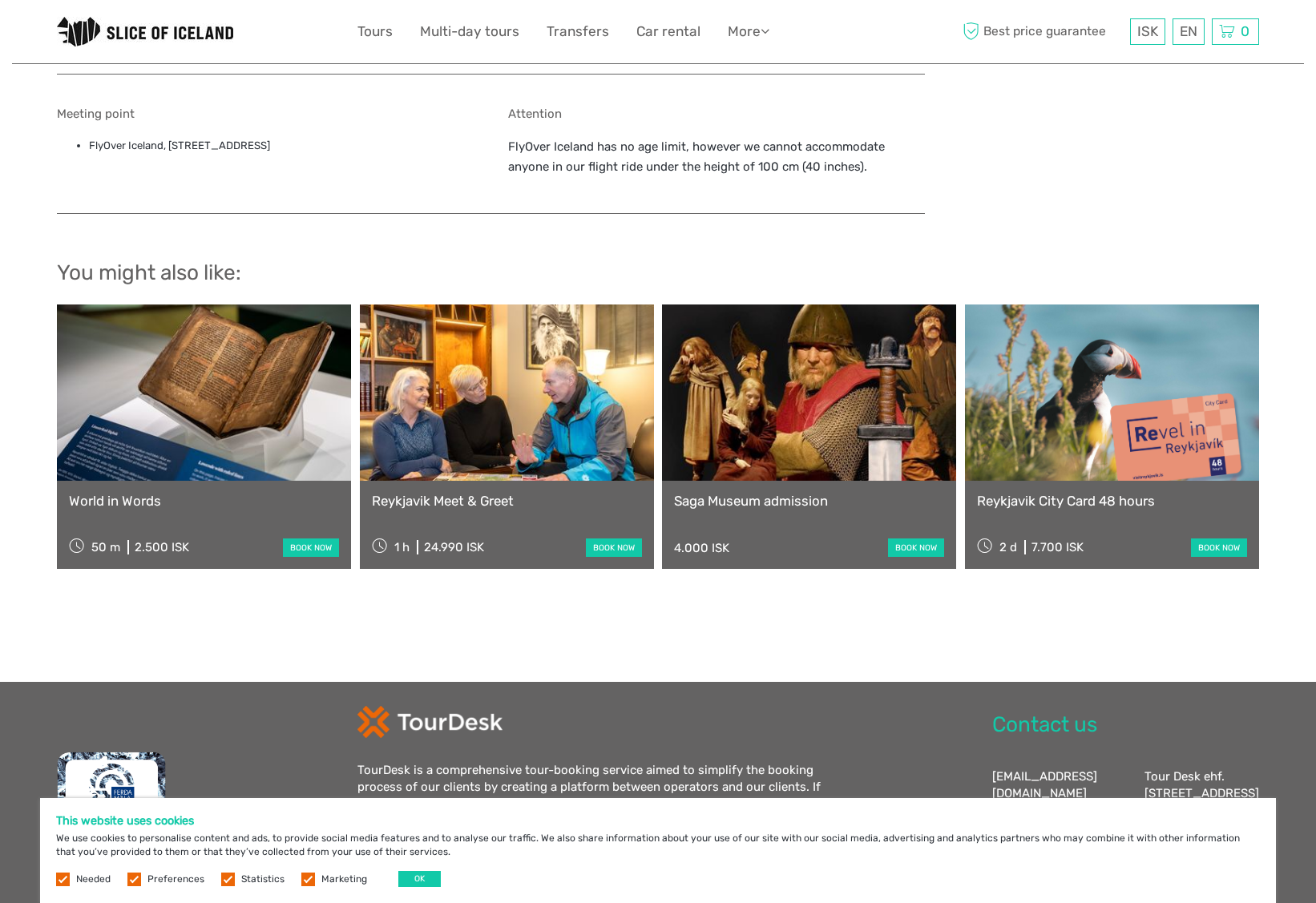
click at [421, 493] on link "Reykjavik Meet & Greet" at bounding box center [506, 501] width 270 height 16
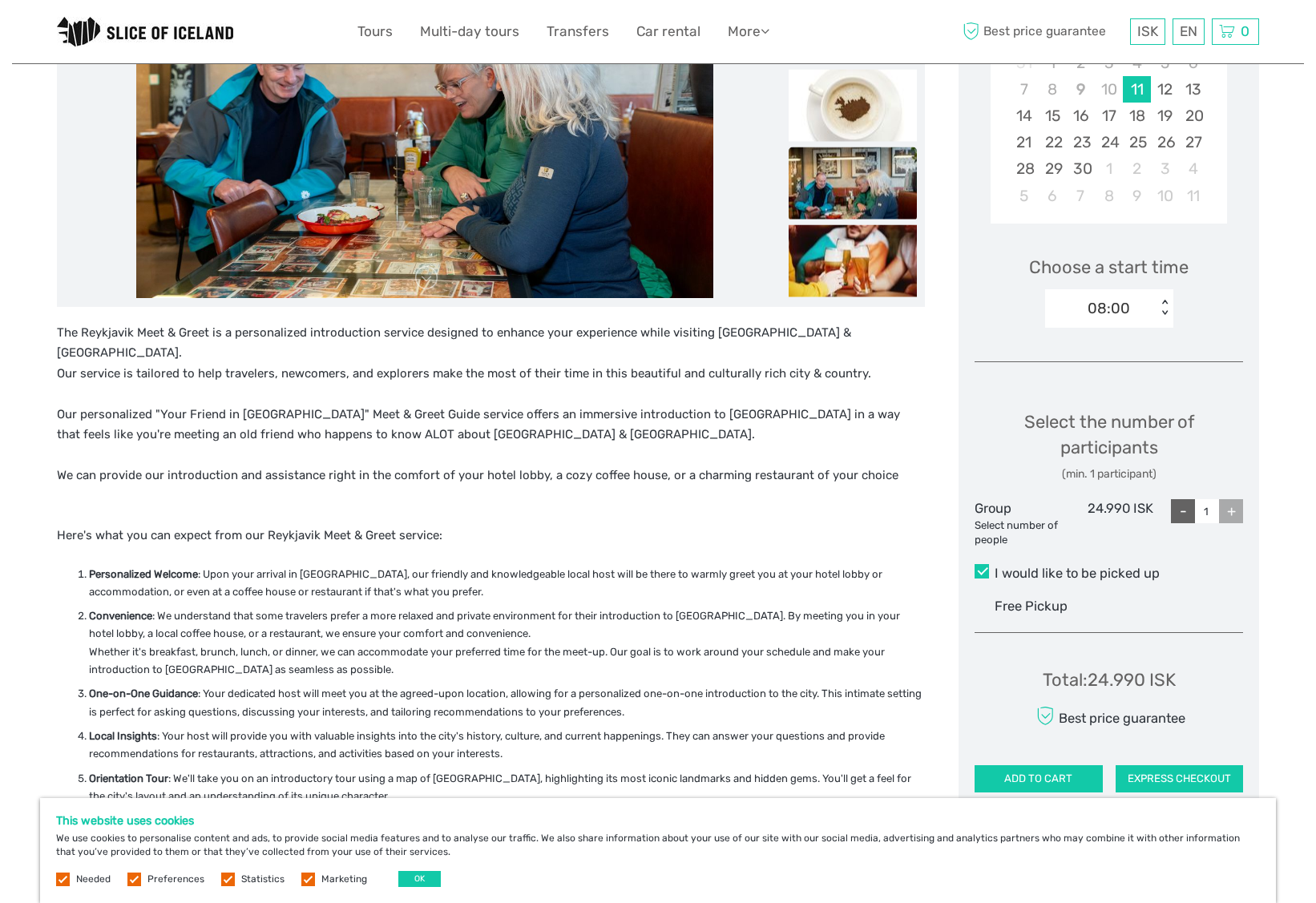
scroll to position [271, 0]
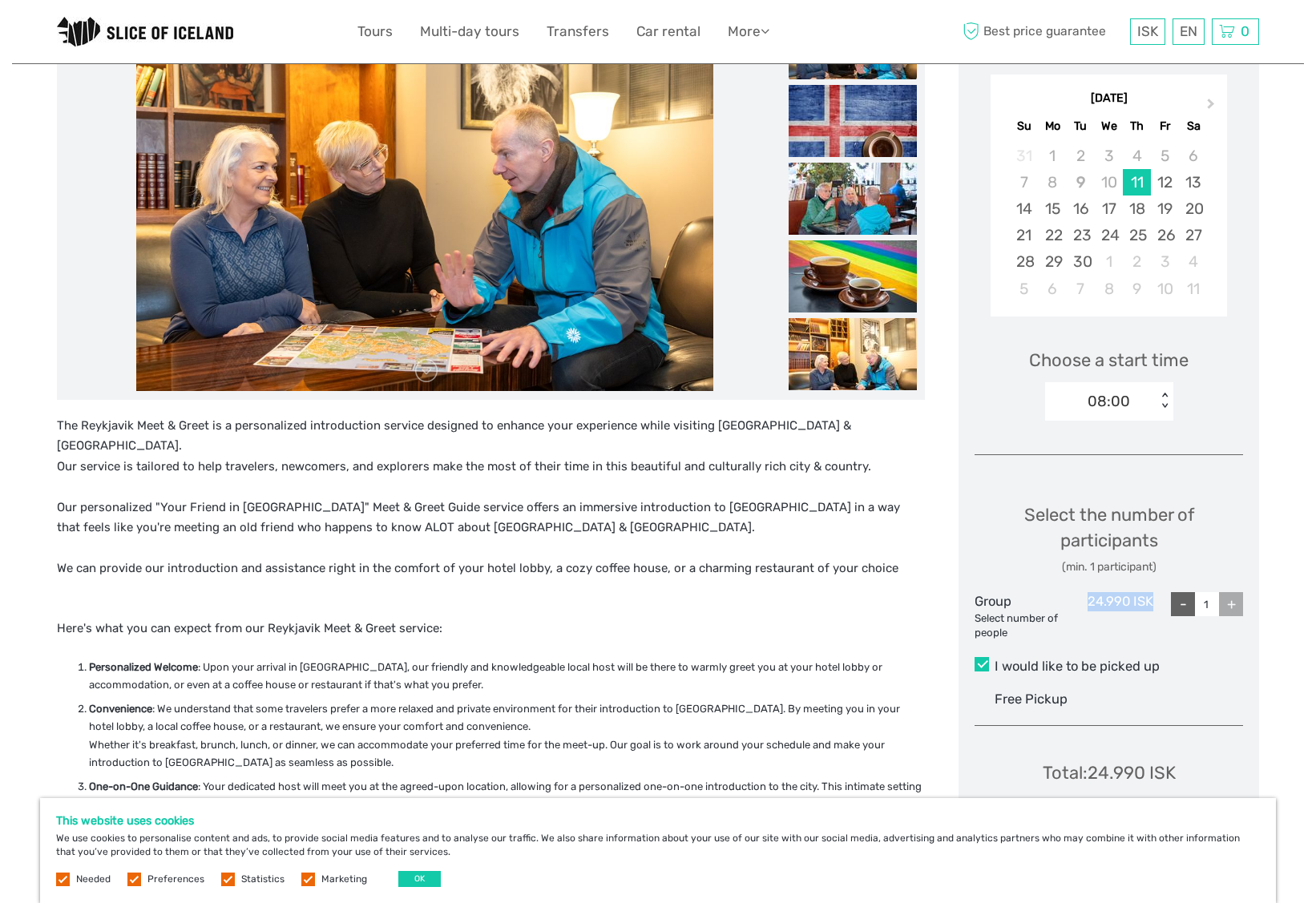
drag, startPoint x: 1081, startPoint y: 597, endPoint x: 1152, endPoint y: 593, distance: 71.1
click at [1152, 593] on div "24.990 ISK" at bounding box center [1108, 616] width 89 height 49
copy div "24.990 ISK"
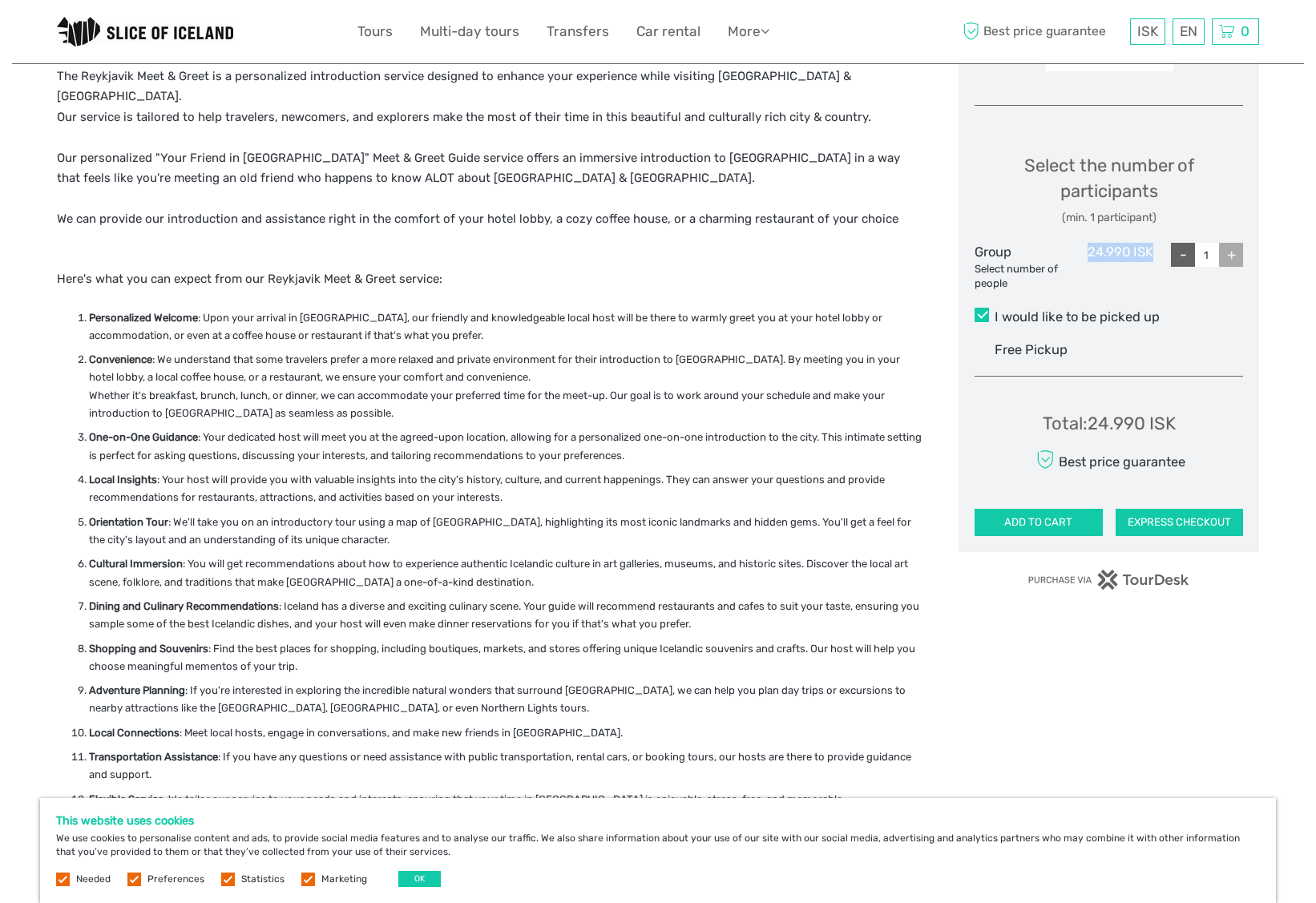
scroll to position [561, 0]
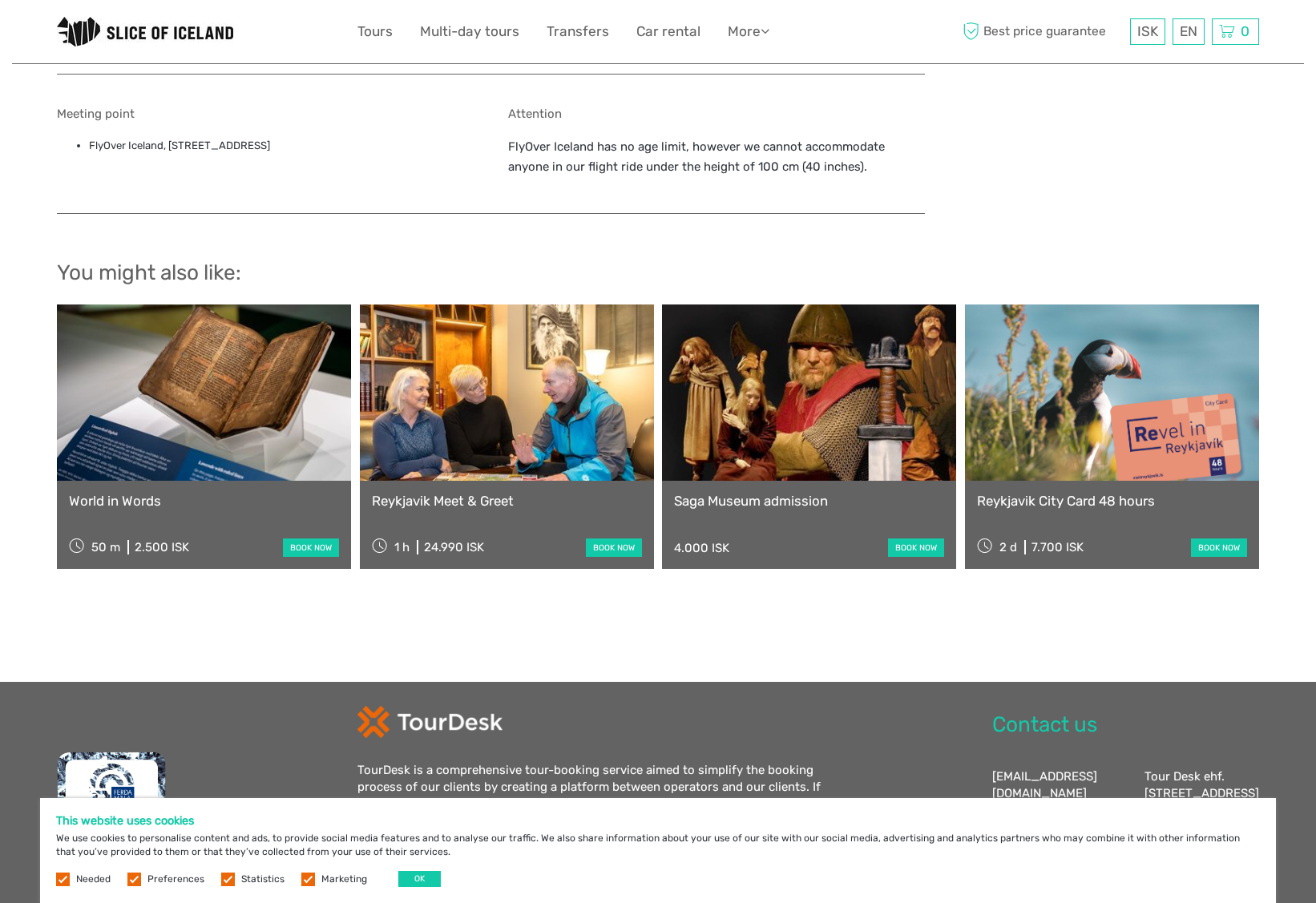
click at [183, 423] on link at bounding box center [203, 392] width 294 height 176
click at [1001, 495] on link "Reykjavik City Card 48 hours" at bounding box center [1112, 501] width 270 height 16
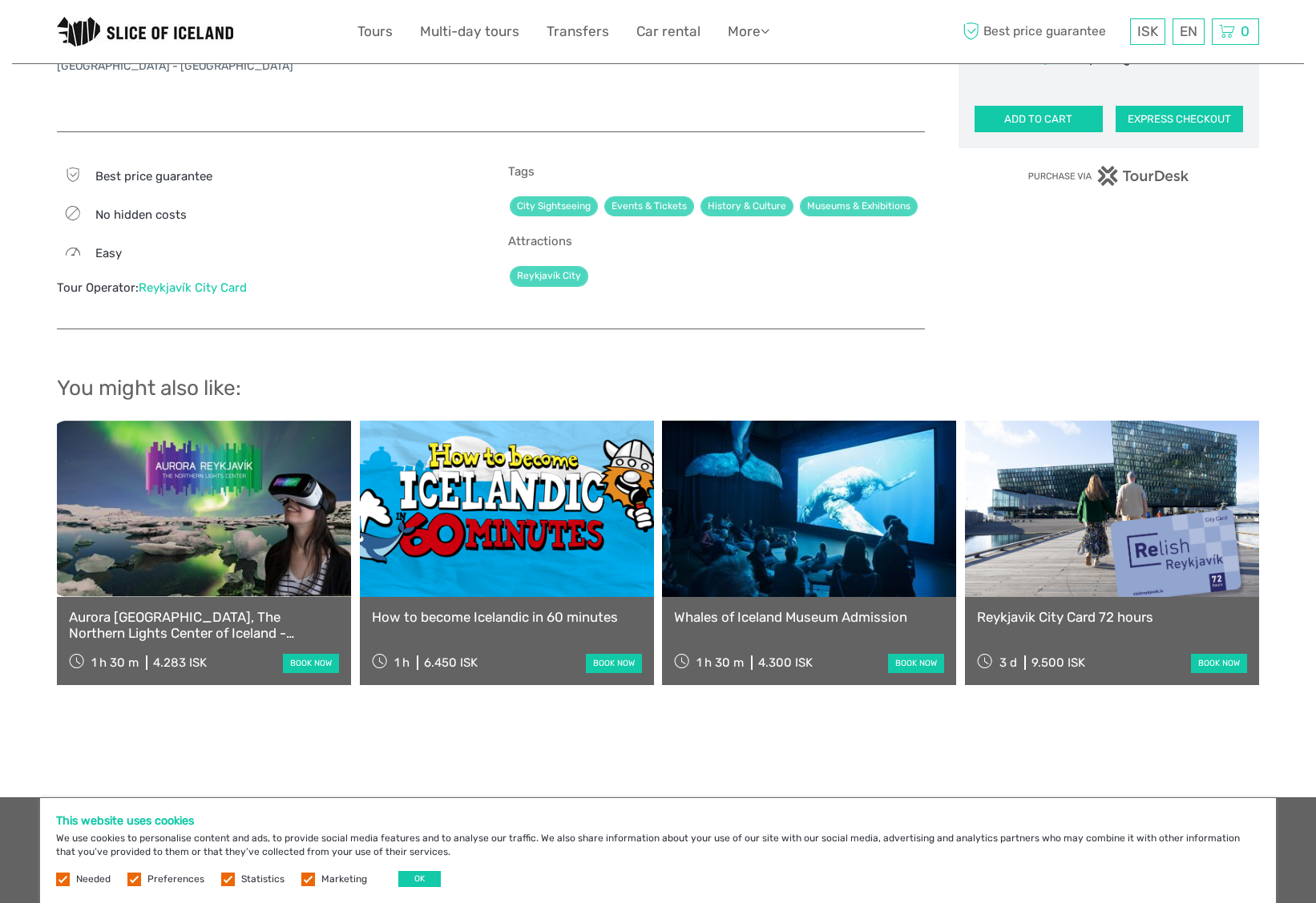
scroll to position [1032, 0]
click at [1121, 510] on link at bounding box center [1112, 508] width 294 height 176
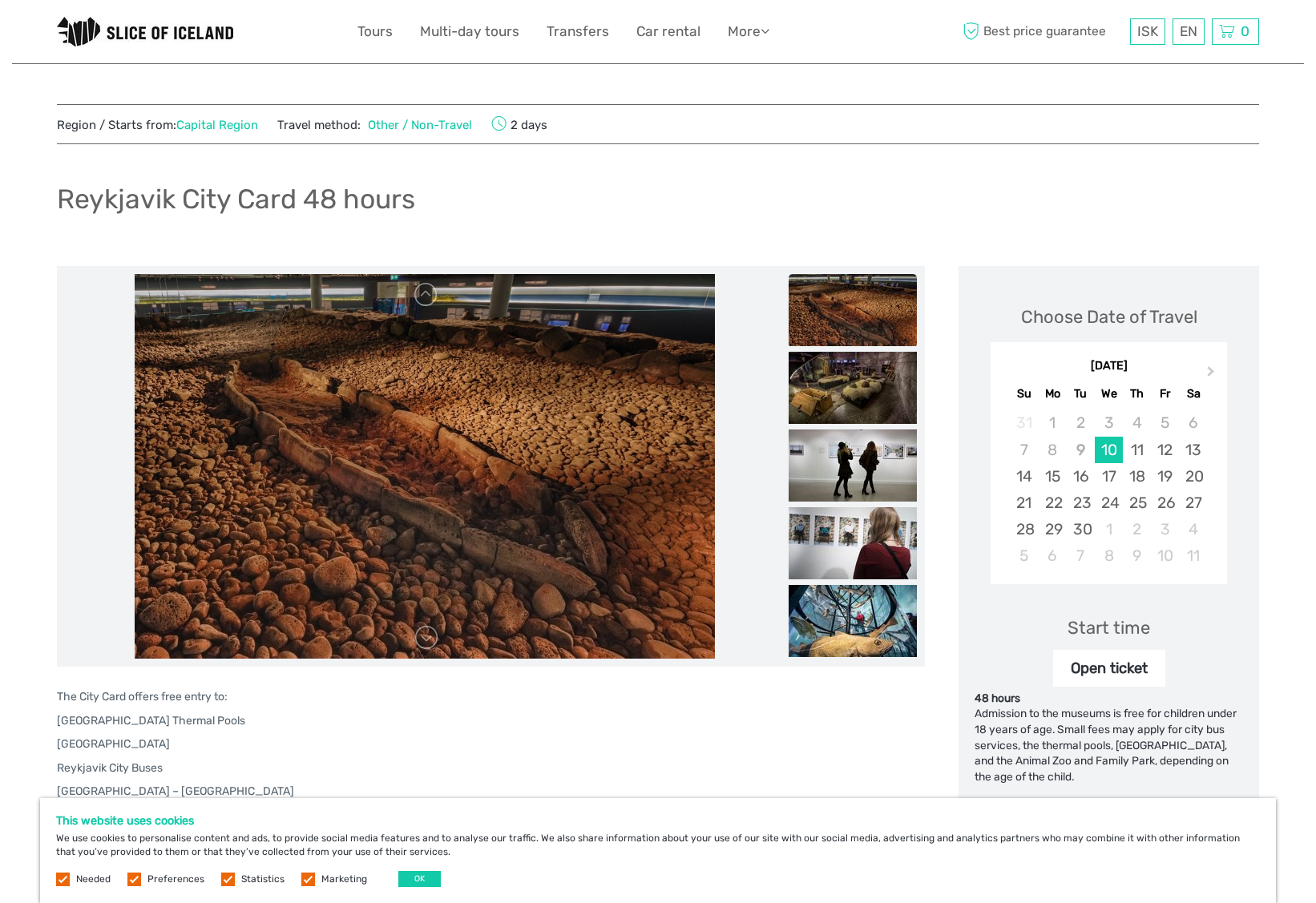
scroll to position [0, 0]
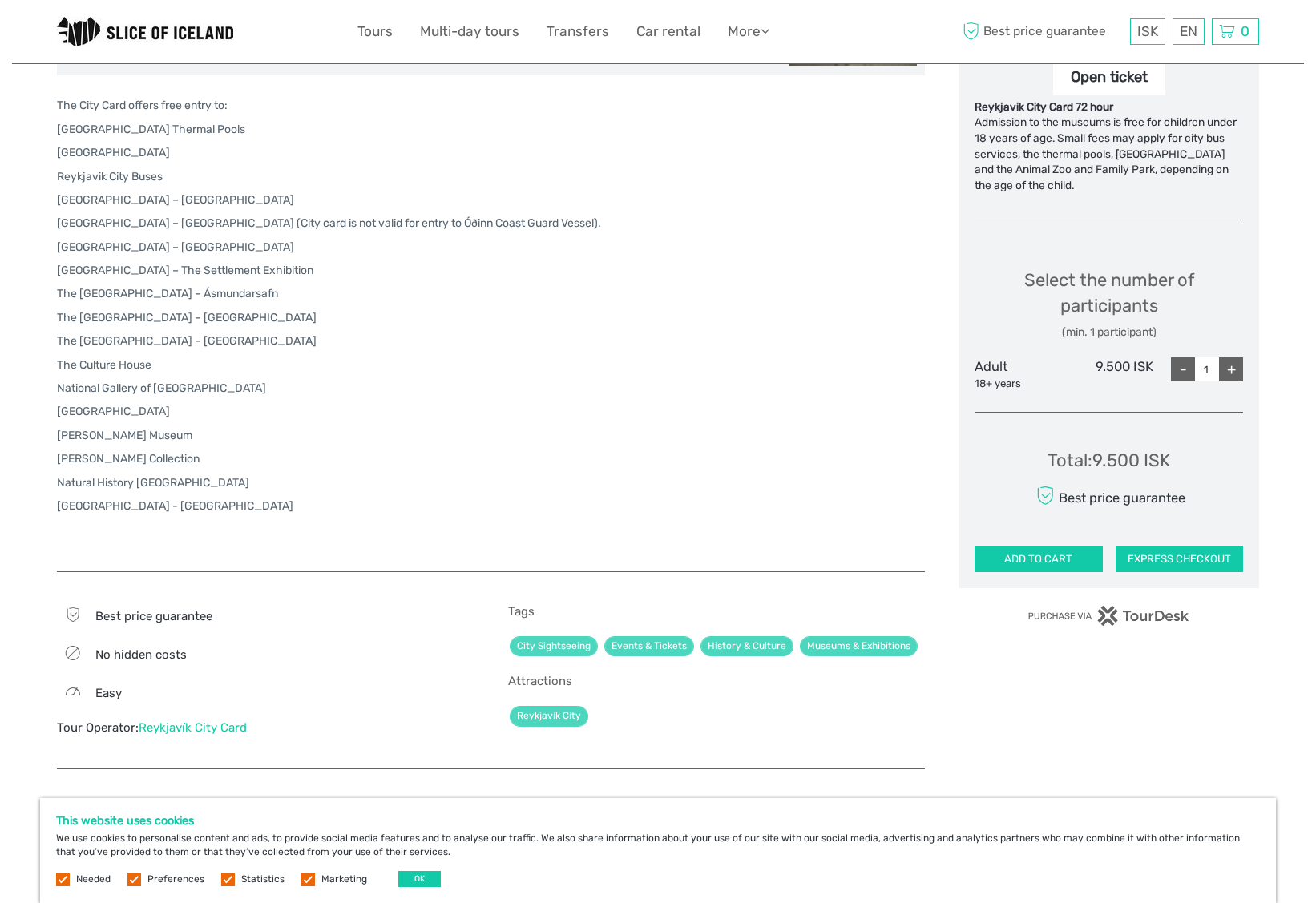
scroll to position [583, 0]
